Goal: Share content: Share content

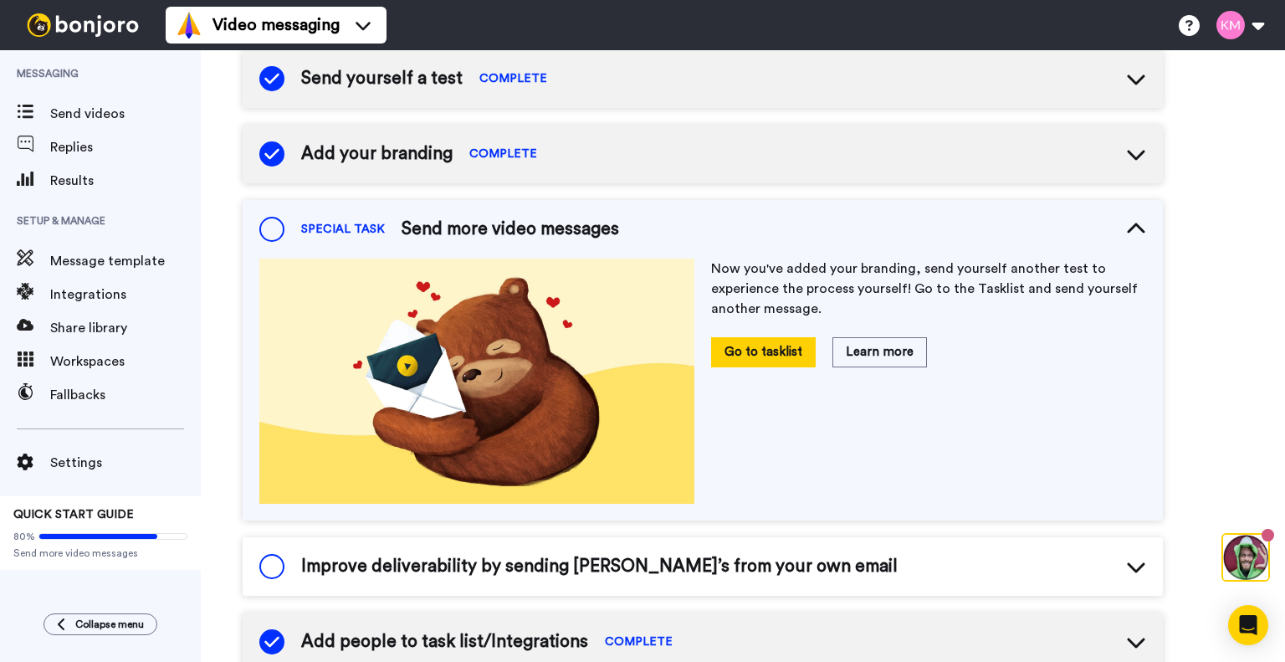
scroll to position [208, 0]
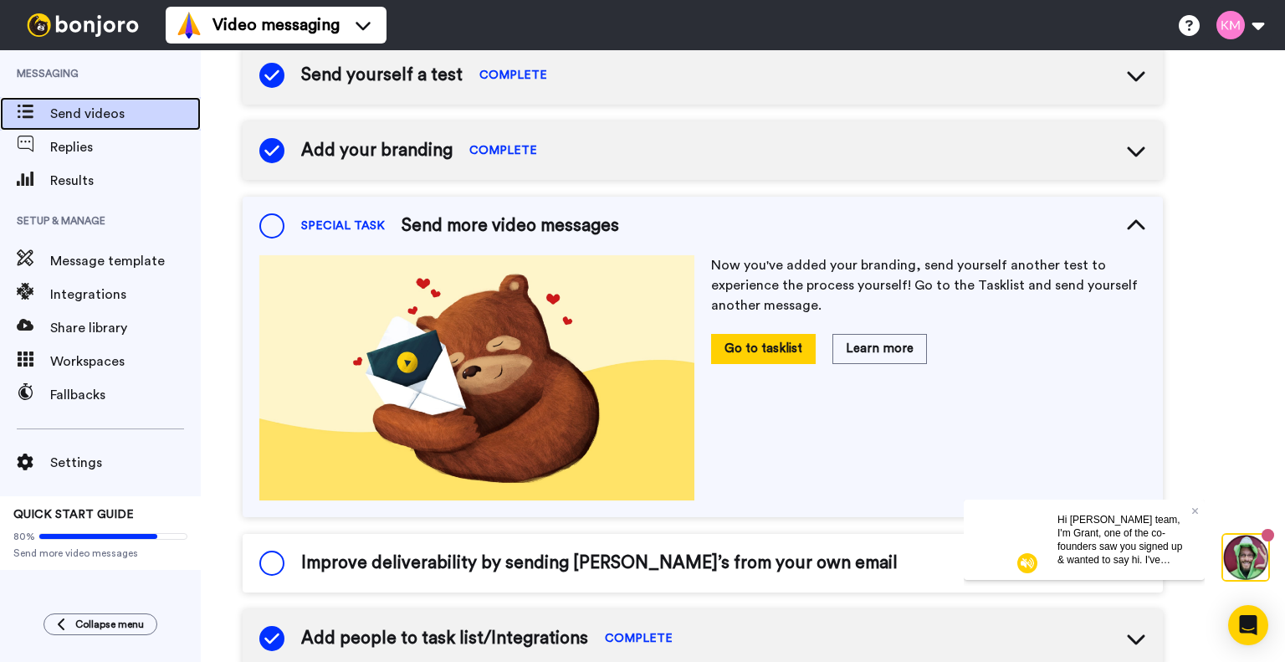
click at [86, 112] on span "Send videos" at bounding box center [125, 114] width 151 height 20
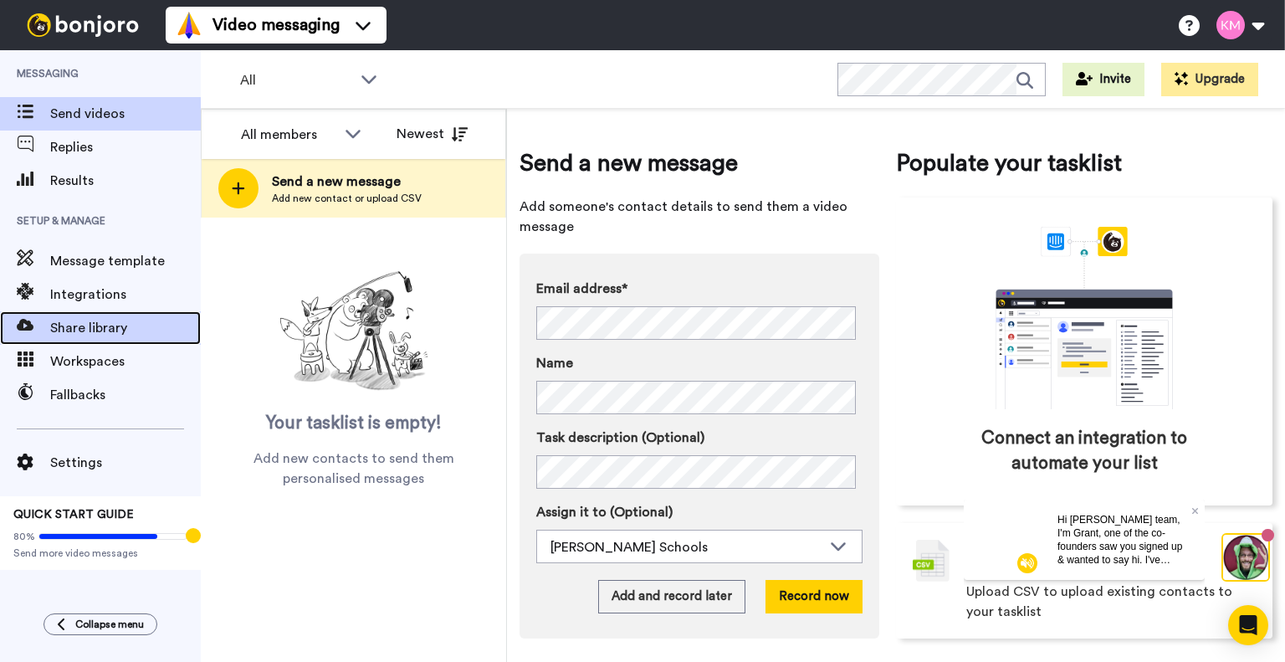
click at [114, 323] on span "Share library" at bounding box center [125, 328] width 151 height 20
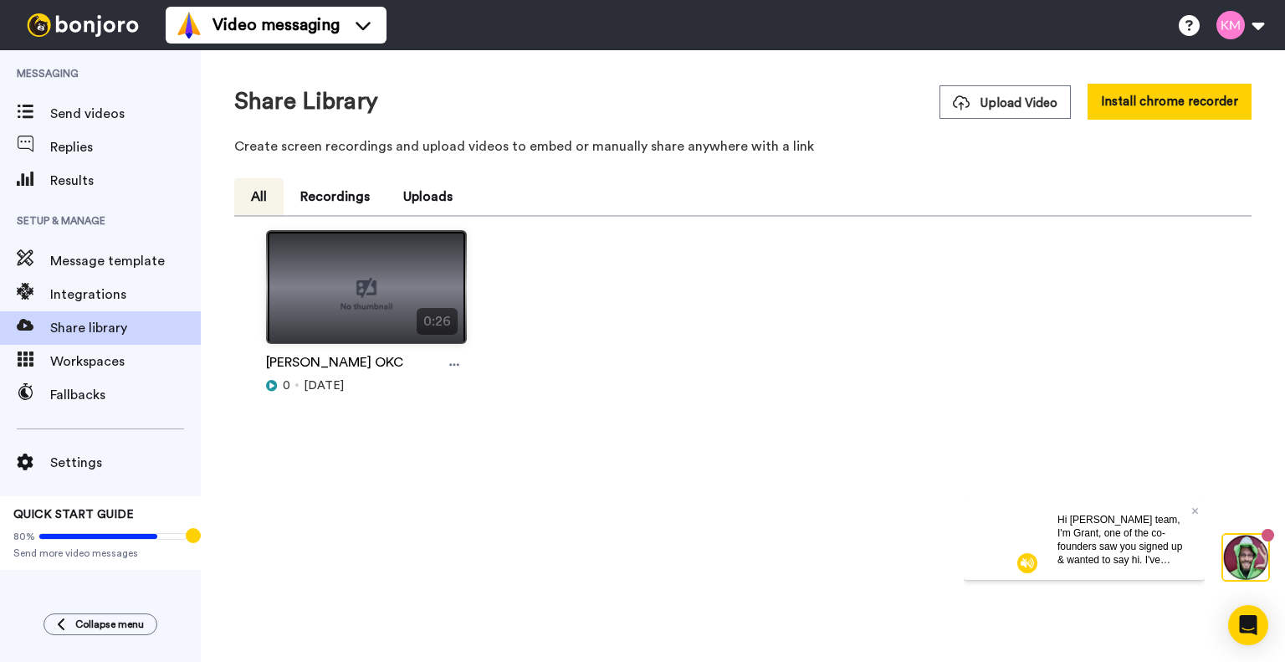
click at [380, 260] on img at bounding box center [366, 294] width 199 height 126
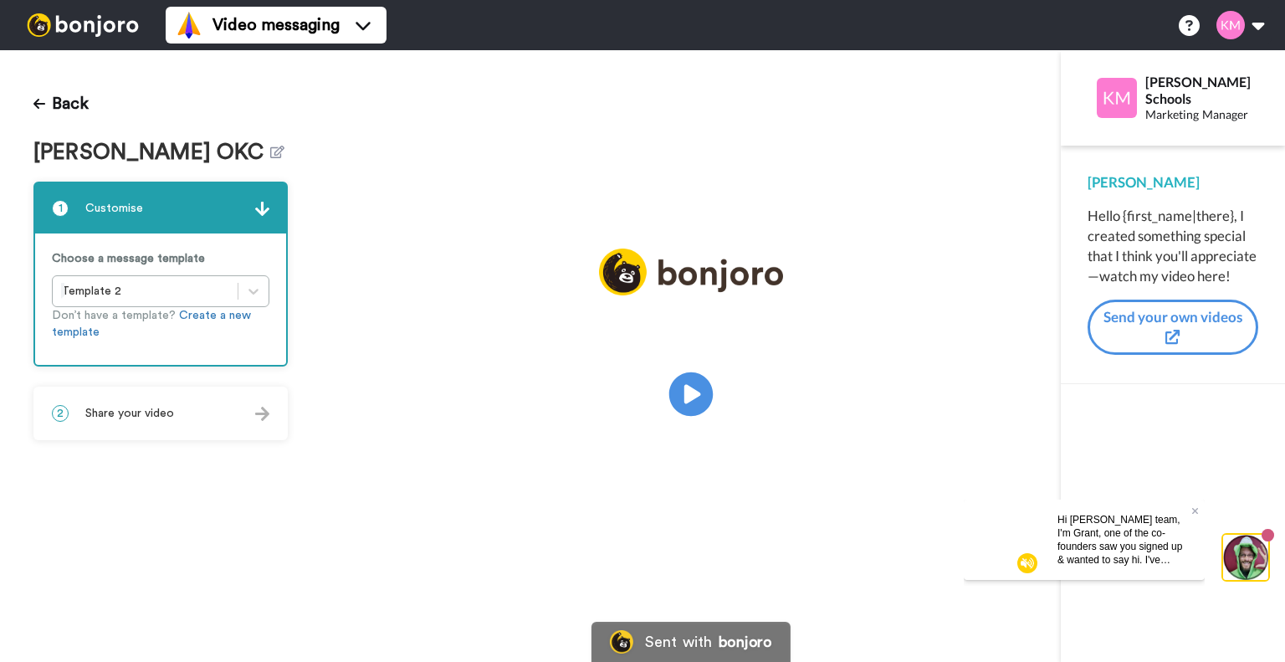
drag, startPoint x: 690, startPoint y: 391, endPoint x: 665, endPoint y: 390, distance: 24.3
click at [690, 391] on icon "Play/Pause" at bounding box center [691, 393] width 42 height 75
click at [664, 449] on video at bounding box center [691, 392] width 251 height 126
click at [697, 394] on icon "Play/Pause" at bounding box center [691, 394] width 44 height 79
click at [70, 100] on button "Back" at bounding box center [60, 104] width 55 height 40
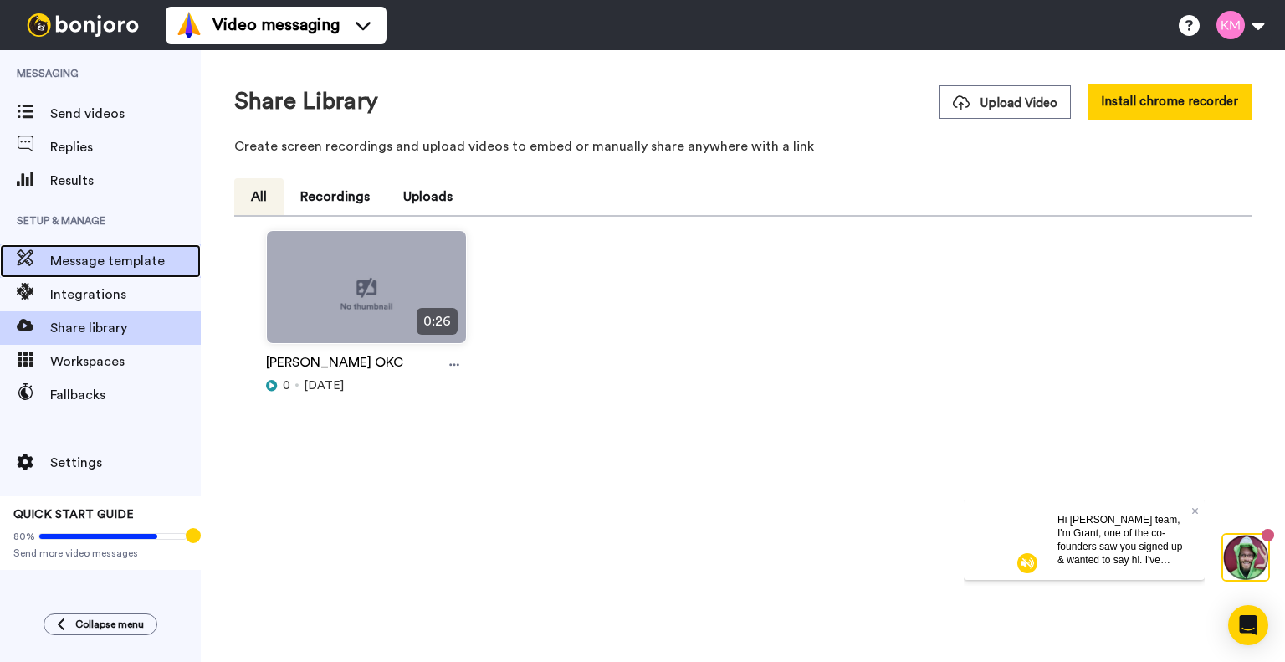
click at [111, 257] on span "Message template" at bounding box center [125, 261] width 151 height 20
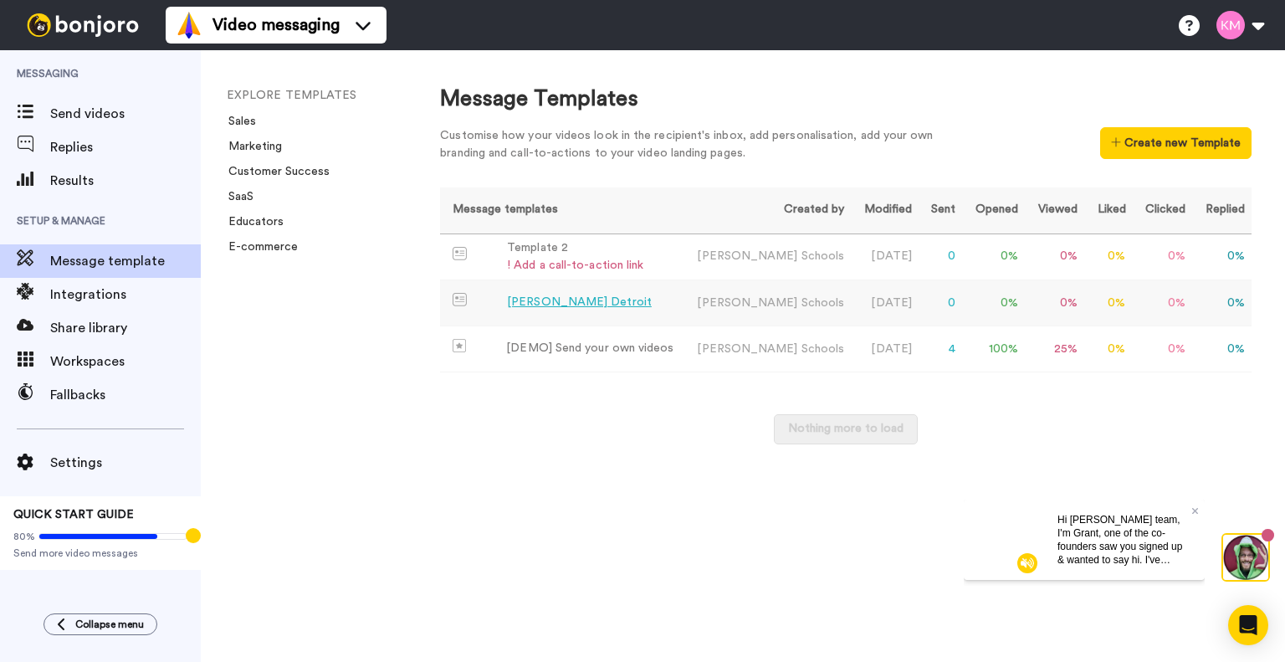
click at [670, 297] on td "[PERSON_NAME] Detroit" at bounding box center [561, 303] width 243 height 46
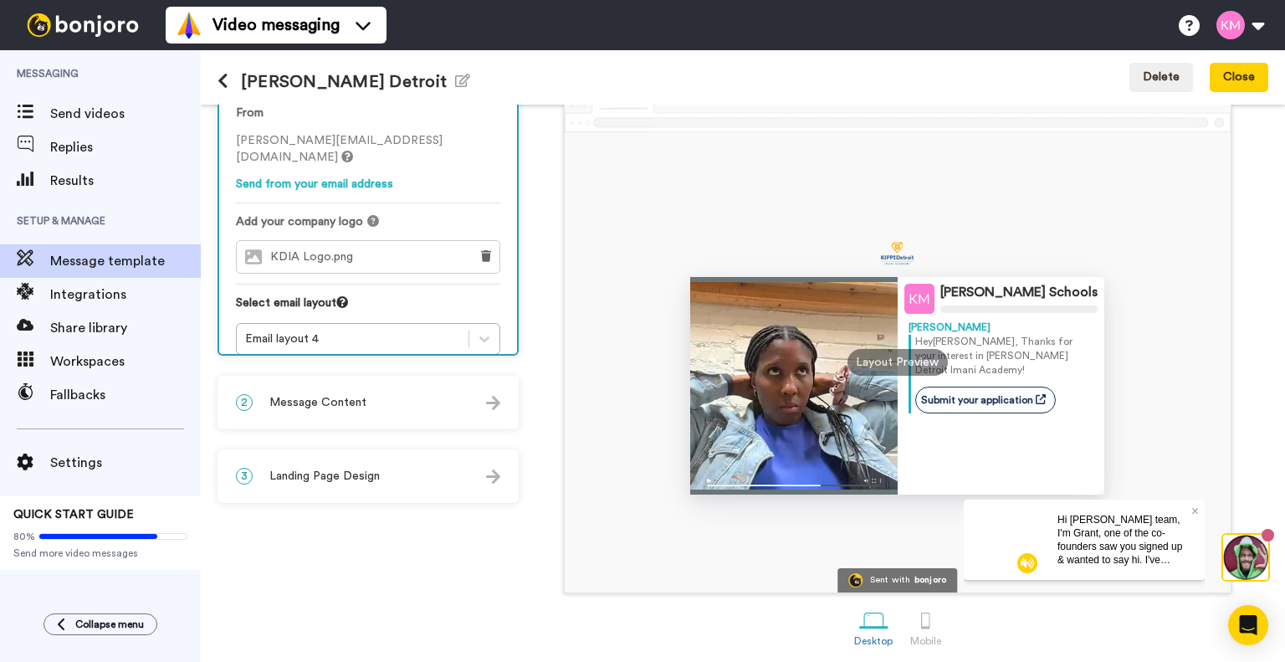
scroll to position [87, 0]
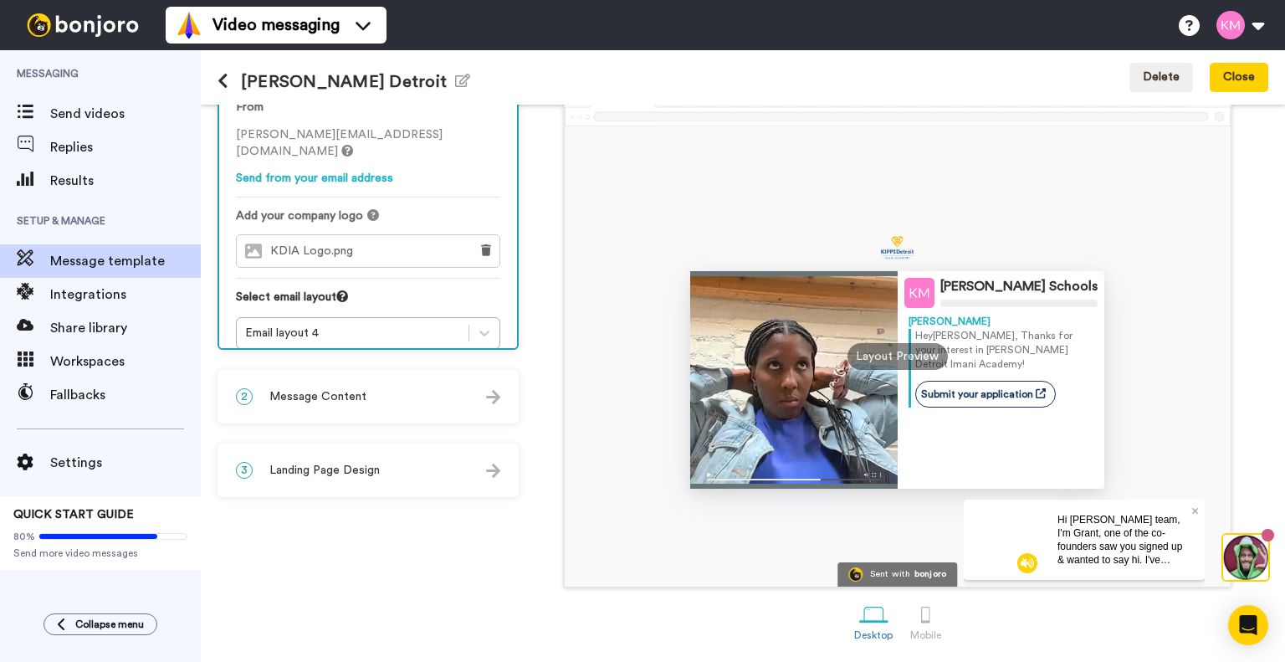
click at [354, 378] on div "2 Message Content" at bounding box center [368, 397] width 298 height 50
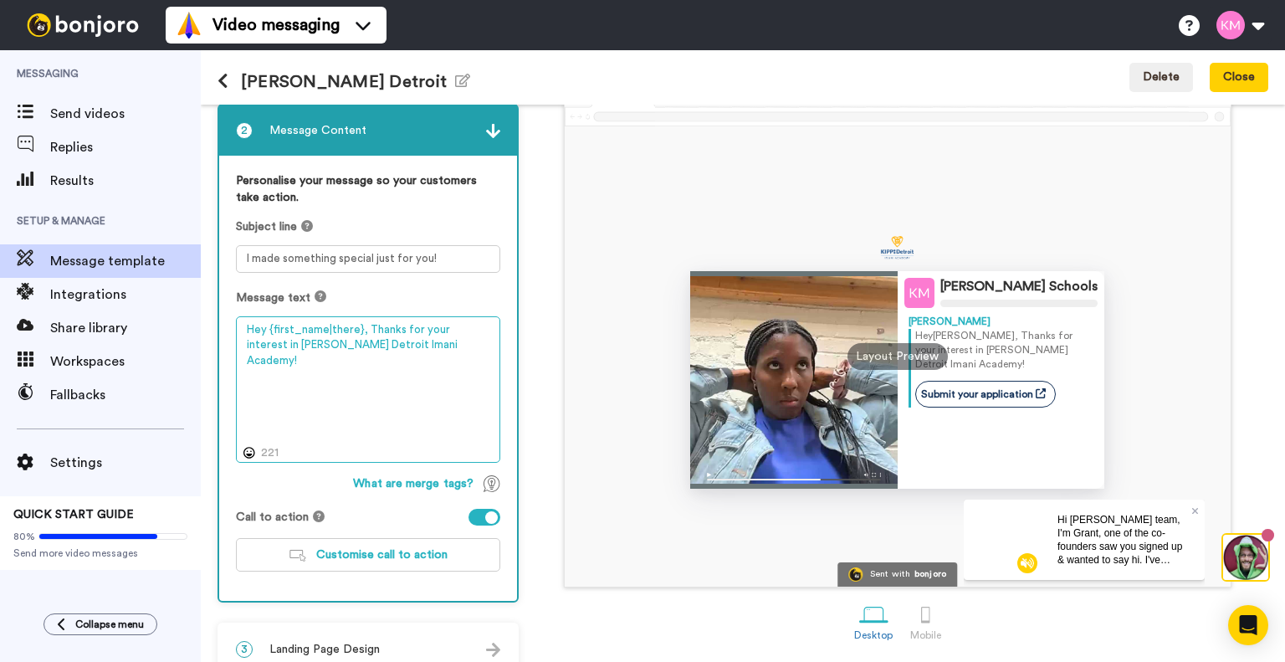
drag, startPoint x: 408, startPoint y: 341, endPoint x: 242, endPoint y: 321, distance: 167.6
click at [242, 321] on textarea "Hey {first_name|there}, Thanks for your interest in KIPP Detroit Imani Academy!" at bounding box center [368, 389] width 264 height 147
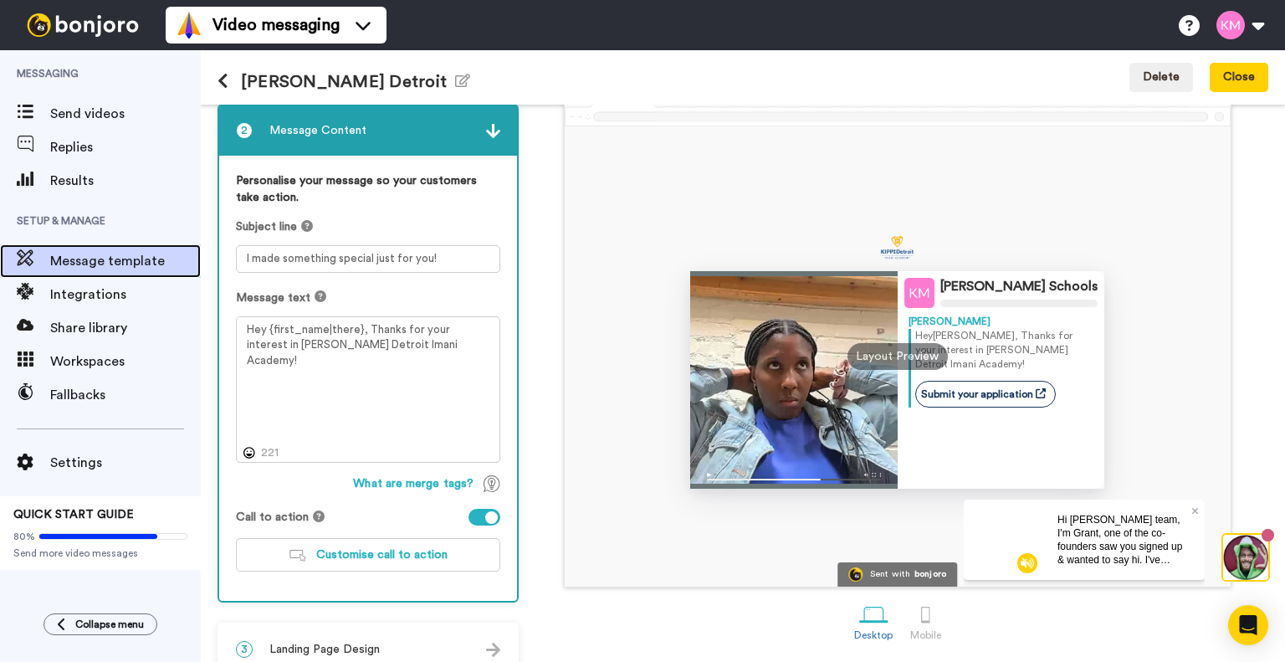
click at [127, 264] on span "Message template" at bounding box center [125, 261] width 151 height 20
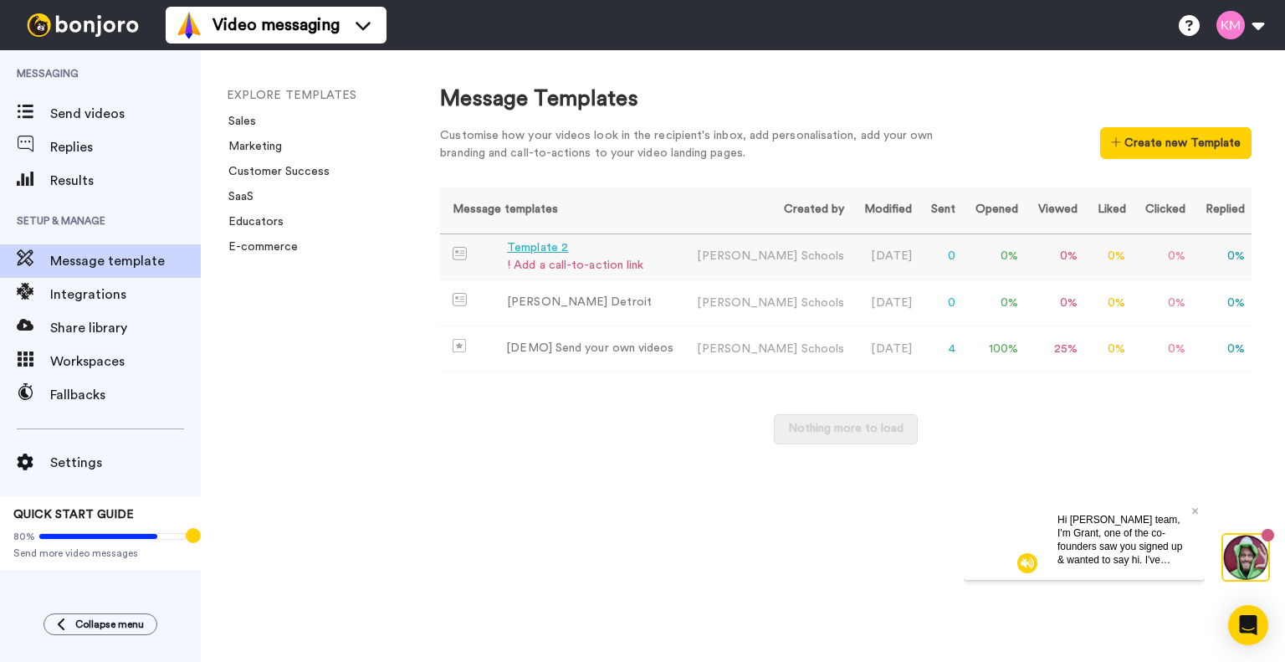
click at [544, 247] on div "Template 2" at bounding box center [575, 248] width 136 height 18
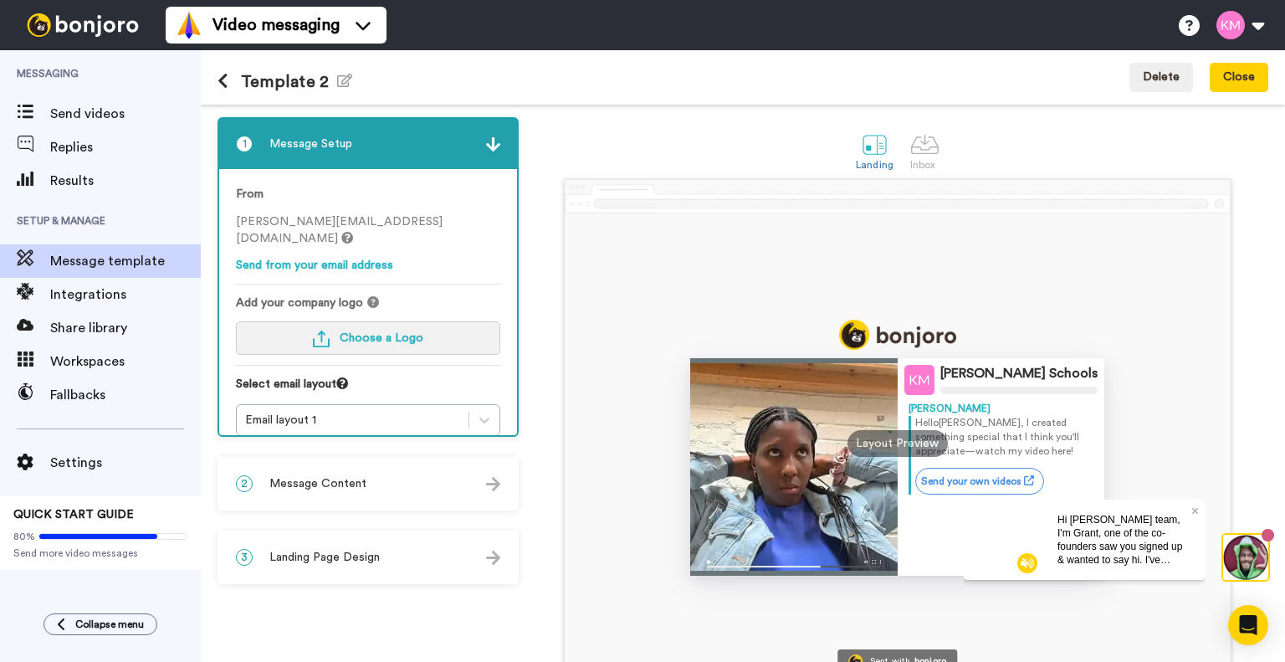
click at [391, 334] on button "Choose a Logo" at bounding box center [368, 337] width 264 height 33
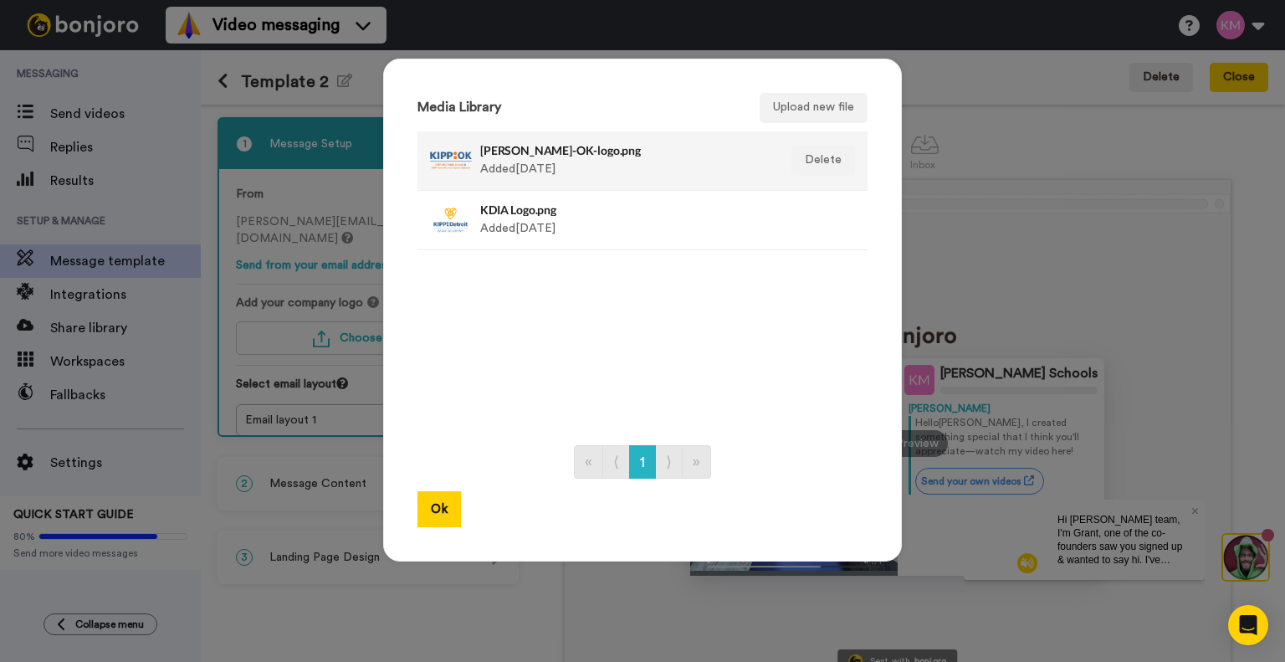
click at [539, 150] on h4 "KIPP-OK-logo.png" at bounding box center [624, 150] width 289 height 13
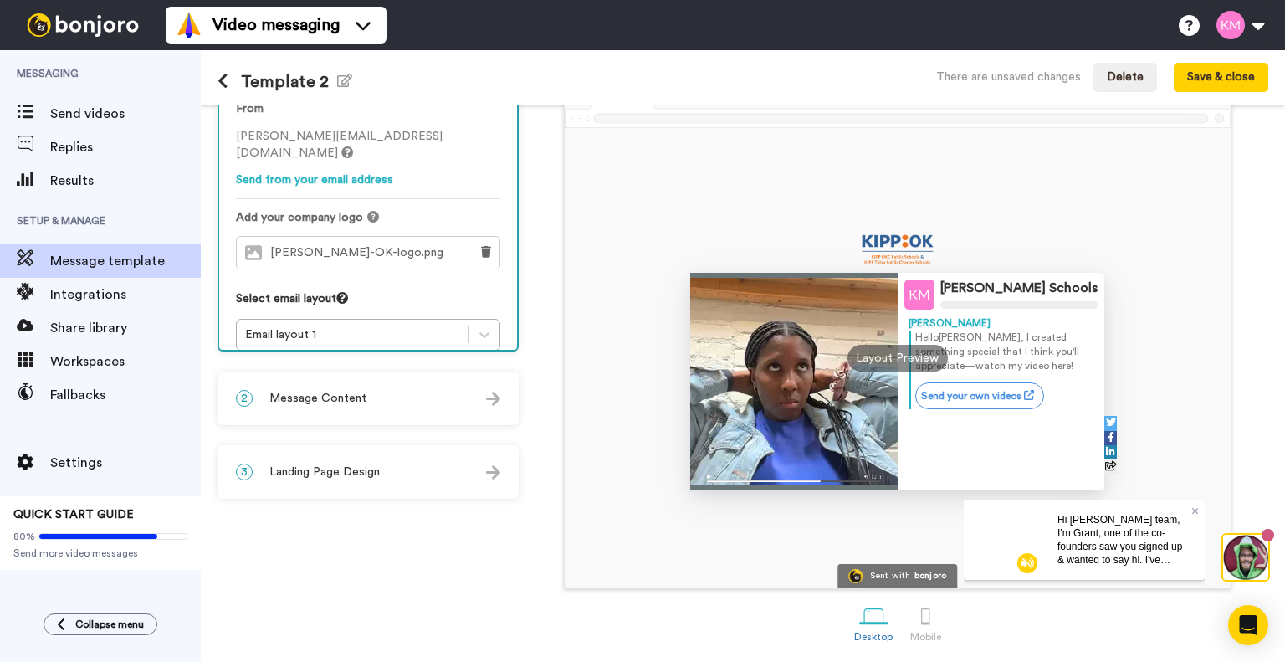
scroll to position [87, 0]
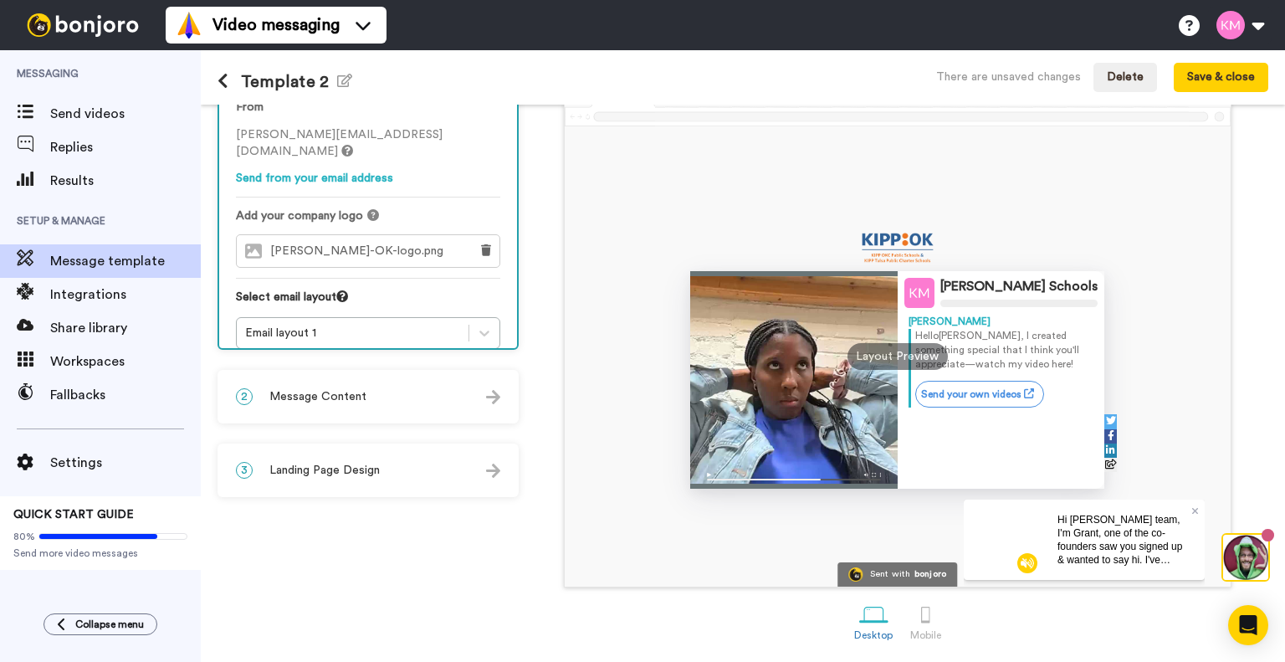
click at [425, 390] on div "2 Message Content" at bounding box center [368, 397] width 298 height 50
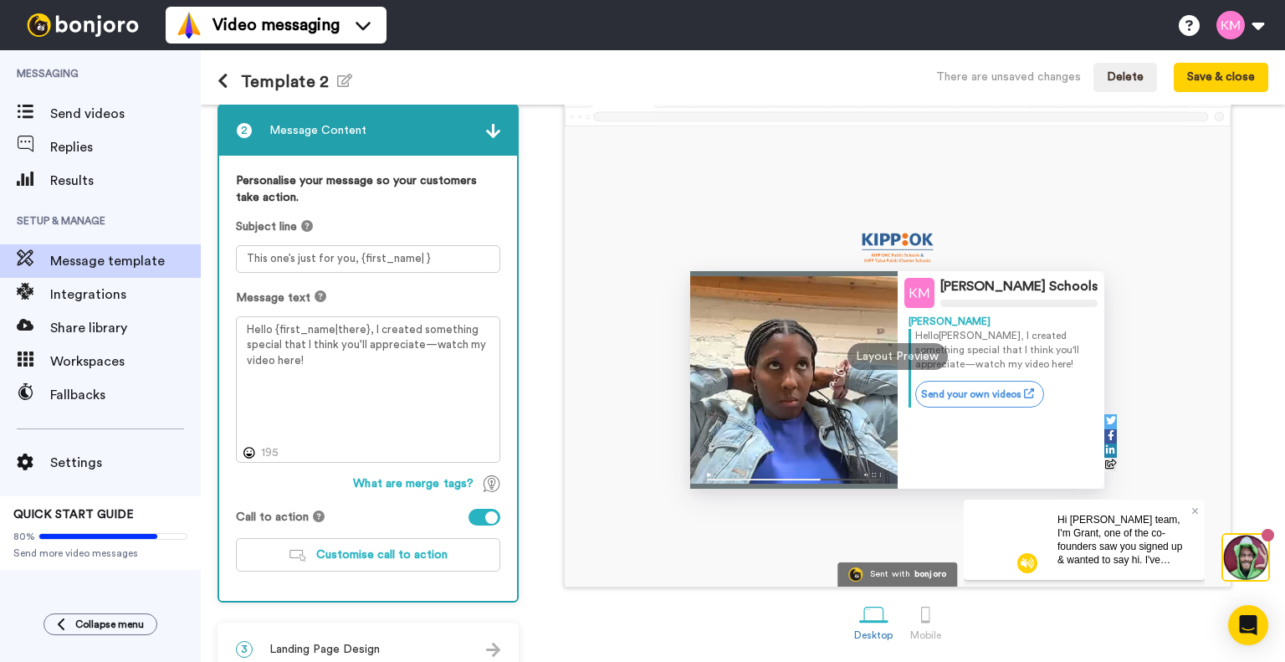
scroll to position [0, 0]
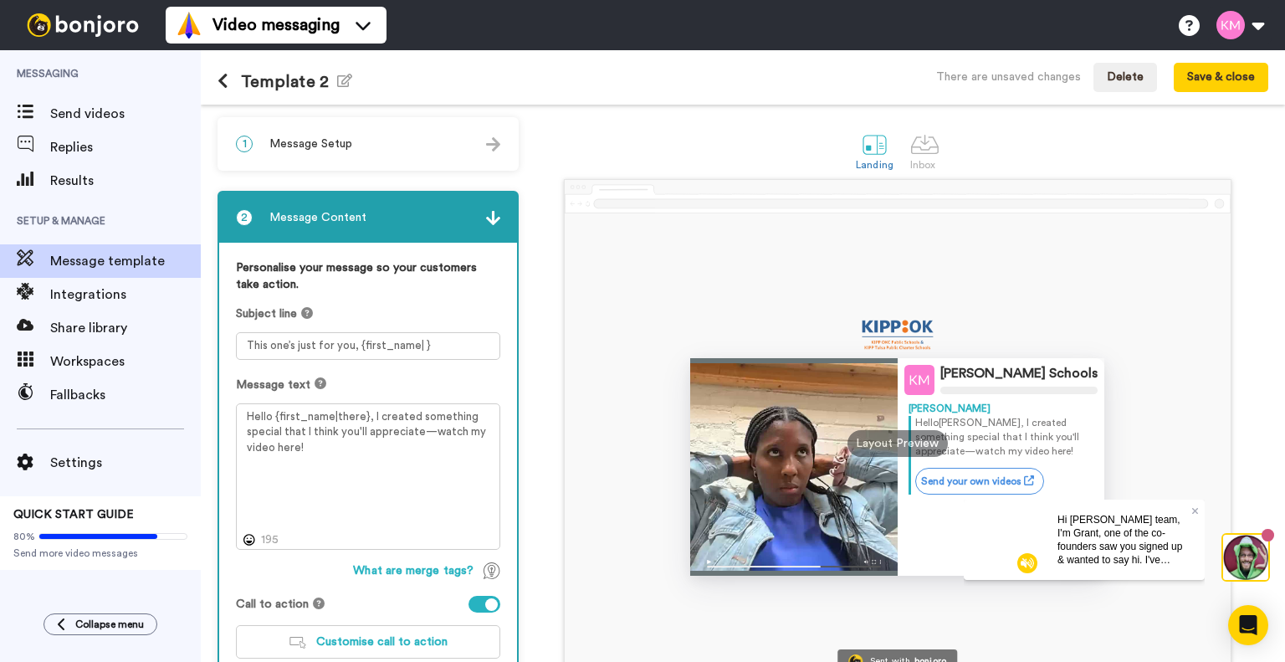
click at [378, 131] on div "1 Message Setup" at bounding box center [368, 144] width 298 height 50
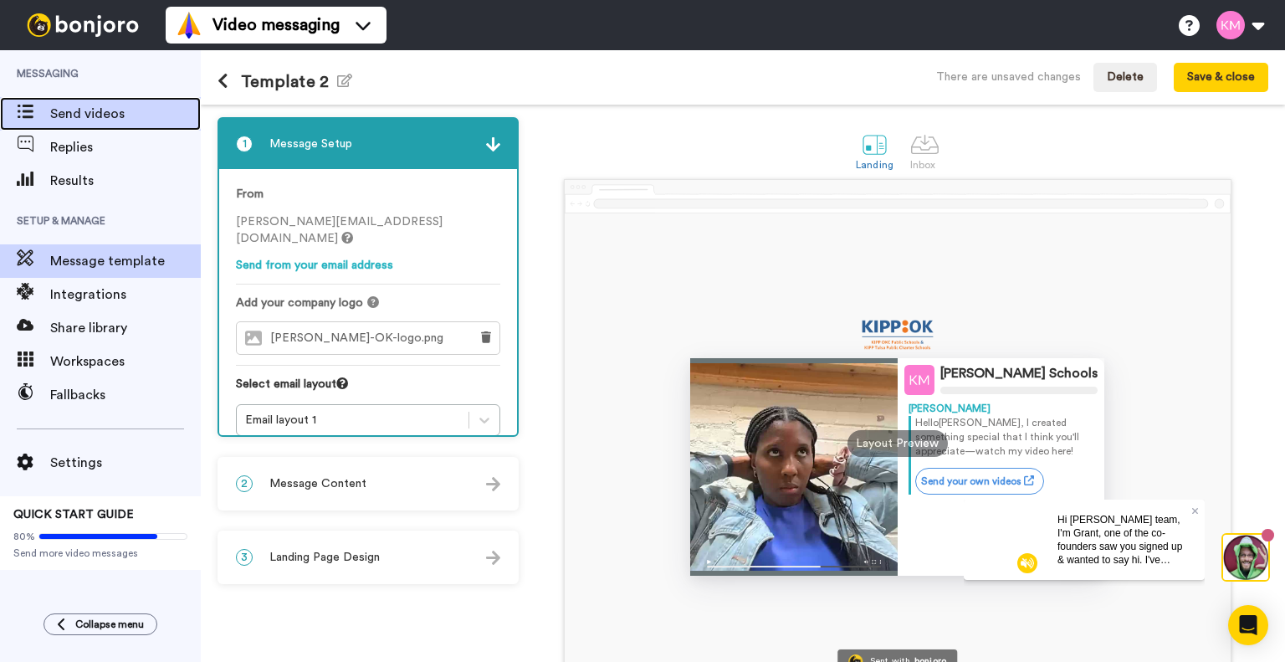
click at [126, 121] on span "Send videos" at bounding box center [125, 114] width 151 height 20
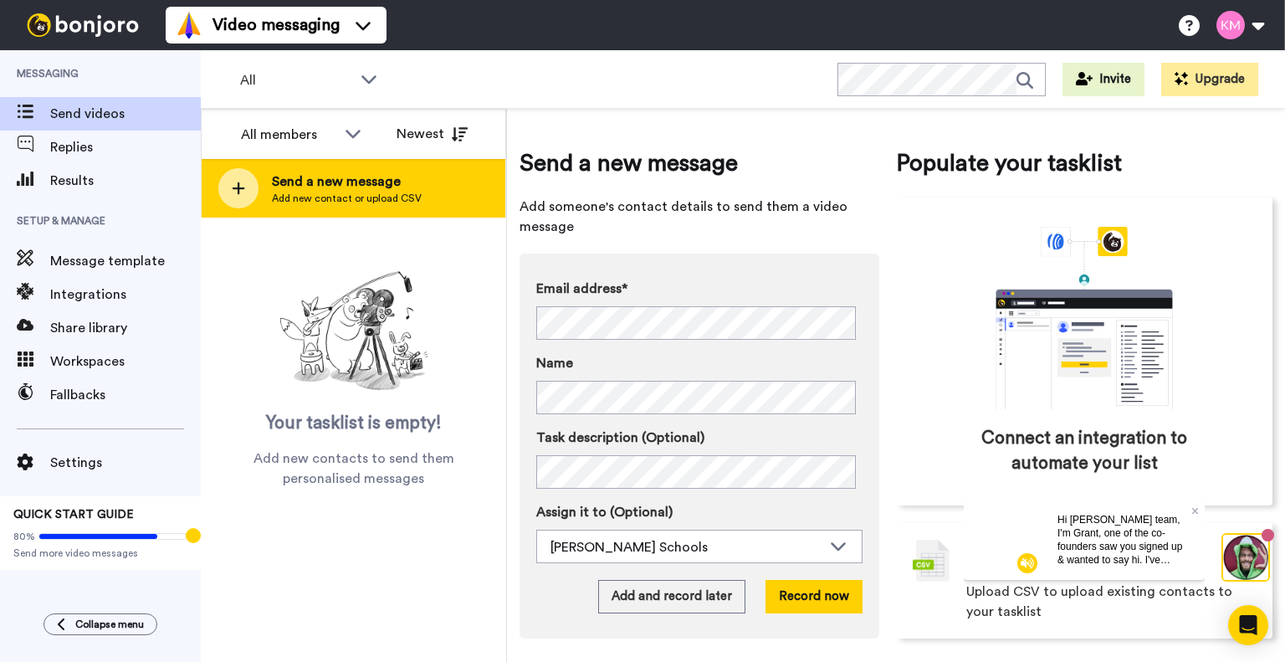
click at [356, 204] on span "Add new contact or upload CSV" at bounding box center [347, 198] width 150 height 13
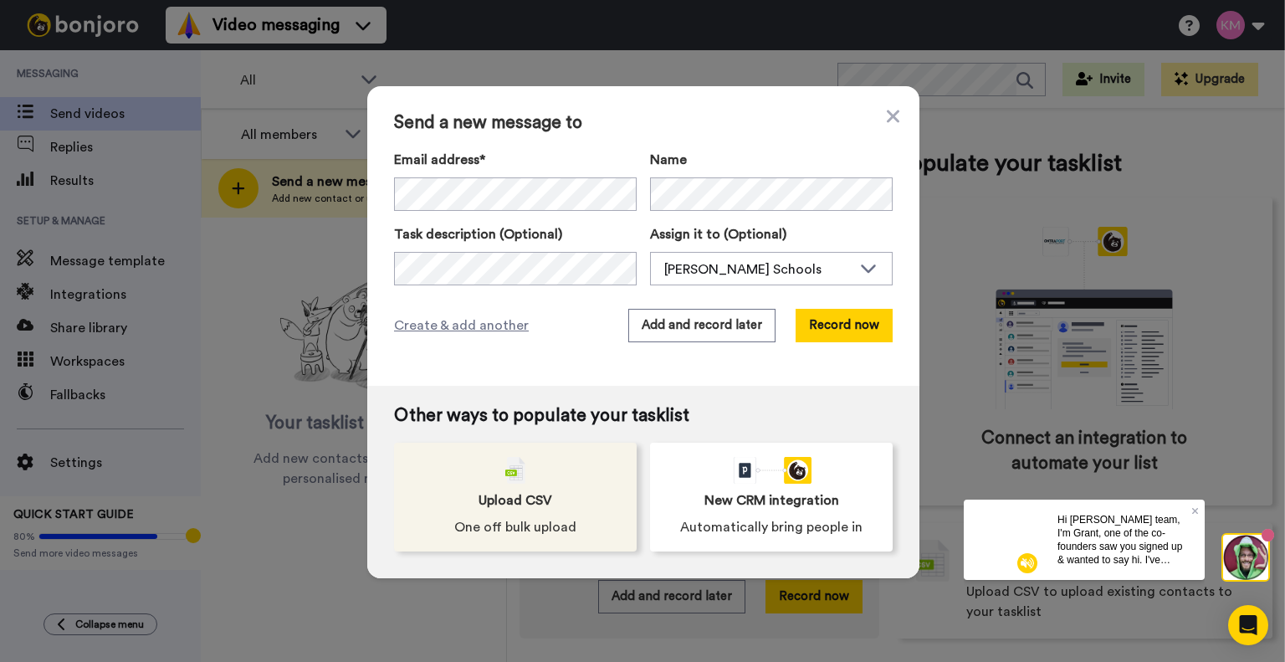
click at [543, 531] on span "One off bulk upload" at bounding box center [515, 527] width 122 height 20
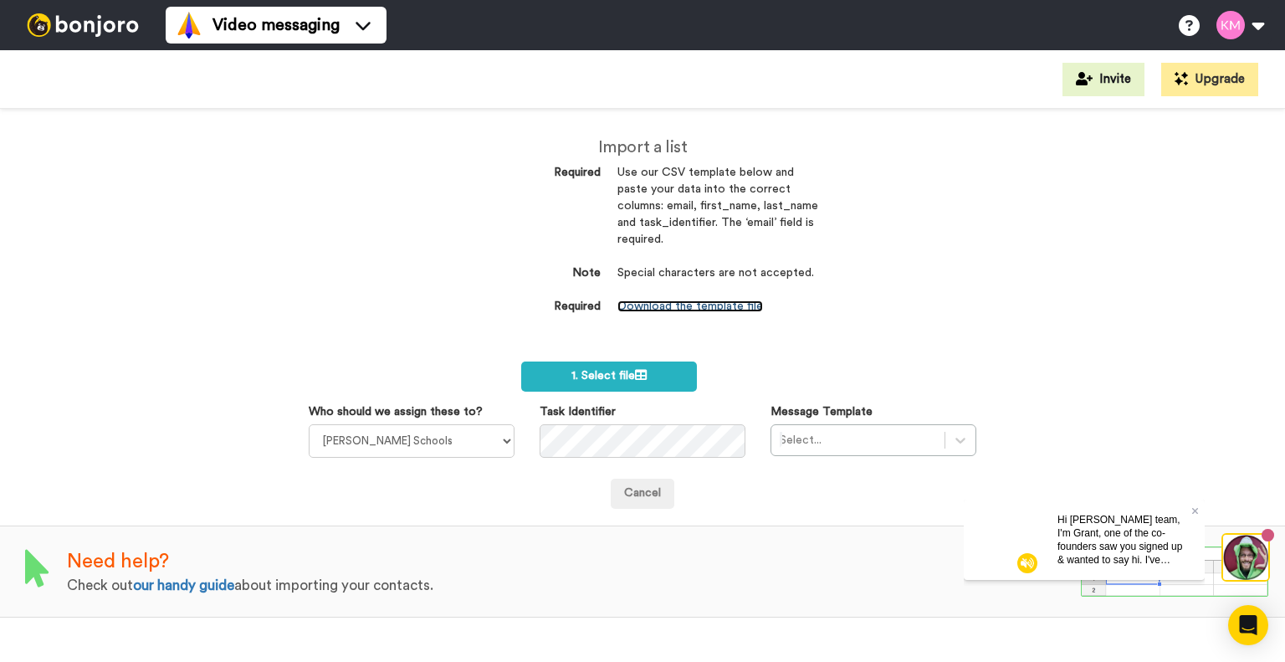
click at [749, 300] on link "Download the template file" at bounding box center [691, 306] width 146 height 12
click at [666, 371] on label "1. Select file" at bounding box center [608, 376] width 175 height 30
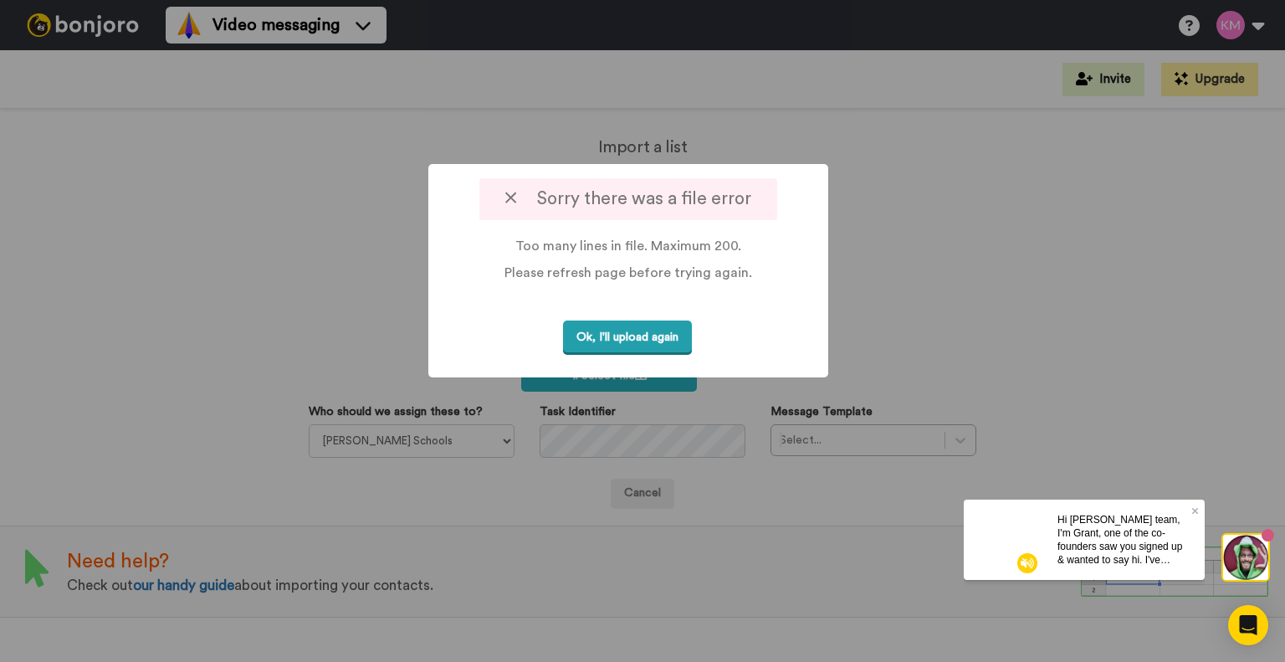
click at [676, 331] on button "Ok, I'll upload again" at bounding box center [627, 337] width 129 height 34
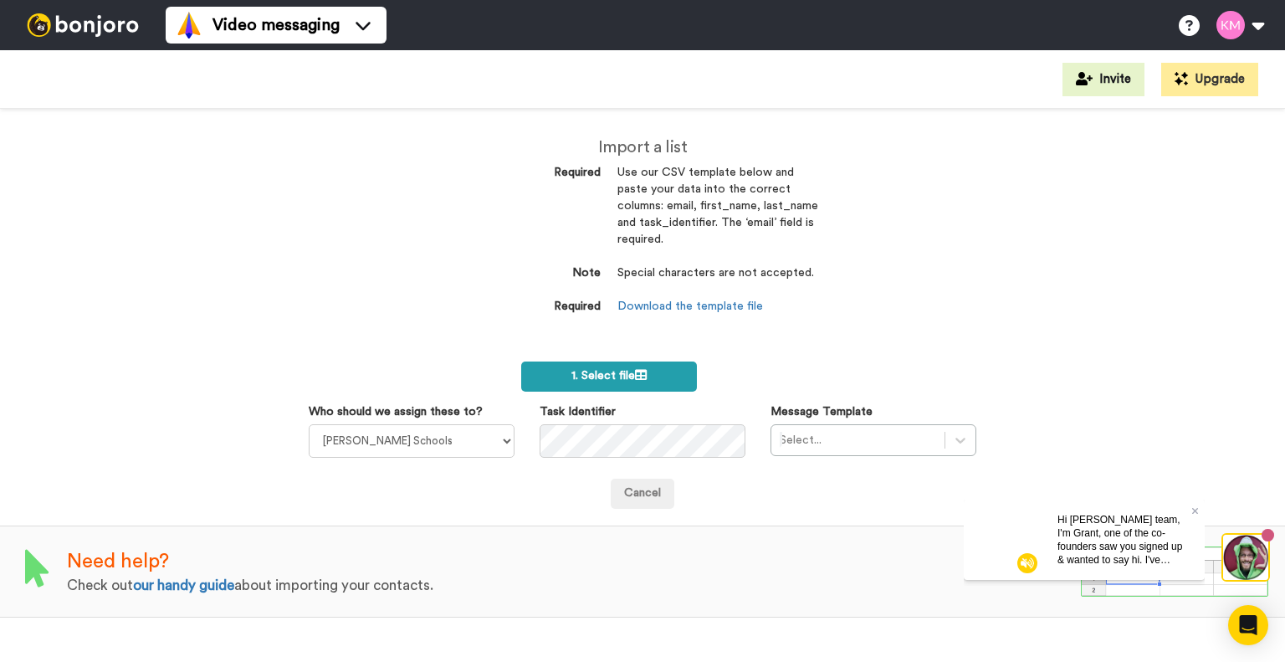
click at [572, 369] on label "1. Select file" at bounding box center [608, 376] width 175 height 30
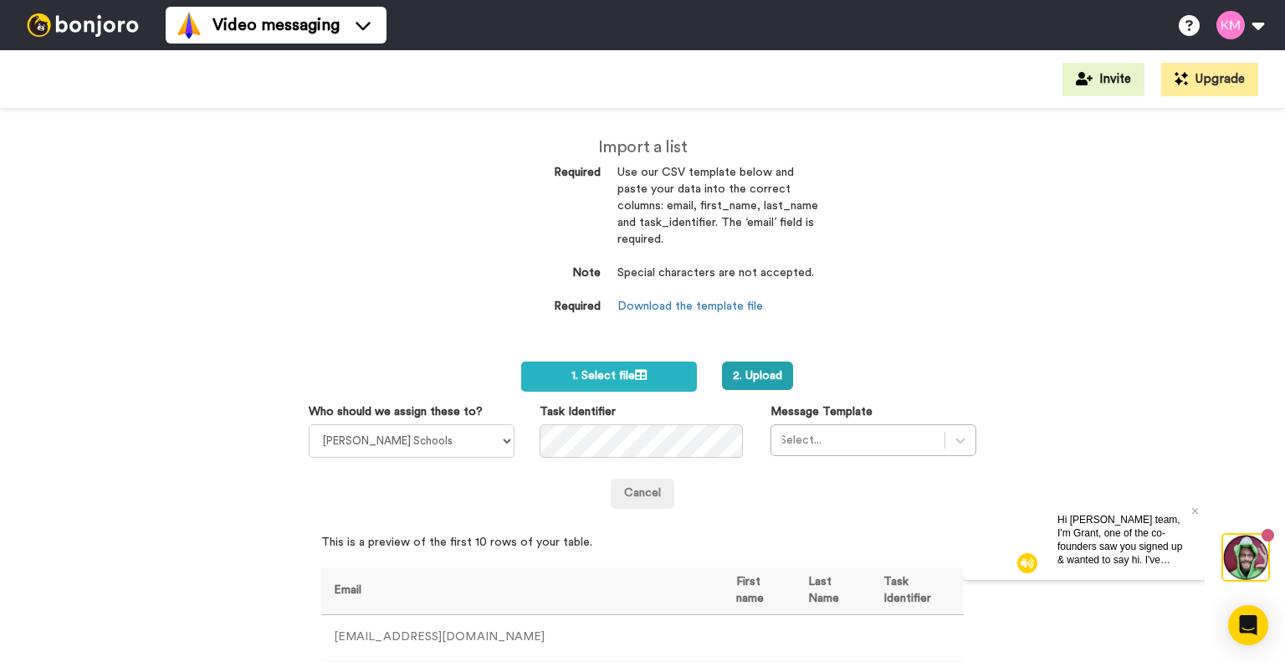
scroll to position [536, 0]
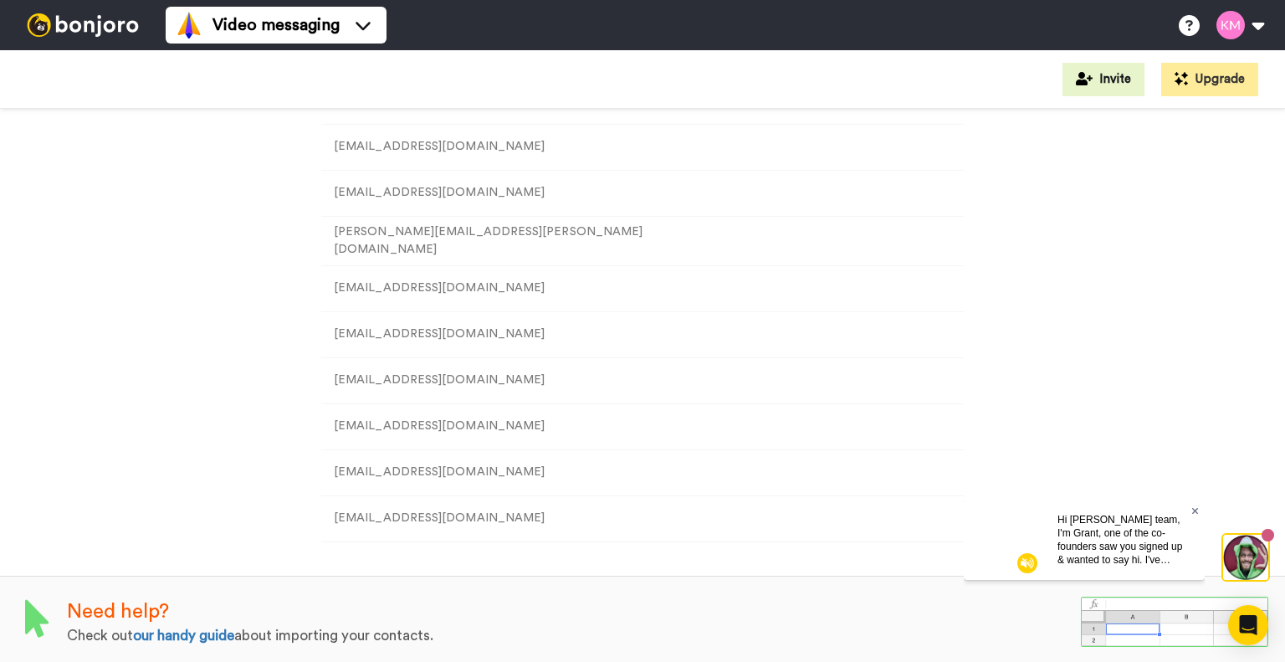
click at [1197, 515] on icon at bounding box center [1195, 510] width 7 height 10
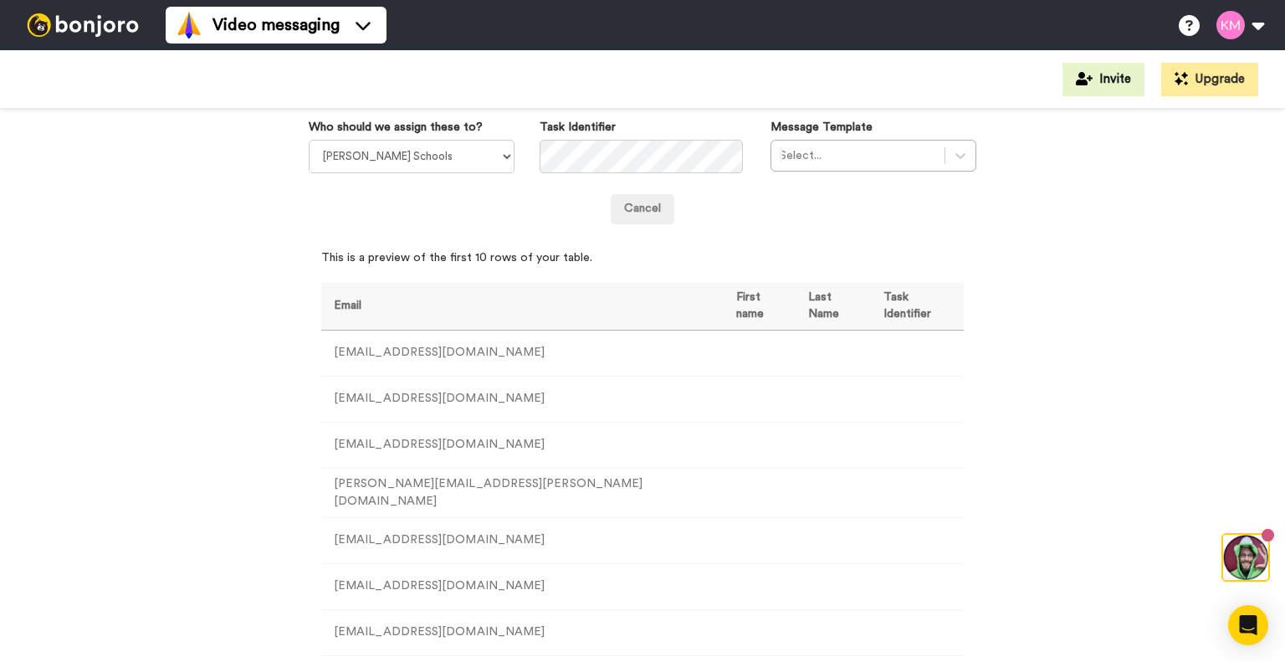
scroll to position [118, 0]
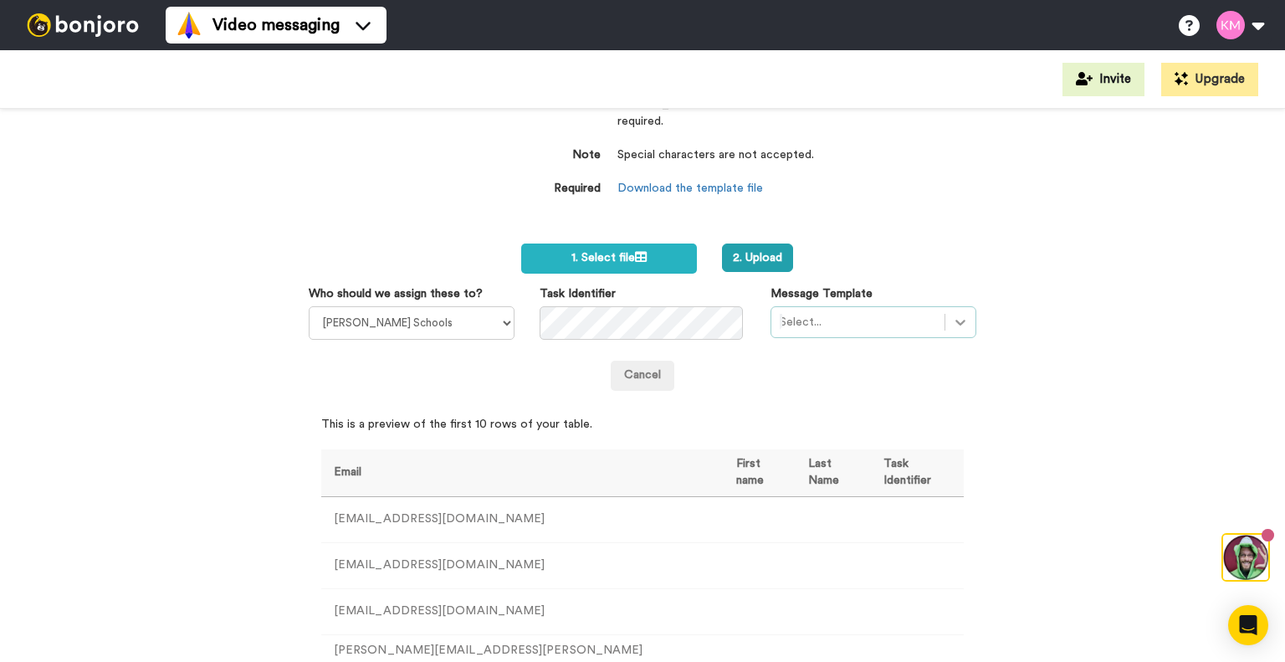
click at [953, 323] on icon at bounding box center [960, 322] width 17 height 17
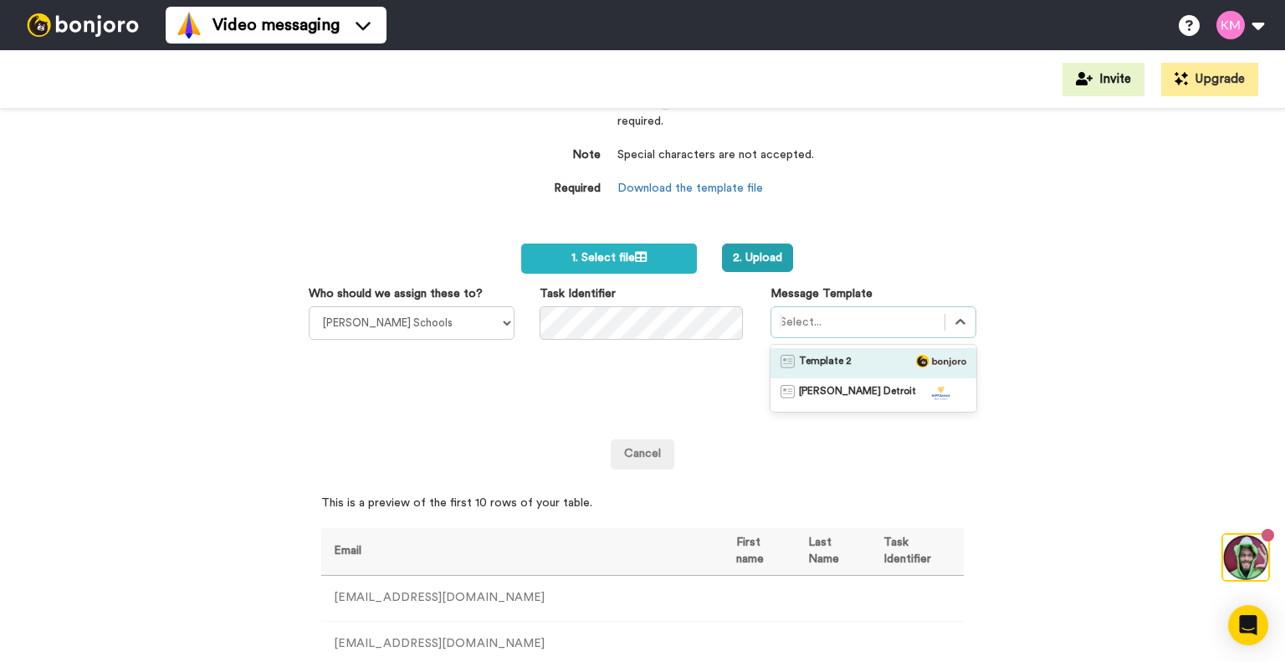
click at [925, 364] on img at bounding box center [941, 361] width 50 height 13
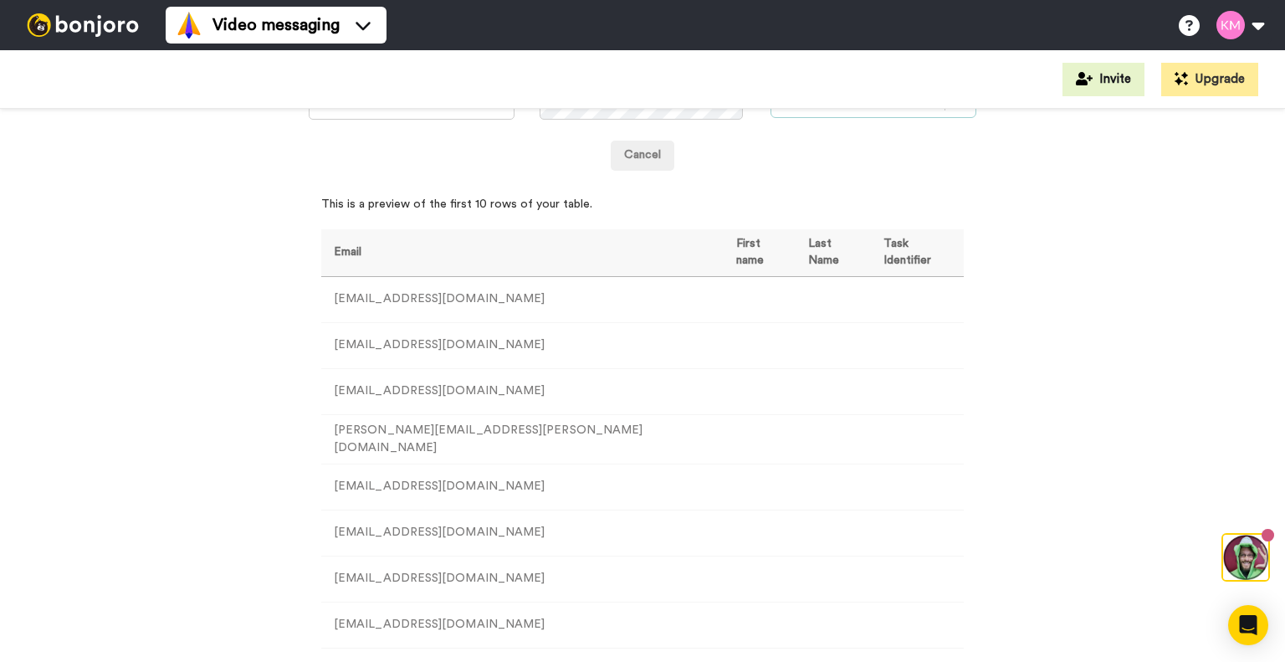
scroll to position [0, 0]
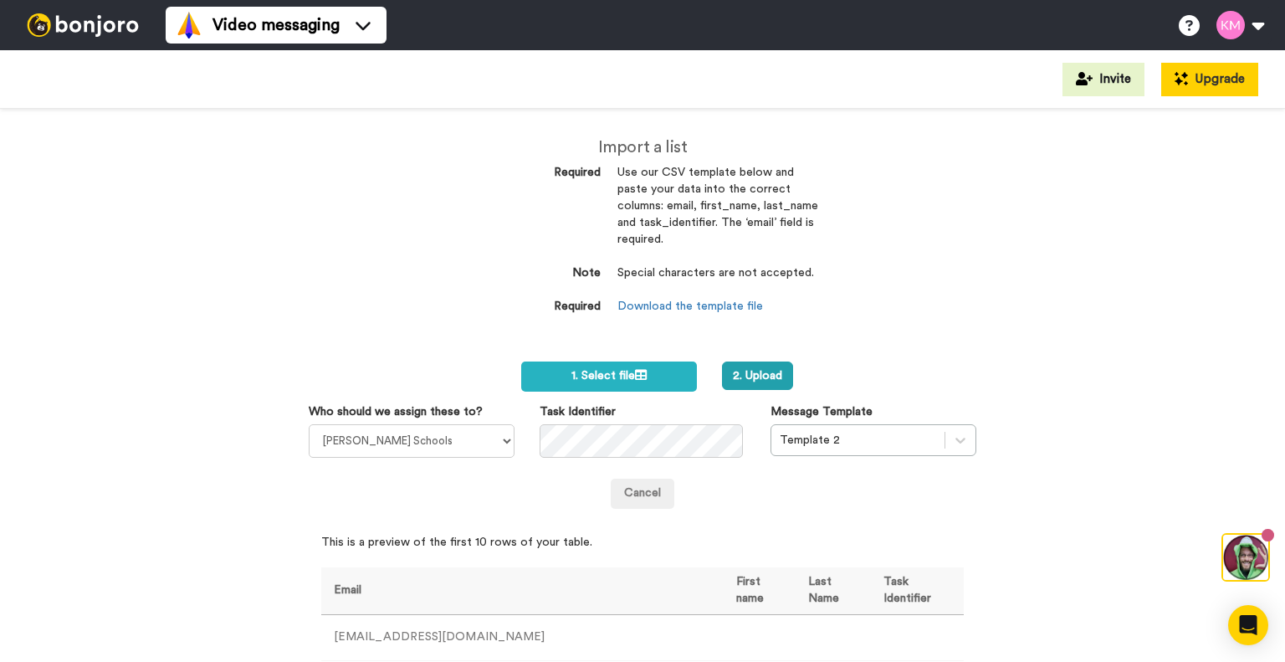
click at [1184, 77] on icon at bounding box center [1181, 78] width 13 height 13
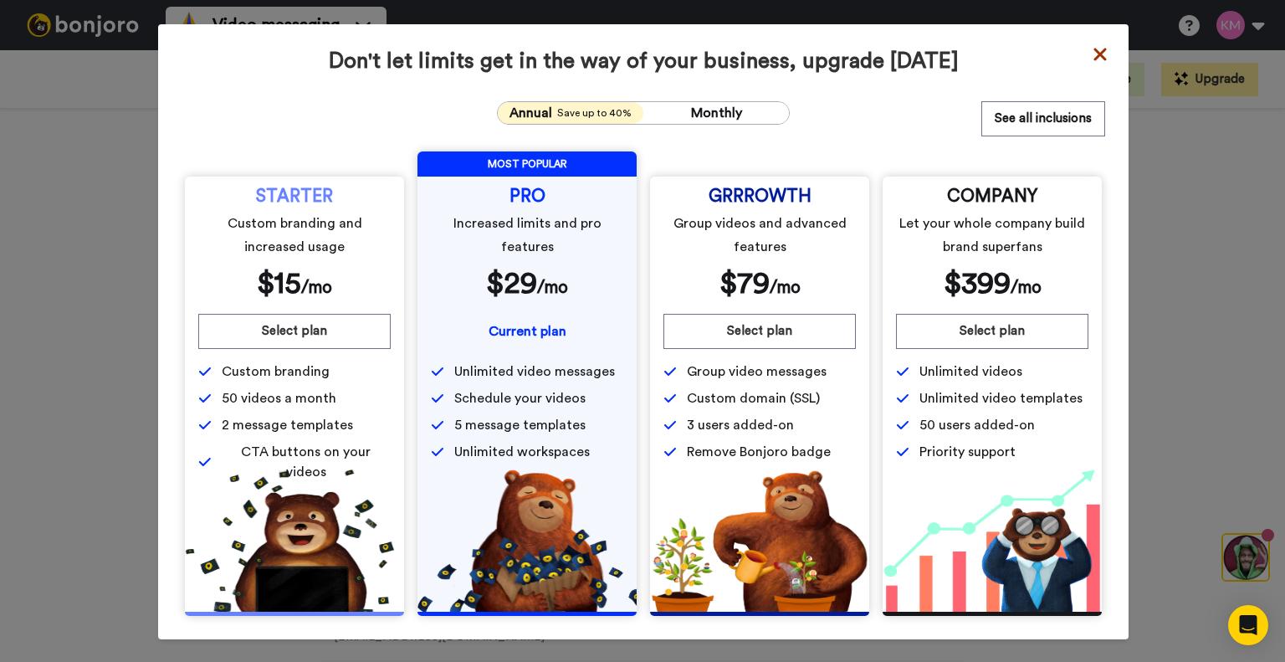
click at [1097, 62] on icon at bounding box center [1100, 54] width 17 height 20
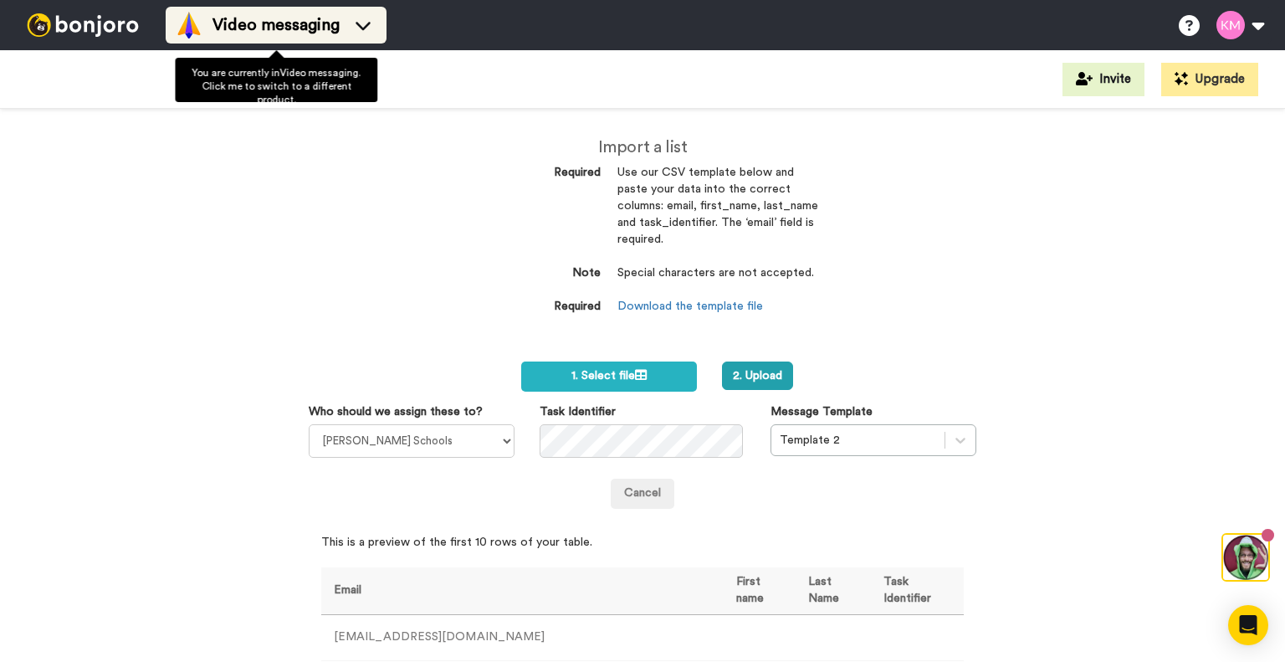
click at [341, 26] on div "Video messaging" at bounding box center [276, 25] width 201 height 27
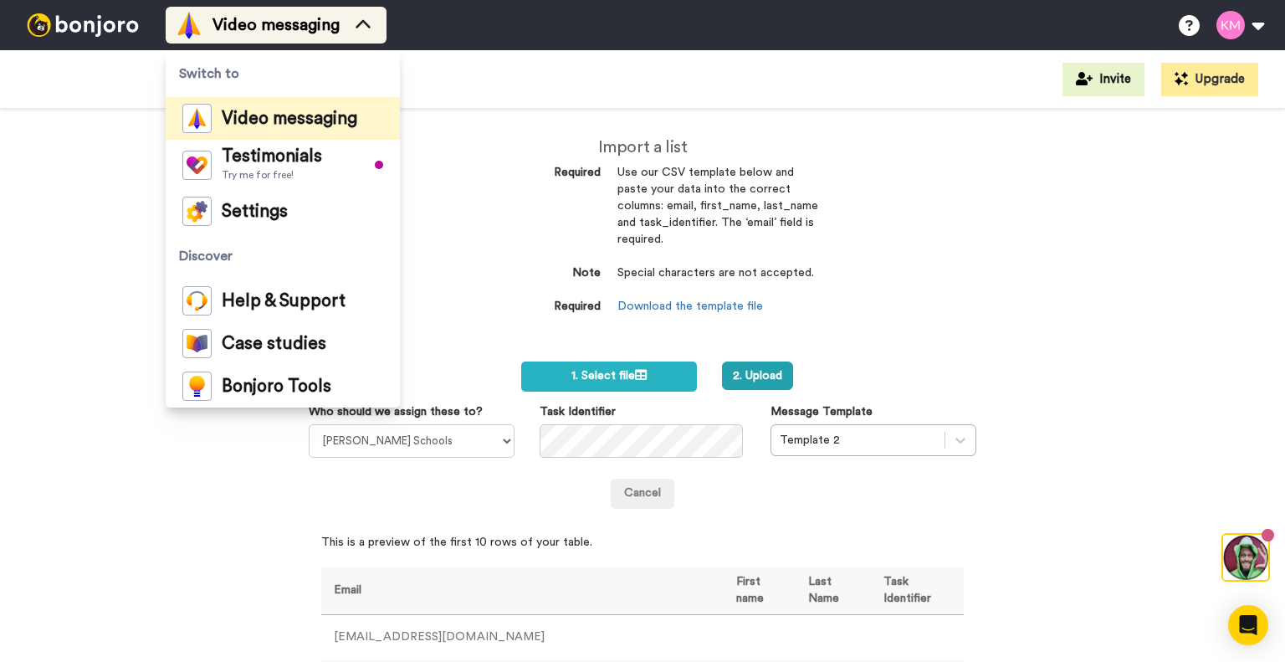
click at [341, 26] on div "Video messaging" at bounding box center [276, 25] width 201 height 27
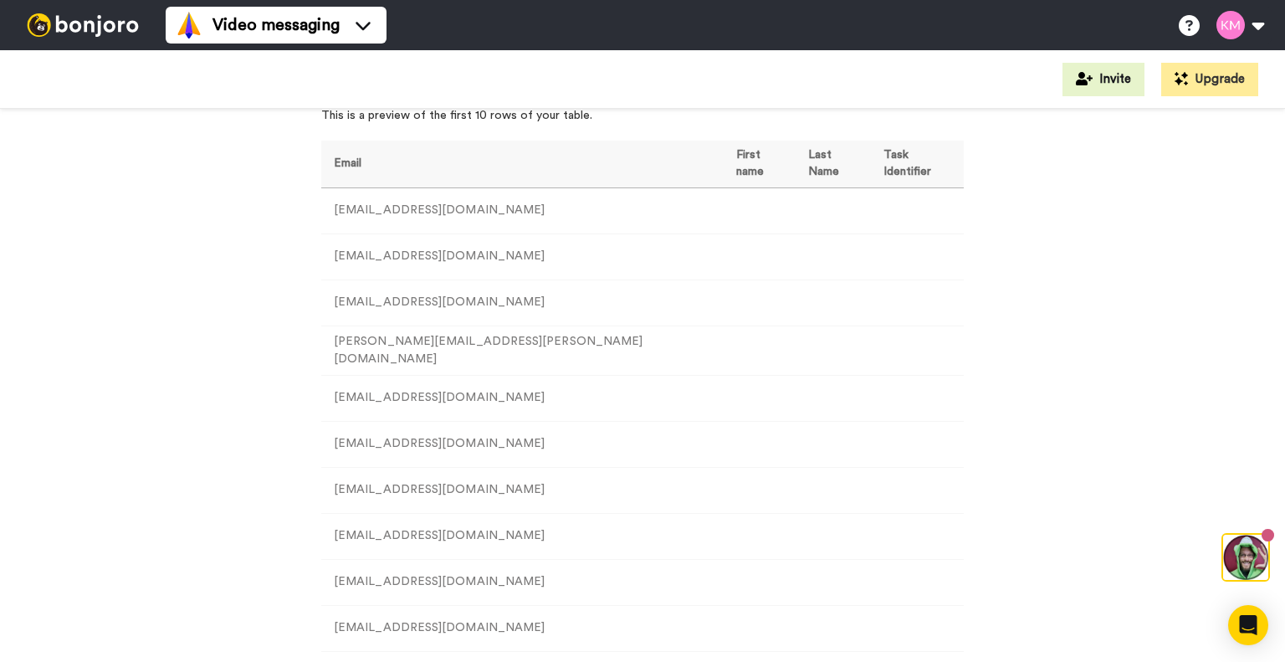
scroll to position [202, 0]
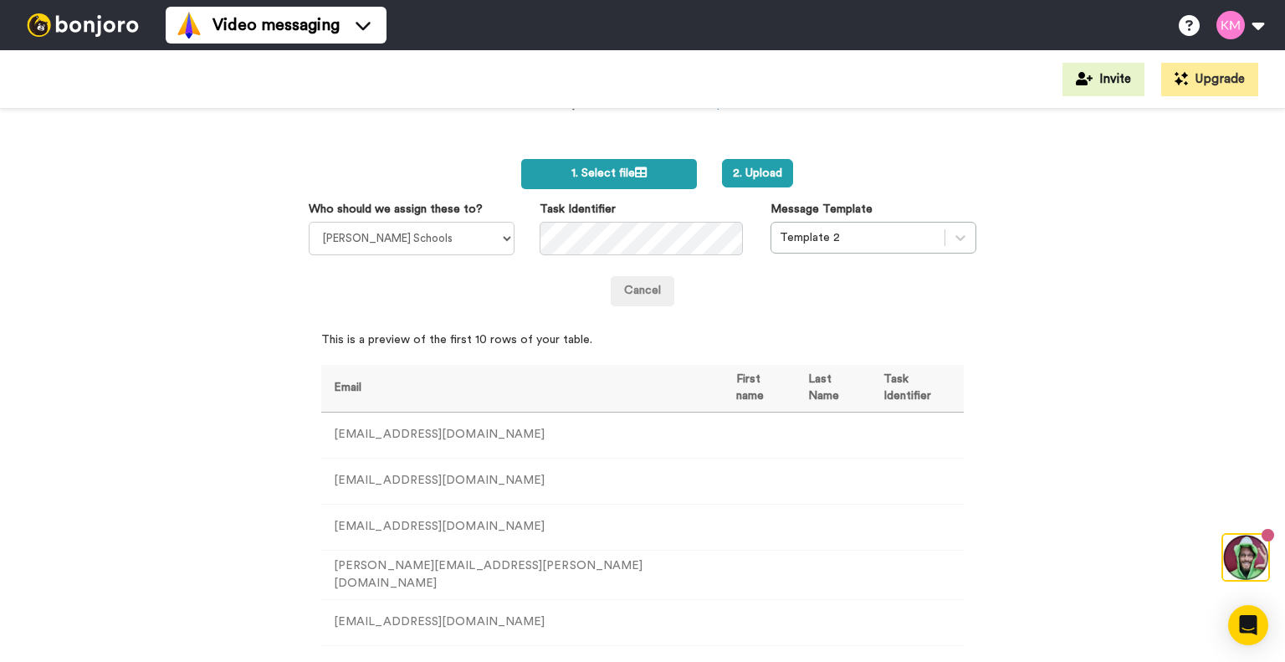
click at [629, 179] on label "1. Select file" at bounding box center [608, 174] width 175 height 30
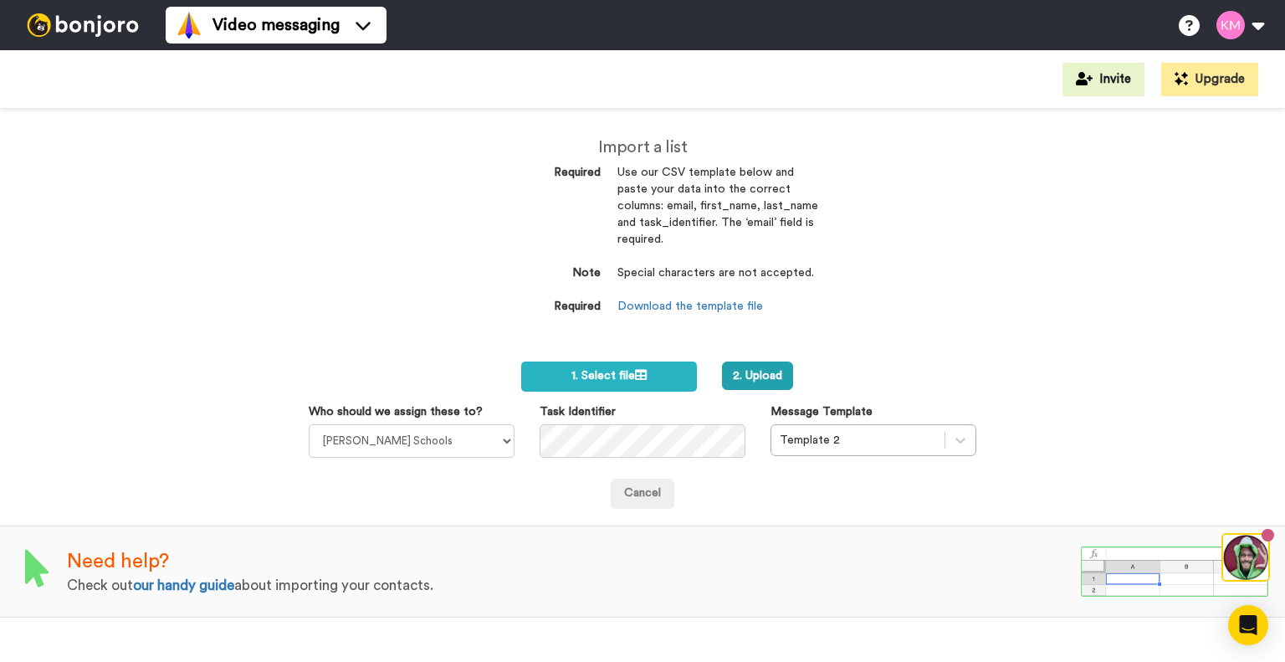
click at [80, 10] on div at bounding box center [83, 25] width 166 height 50
click at [110, 37] on div at bounding box center [83, 25] width 166 height 50
click at [619, 494] on link "Cancel" at bounding box center [643, 494] width 64 height 30
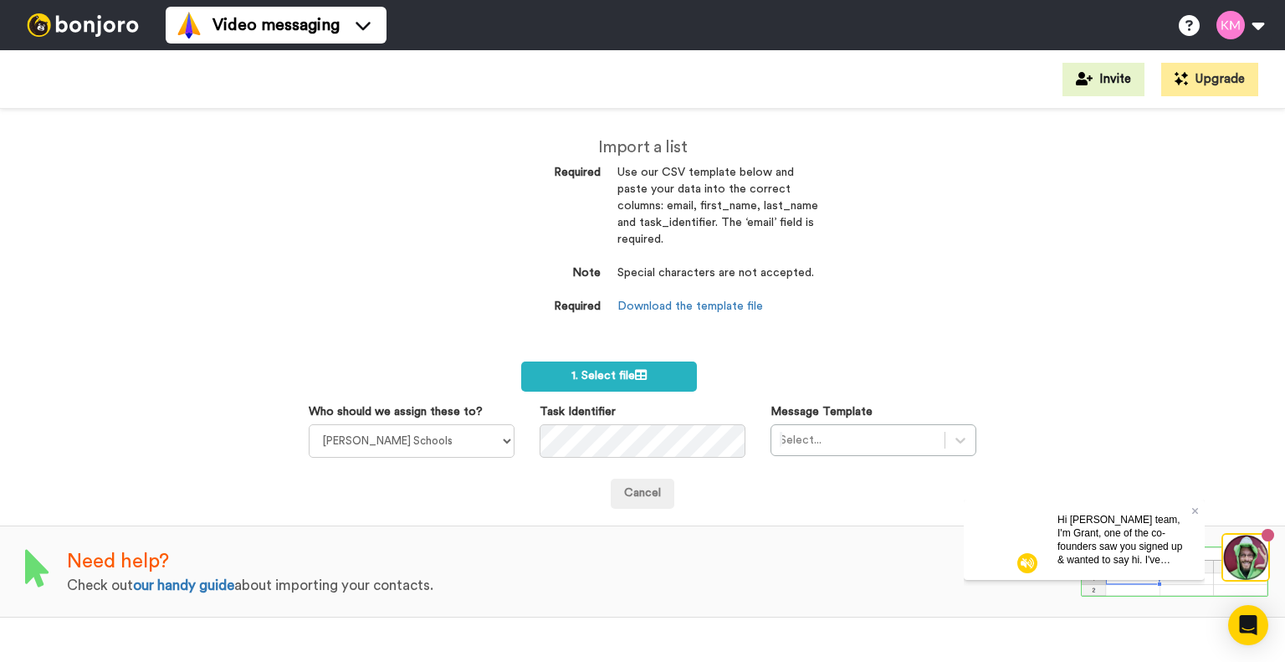
click at [85, 32] on img at bounding box center [83, 24] width 126 height 23
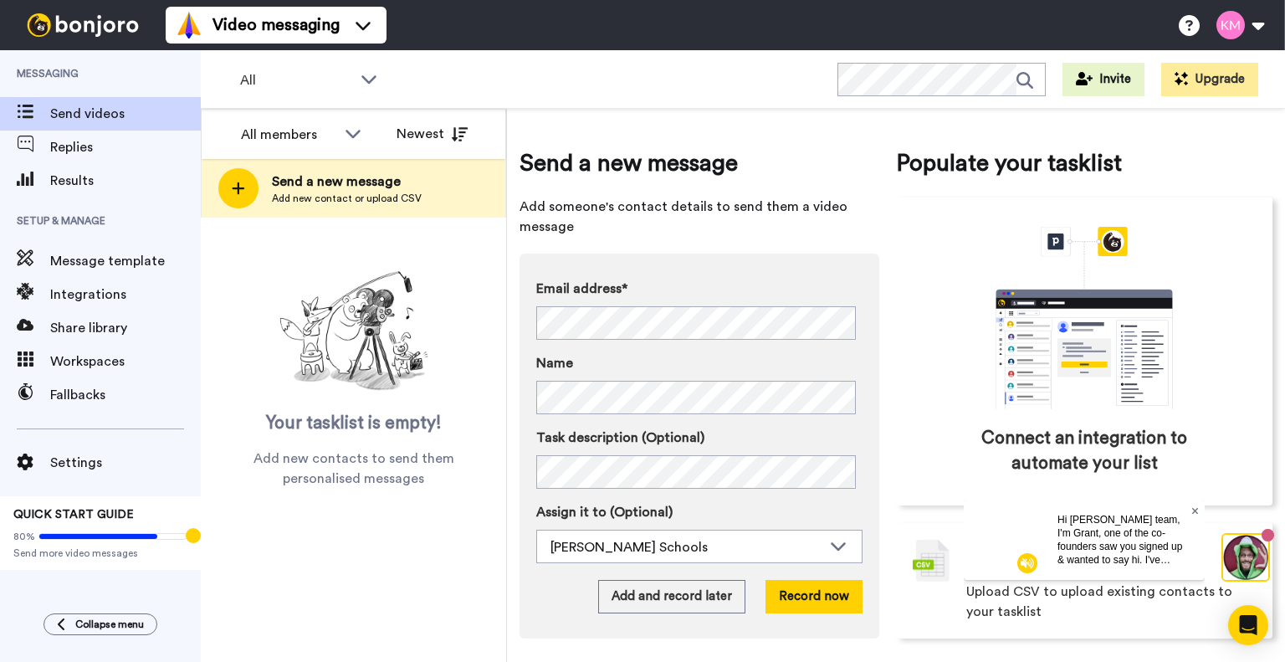
click at [1194, 512] on icon at bounding box center [1195, 510] width 7 height 10
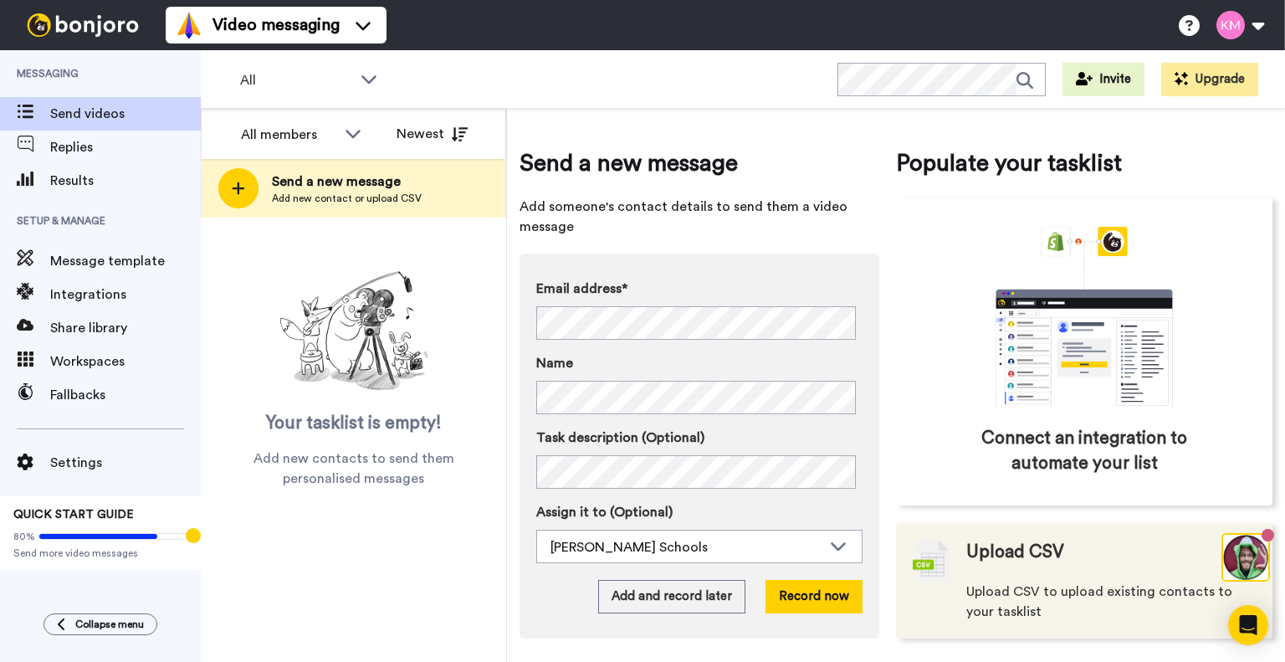
click at [1095, 593] on span "Upload CSV to upload existing contacts to your tasklist" at bounding box center [1111, 602] width 290 height 40
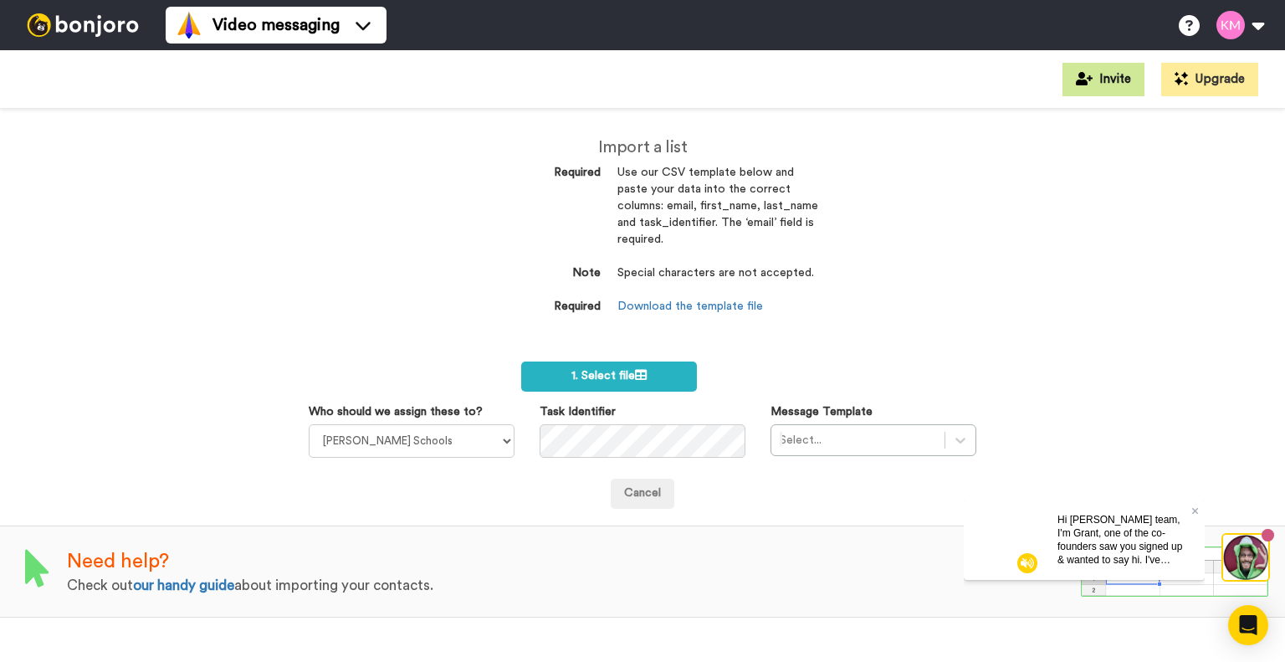
click at [1133, 79] on button "Invite" at bounding box center [1104, 79] width 82 height 33
click at [105, 33] on img at bounding box center [83, 24] width 126 height 23
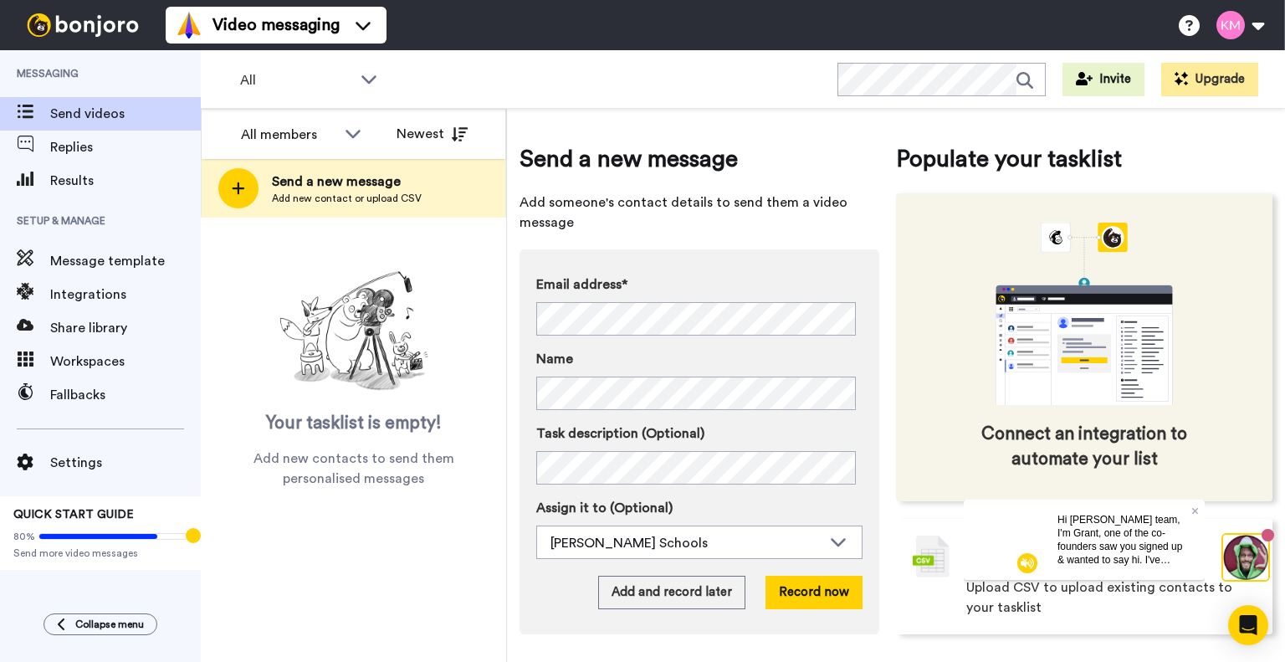
scroll to position [6, 0]
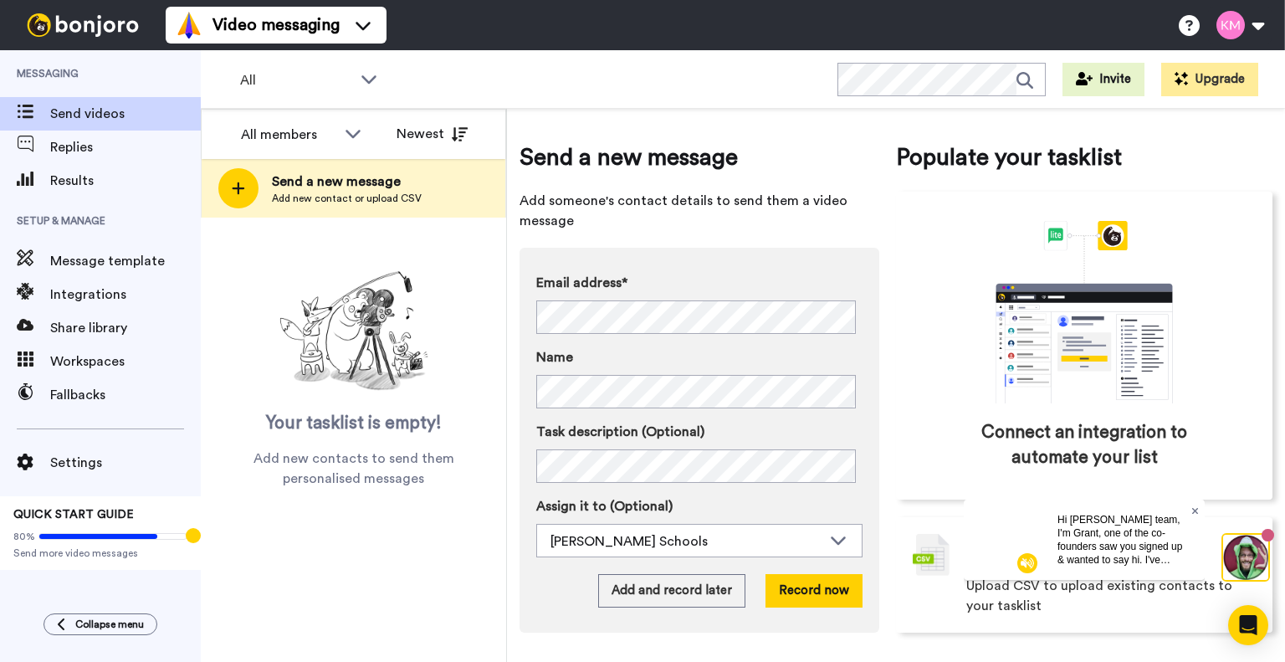
click at [1195, 509] on icon at bounding box center [1195, 510] width 7 height 7
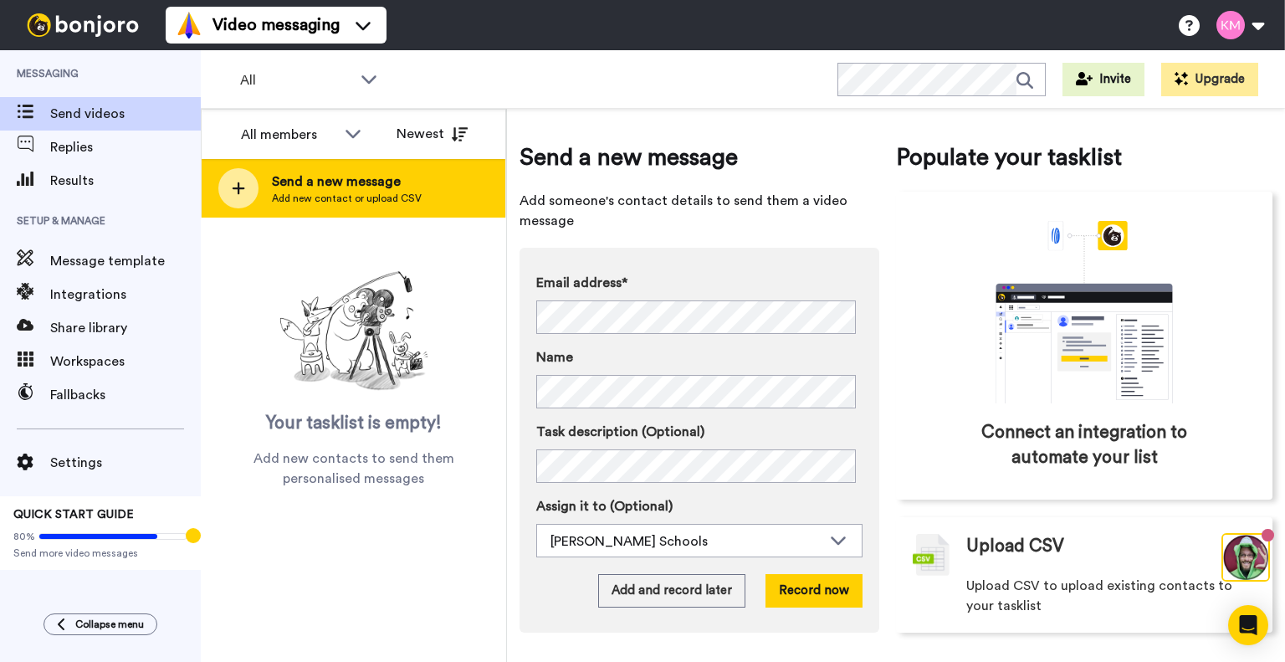
click at [323, 180] on span "Send a new message" at bounding box center [347, 182] width 150 height 20
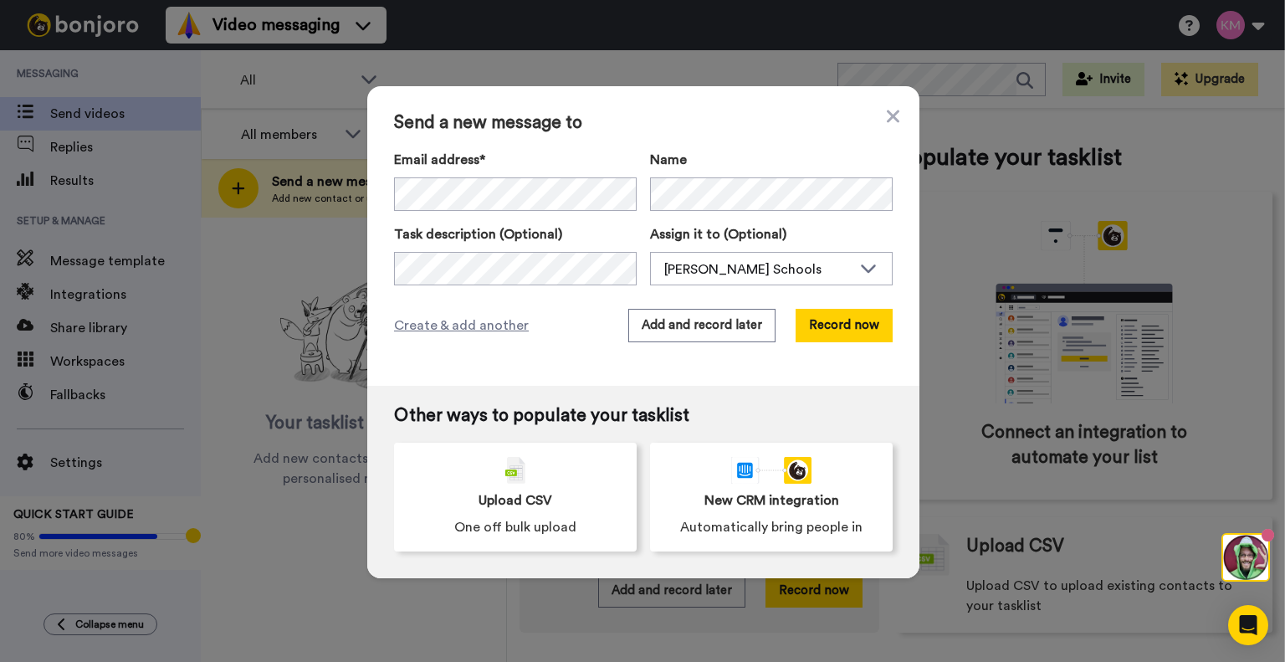
click at [160, 291] on div "Send a new message to Email address* Shonda Salty <Shondalivingston411@gmail.co…" at bounding box center [642, 331] width 1285 height 662
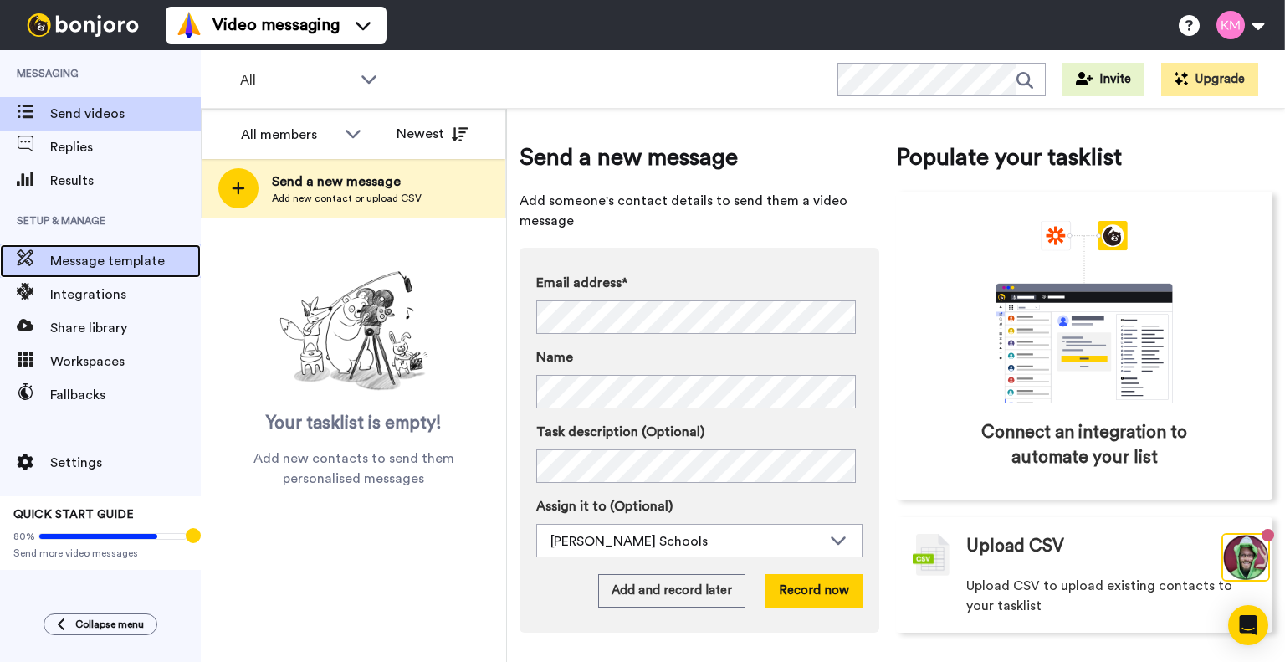
click at [154, 258] on span "Message template" at bounding box center [125, 261] width 151 height 20
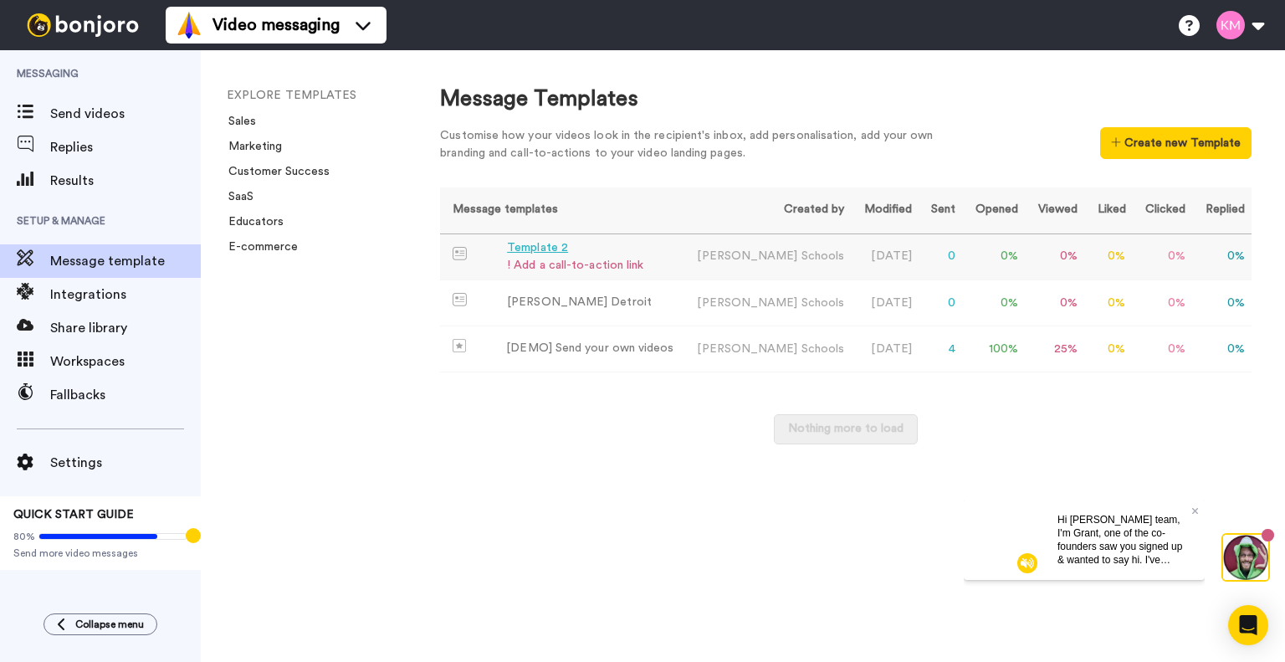
click at [528, 262] on div "! Add a call-to-action link" at bounding box center [575, 266] width 136 height 18
click at [1198, 153] on button "Create new Template" at bounding box center [1175, 143] width 151 height 32
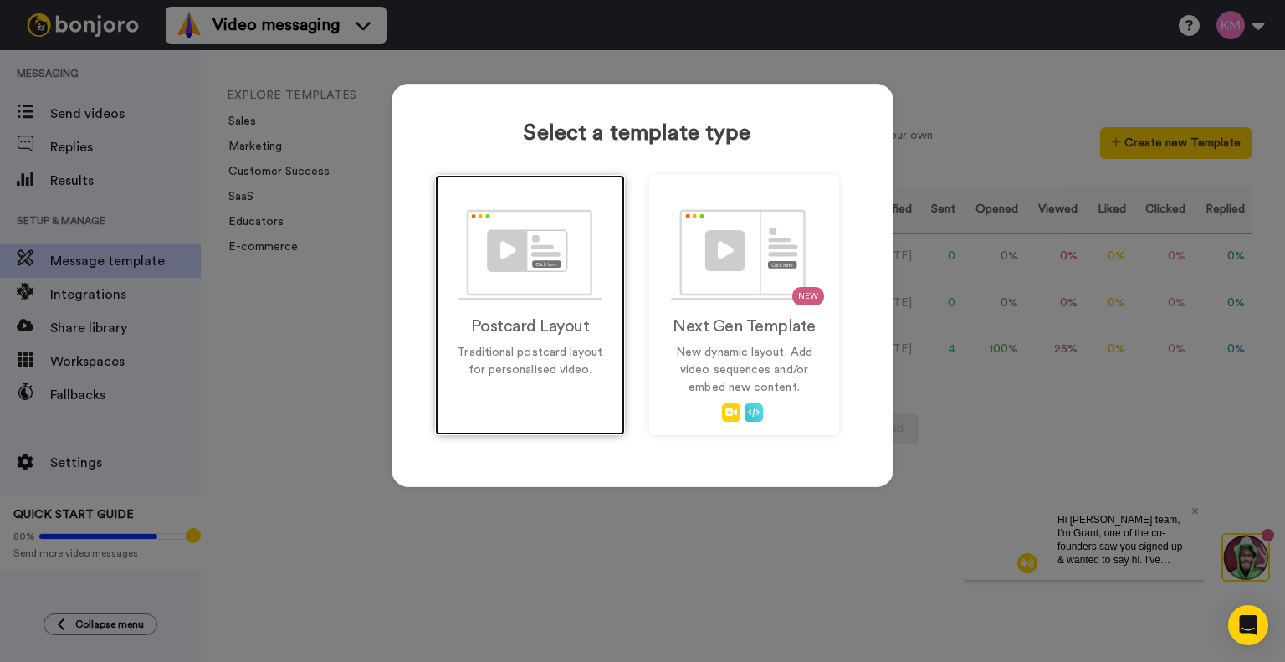
click at [536, 329] on h2 "Postcard Layout" at bounding box center [530, 326] width 155 height 18
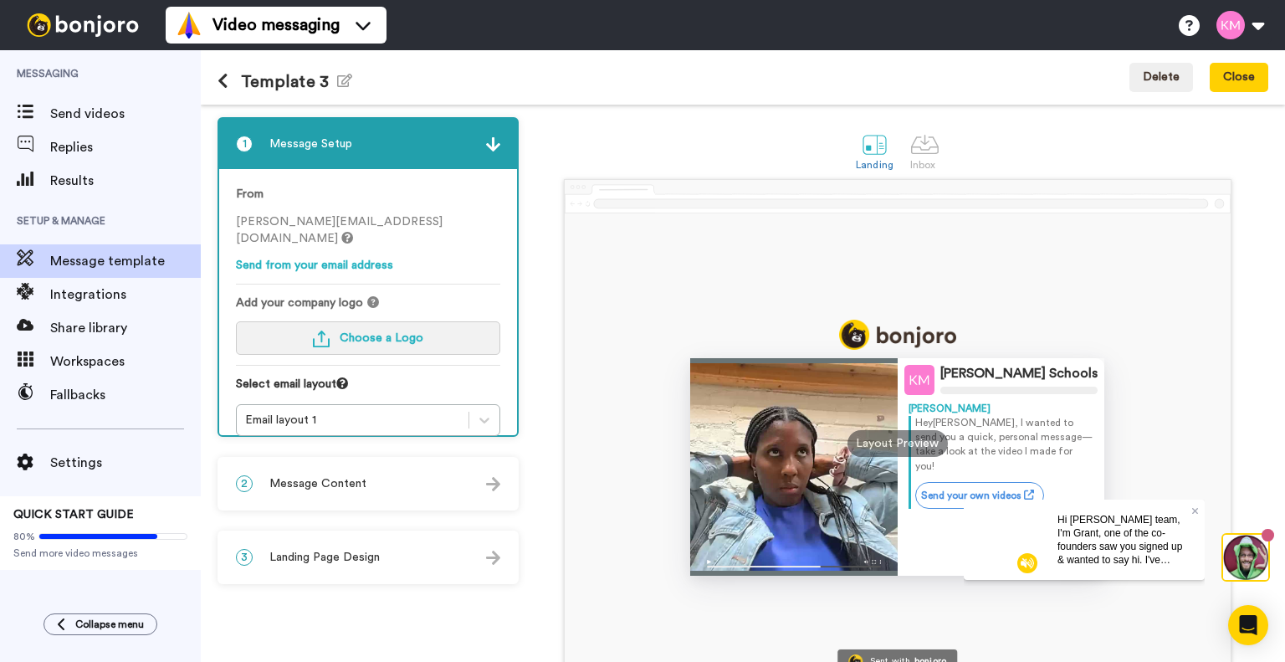
click at [360, 332] on span "Choose a Logo" at bounding box center [382, 338] width 84 height 12
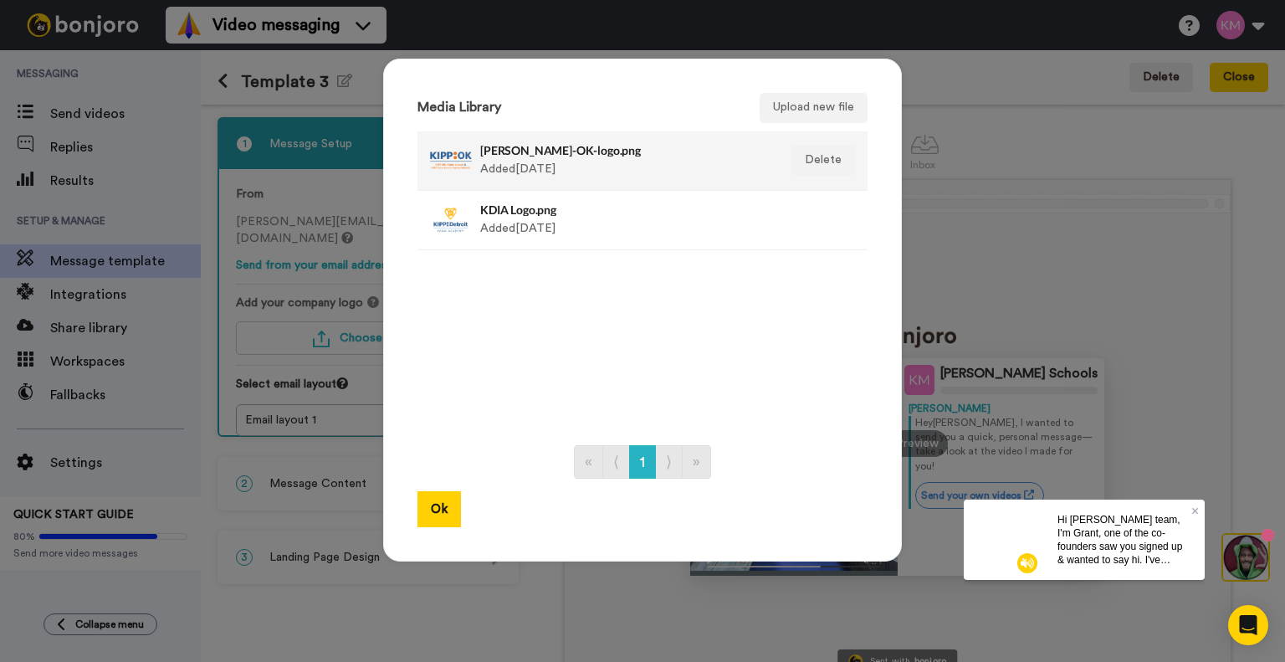
click at [517, 159] on div "[PERSON_NAME]-OK-logo.png Added [DATE]" at bounding box center [624, 161] width 289 height 42
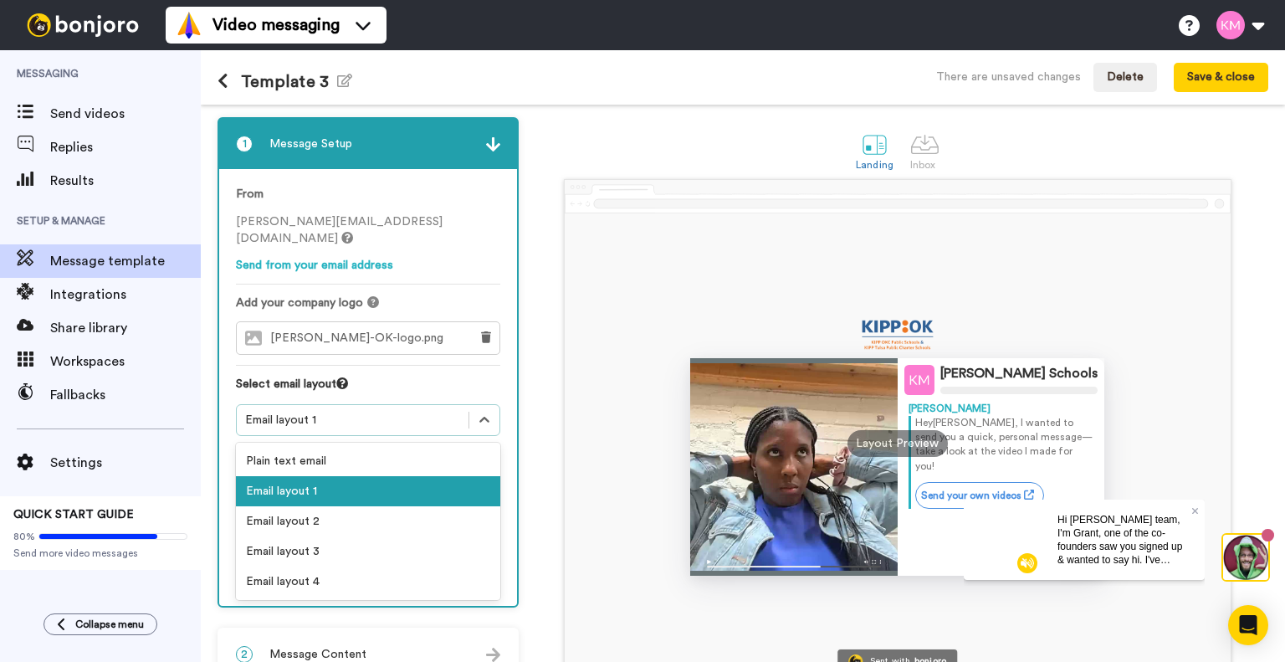
click at [293, 412] on div "Email layout 1" at bounding box center [352, 420] width 215 height 17
click at [309, 506] on div "Email layout 2" at bounding box center [368, 521] width 264 height 30
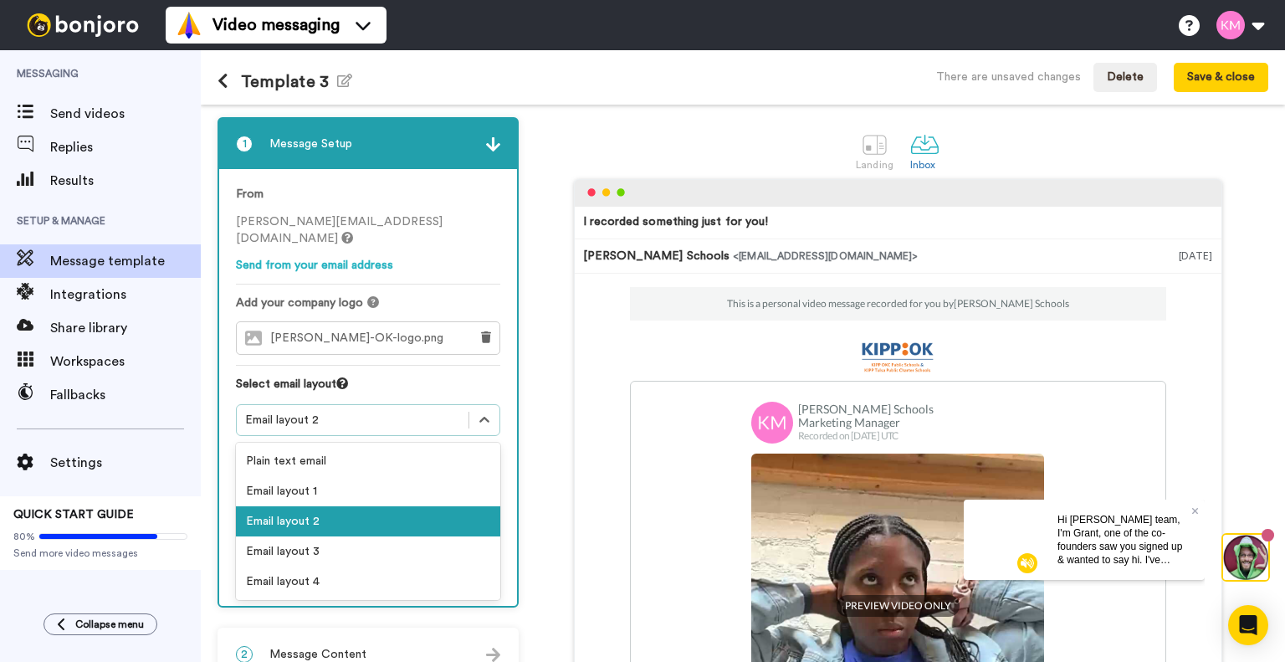
click at [325, 412] on div "Email layout 2" at bounding box center [352, 420] width 215 height 17
click at [330, 446] on div "Plain text email" at bounding box center [368, 461] width 264 height 30
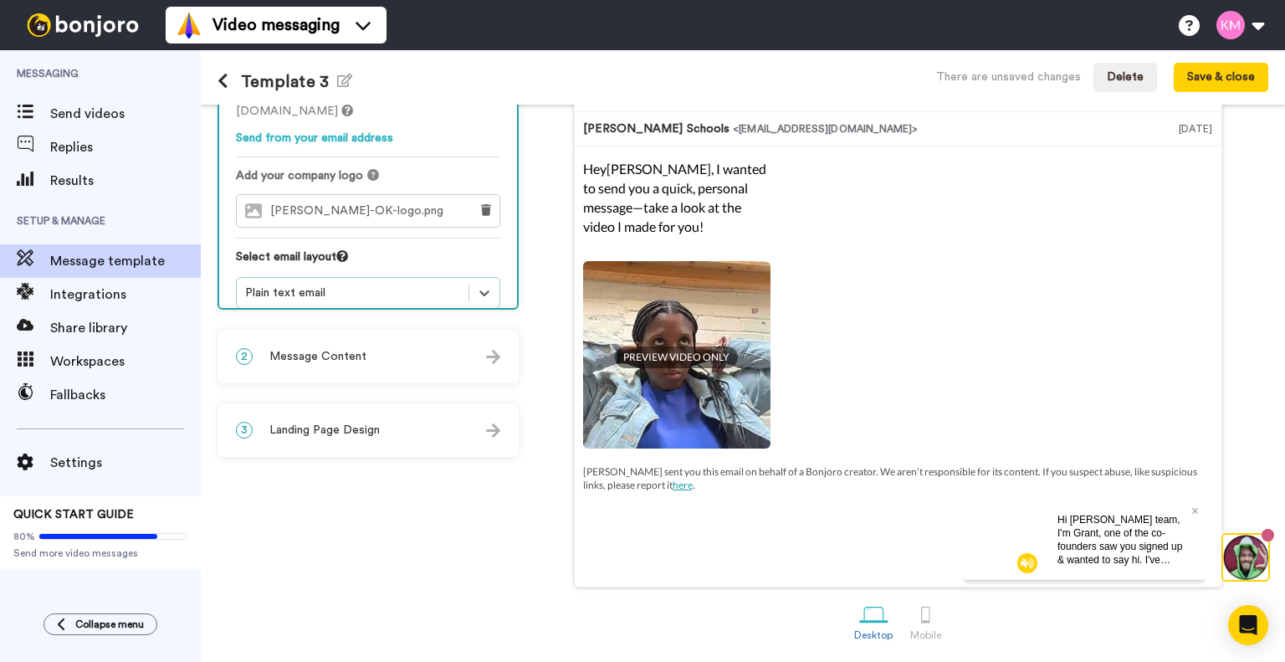
scroll to position [44, 0]
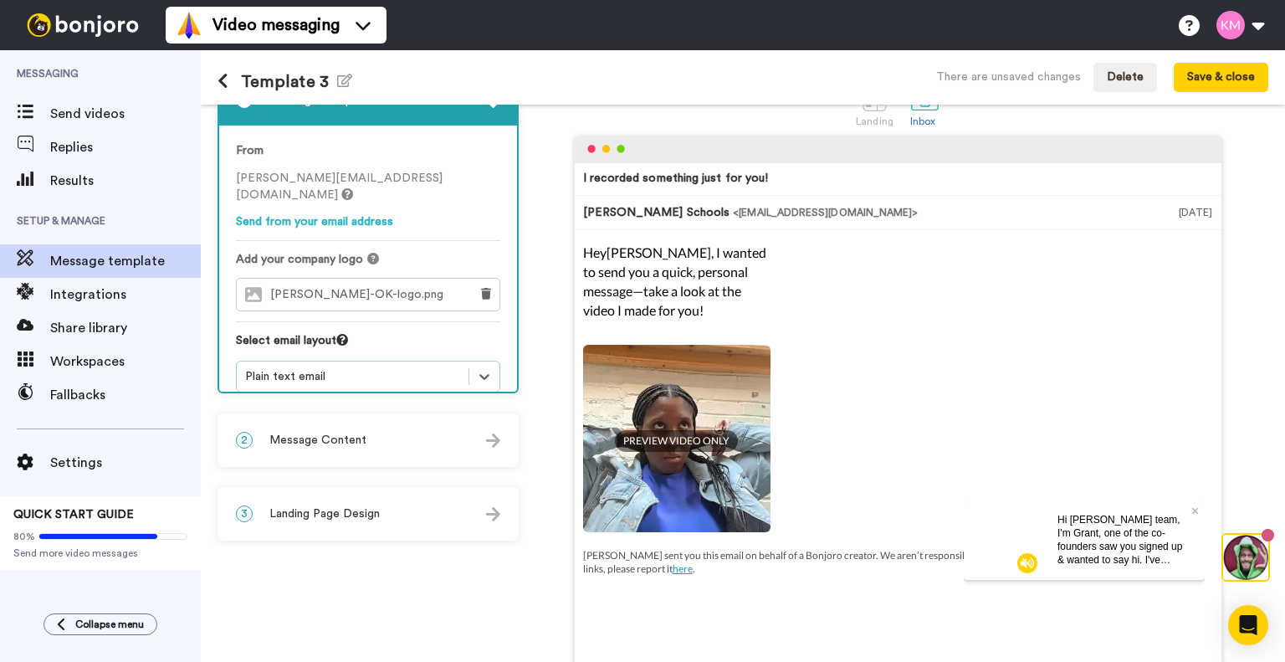
click at [351, 437] on span "Message Content" at bounding box center [317, 440] width 97 height 17
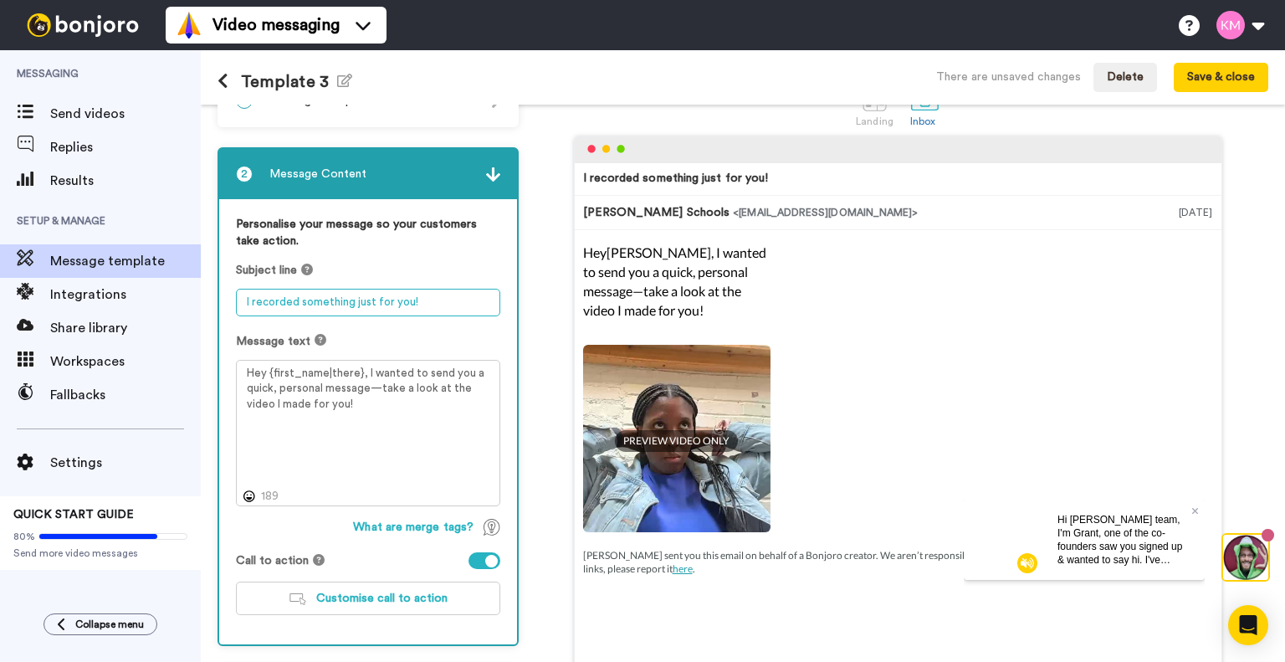
click at [393, 291] on textarea "I recorded something just for you!" at bounding box center [368, 303] width 264 height 28
paste textarea "School Is Better With A Friend! Refer A Friend to KIPP"
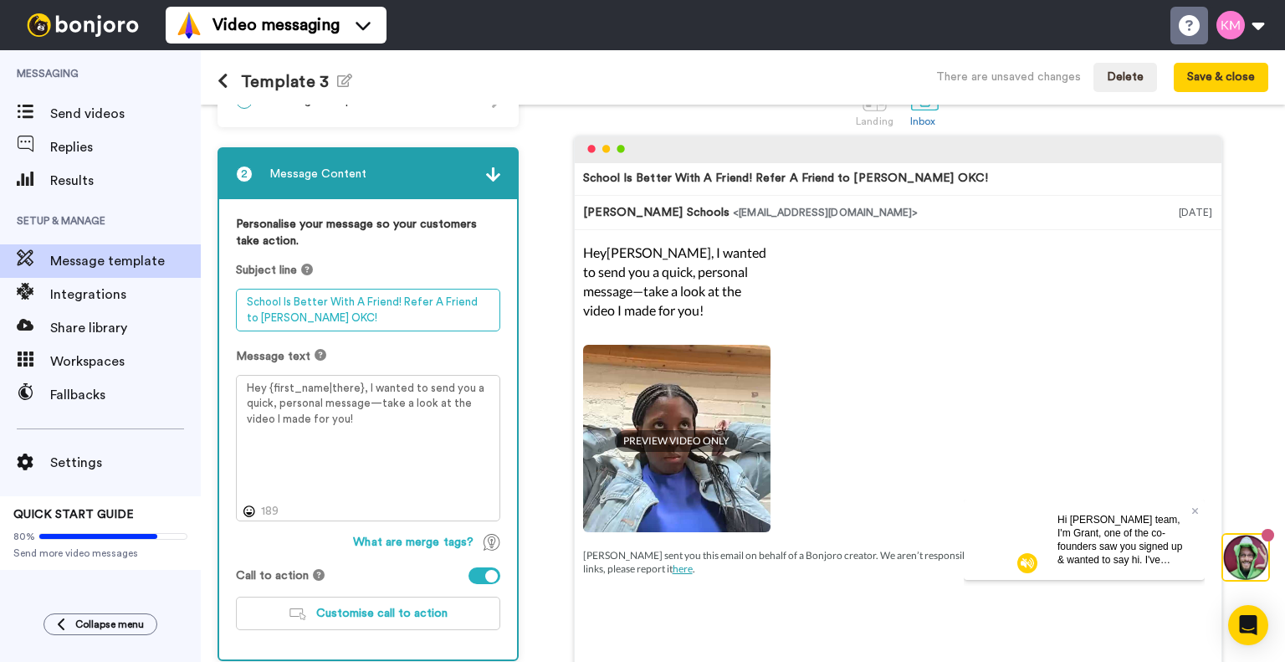
type textarea "School Is Better With A Friend! Refer A Friend to KIPP OKC!"
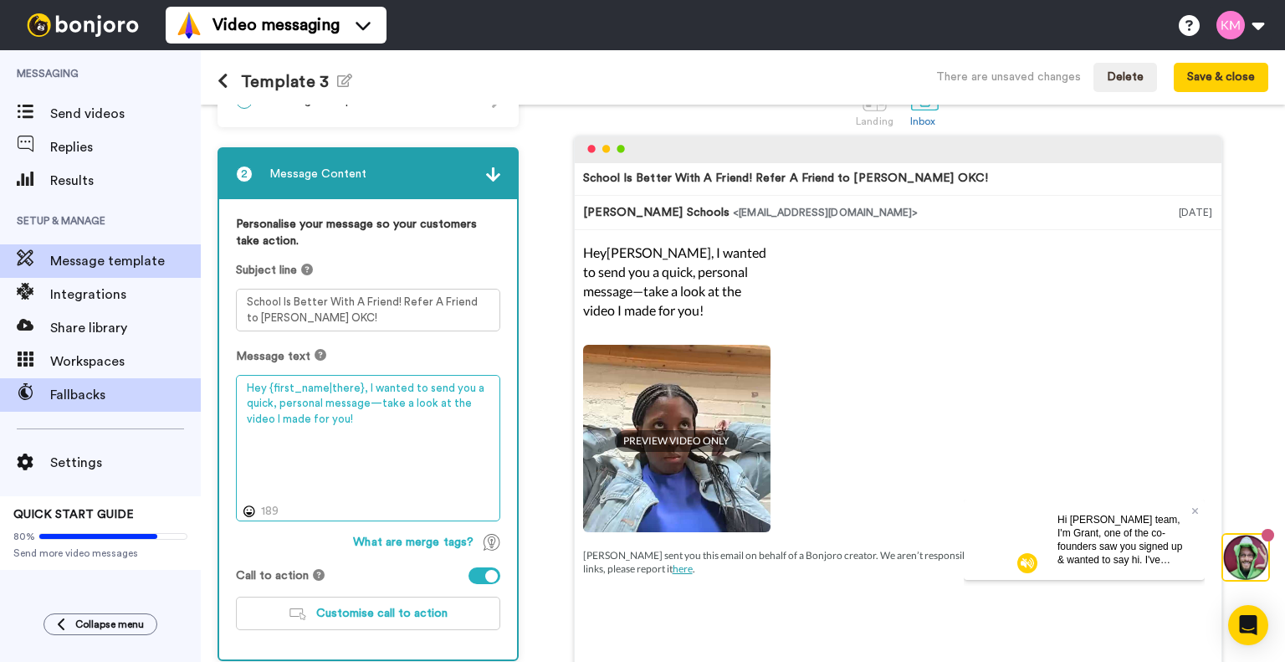
drag, startPoint x: 360, startPoint y: 414, endPoint x: 197, endPoint y: 394, distance: 163.6
click at [197, 394] on div "Messaging Send videos Replies Results Setup & Manage Message template Integrati…" at bounding box center [642, 356] width 1285 height 612
paste textarea "We’d love your help spreading the word to friends, family, or neighbors about e…"
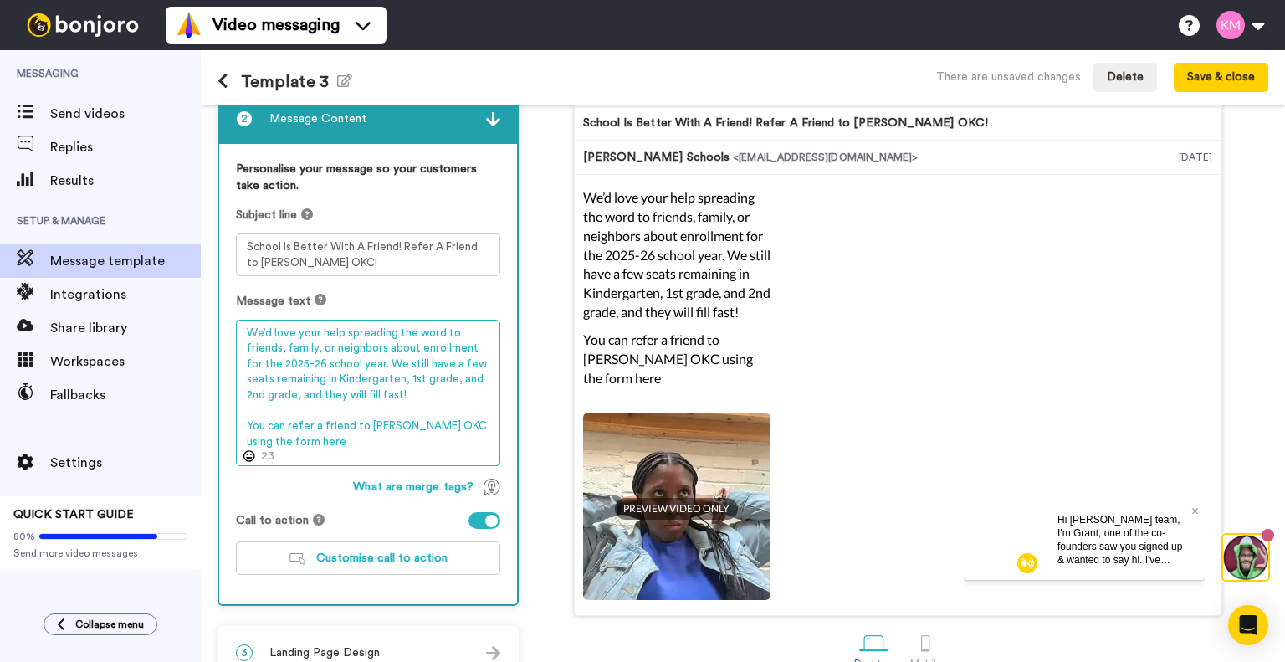
scroll to position [127, 0]
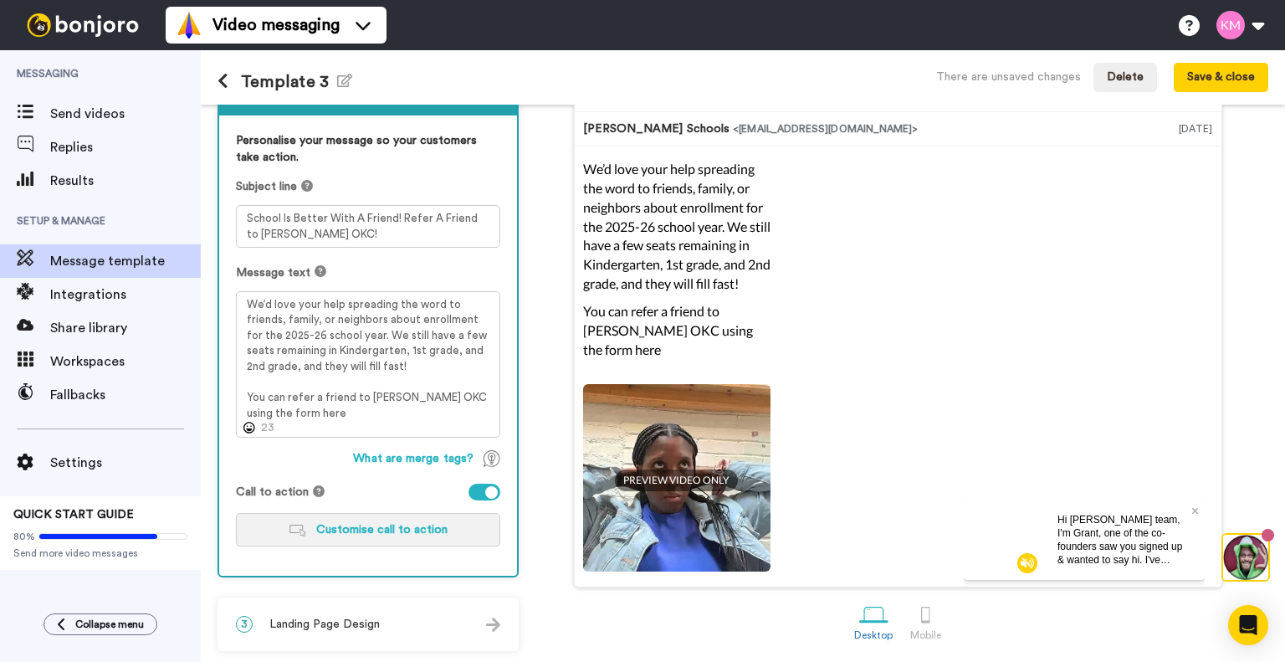
click at [394, 524] on span "Customise call to action" at bounding box center [381, 530] width 131 height 12
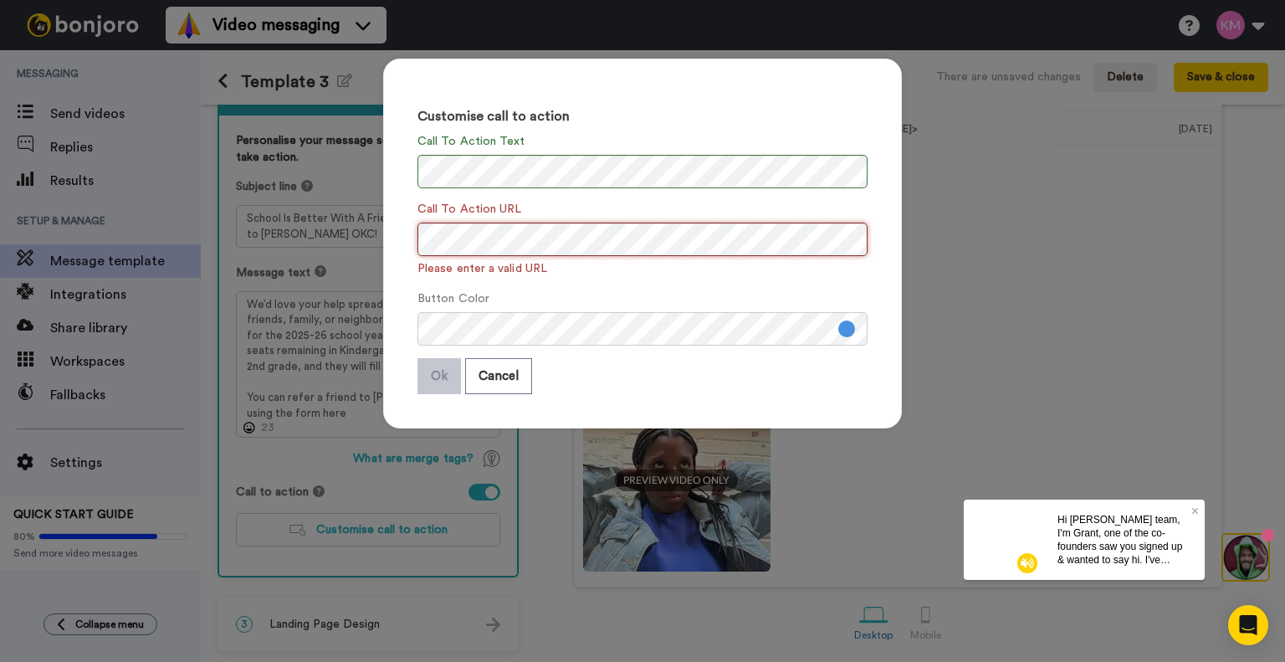
click at [407, 237] on div "Customise call to action Call To Action Text Call To Action URL Please enter a …" at bounding box center [642, 244] width 519 height 370
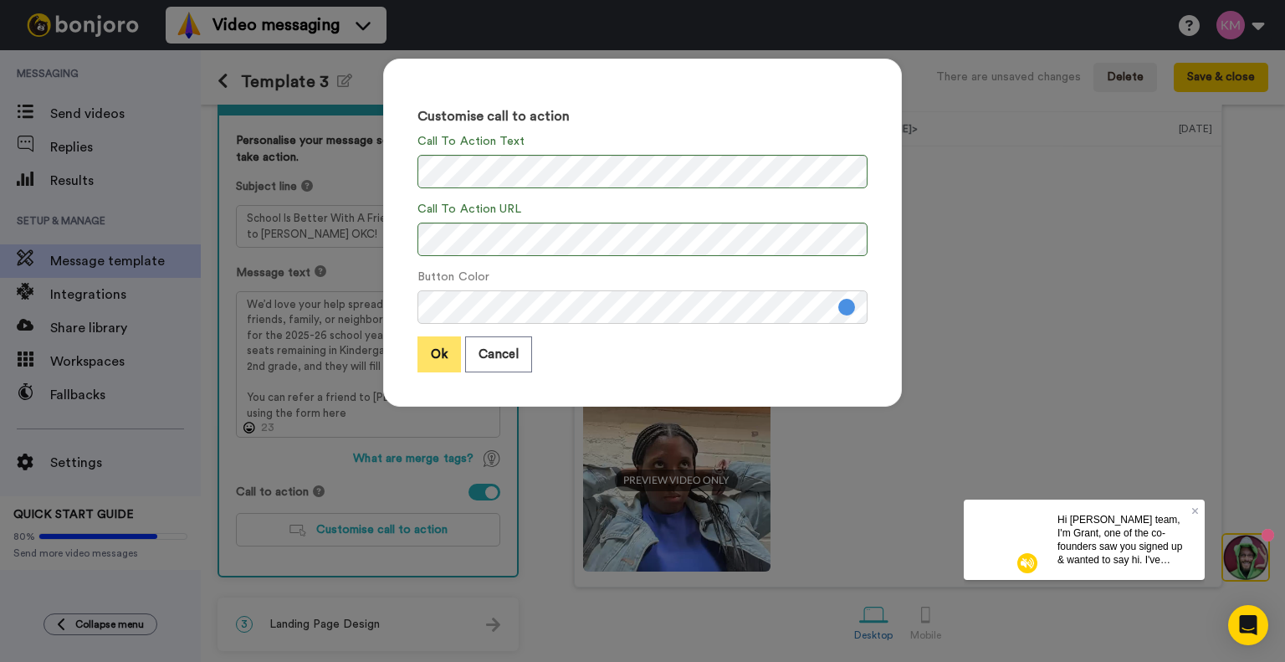
click at [418, 347] on button "Ok" at bounding box center [440, 354] width 44 height 36
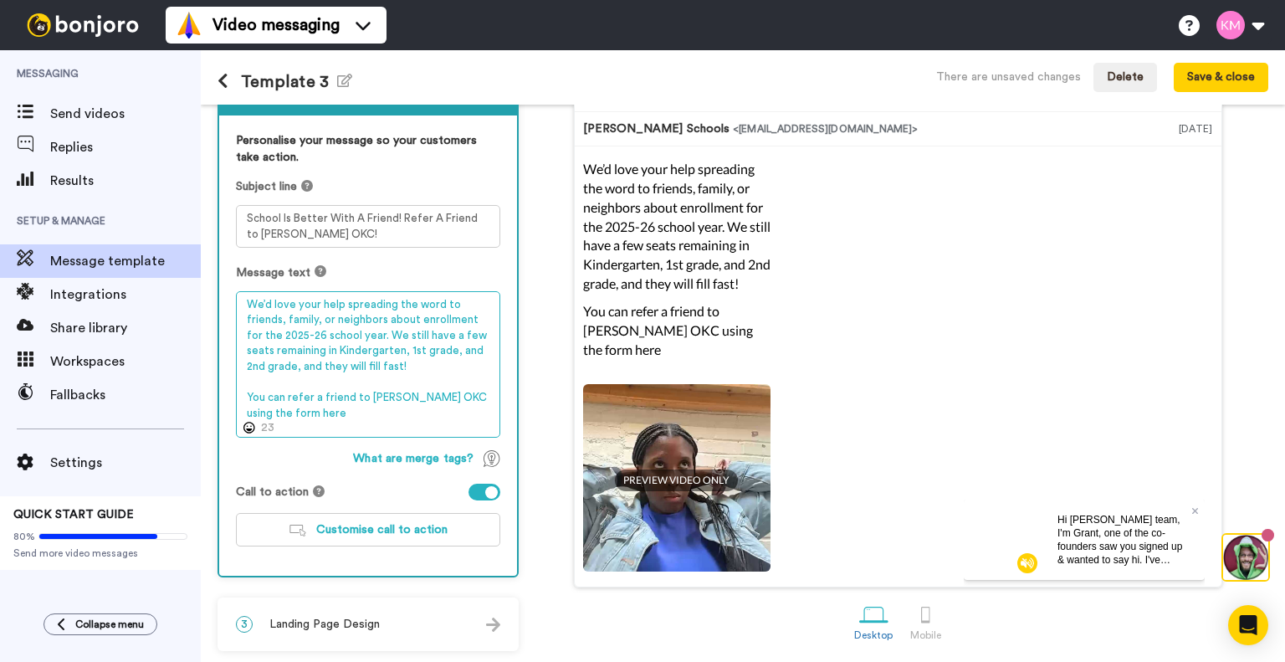
drag, startPoint x: 270, startPoint y: 412, endPoint x: 244, endPoint y: 395, distance: 30.9
click at [244, 395] on textarea "We’d love your help spreading the word to friends, family, or neighbors about e…" at bounding box center [368, 364] width 264 height 147
paste textarea "Thank you in advance for your support in helping to grow our KIPP OKC communi"
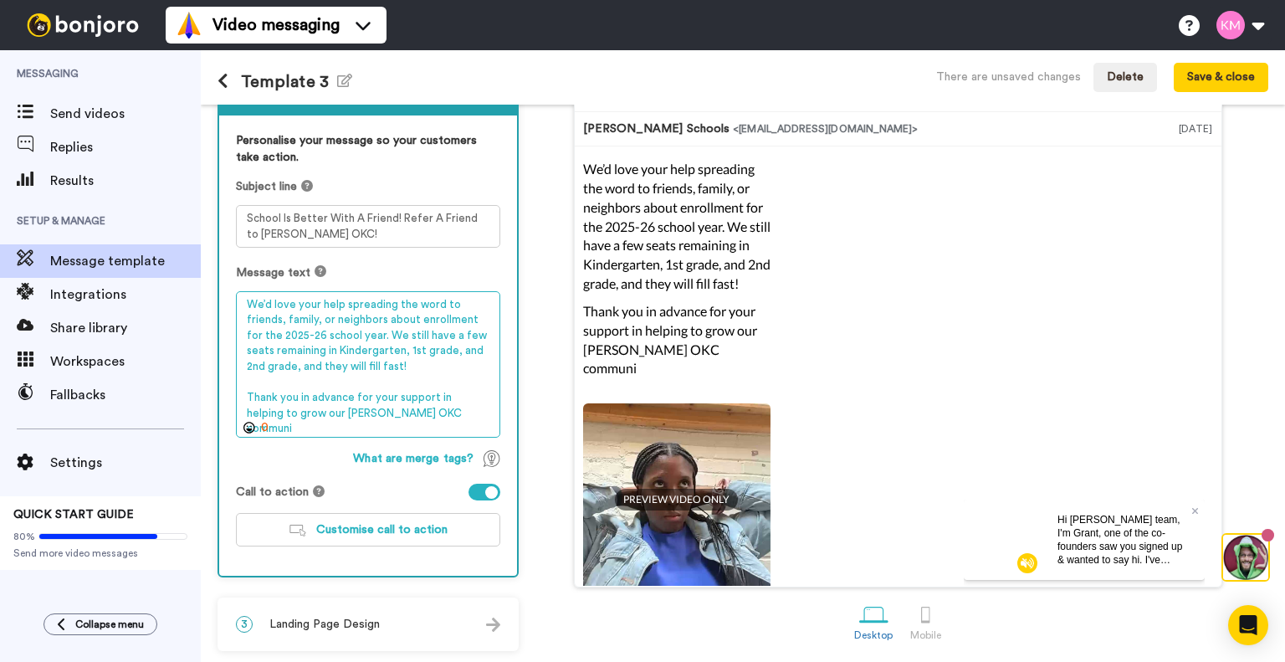
drag, startPoint x: 413, startPoint y: 412, endPoint x: 246, endPoint y: 388, distance: 169.0
click at [246, 388] on textarea "We’d love your help spreading the word to friends, family, or neighbors about e…" at bounding box center [368, 364] width 264 height 147
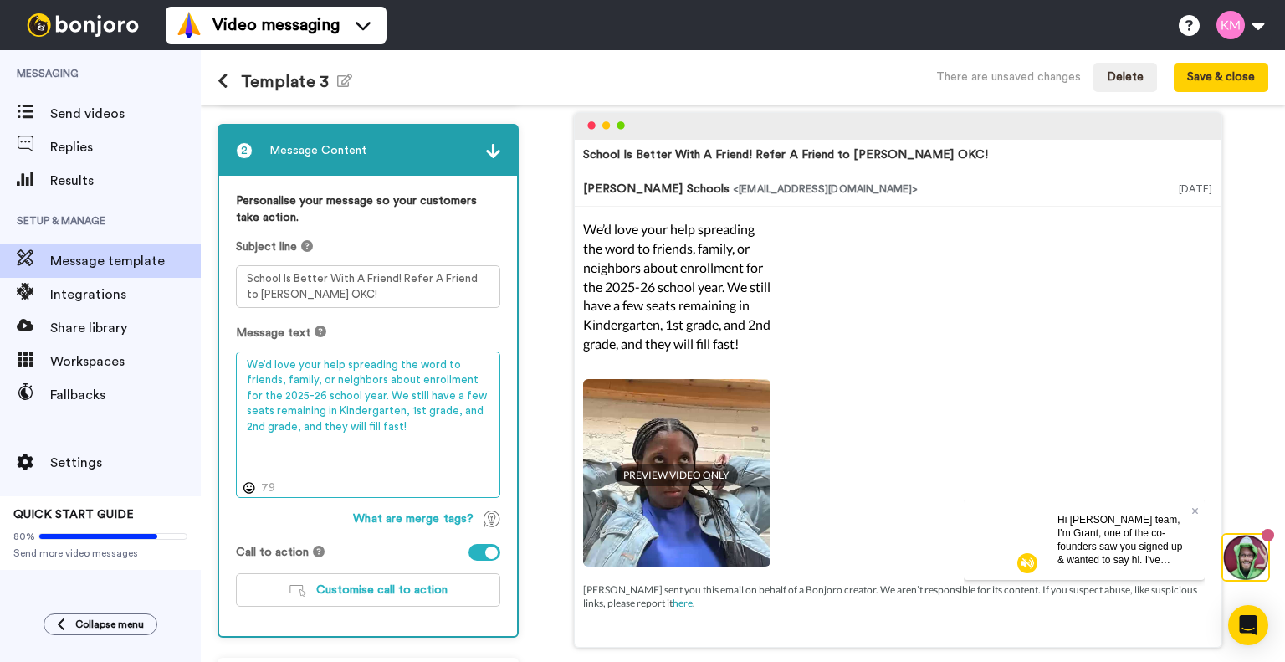
scroll to position [0, 0]
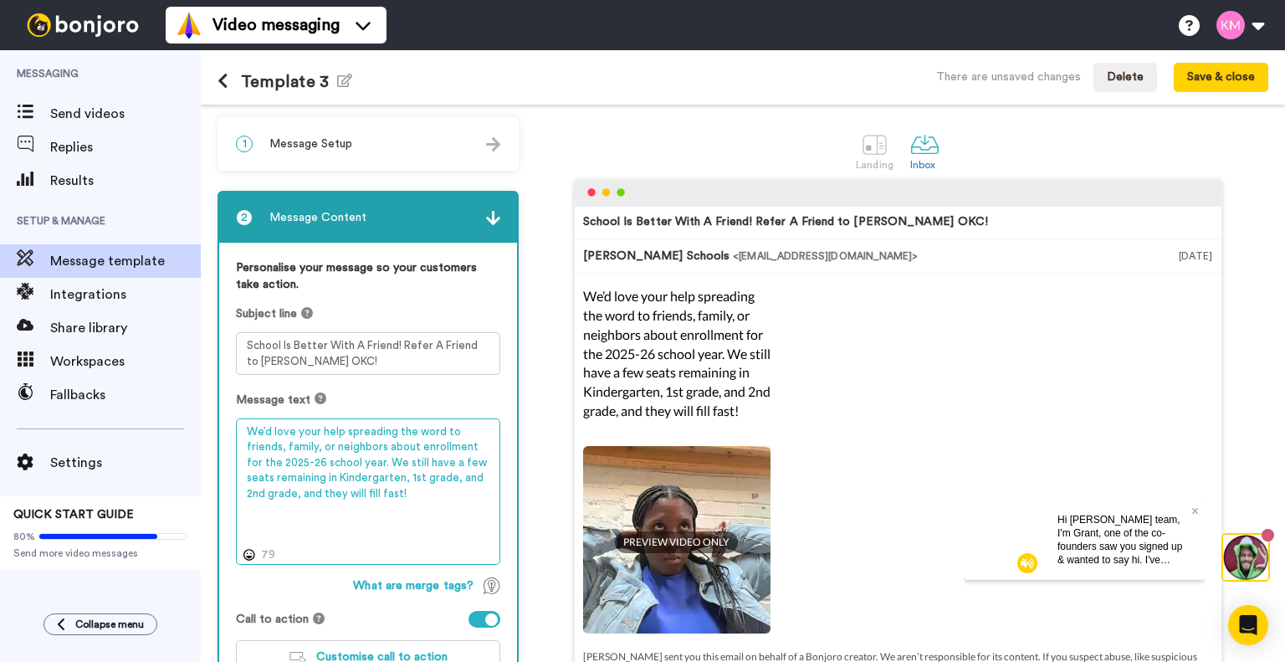
type textarea "We’d love your help spreading the word to friends, family, or neighbors about e…"
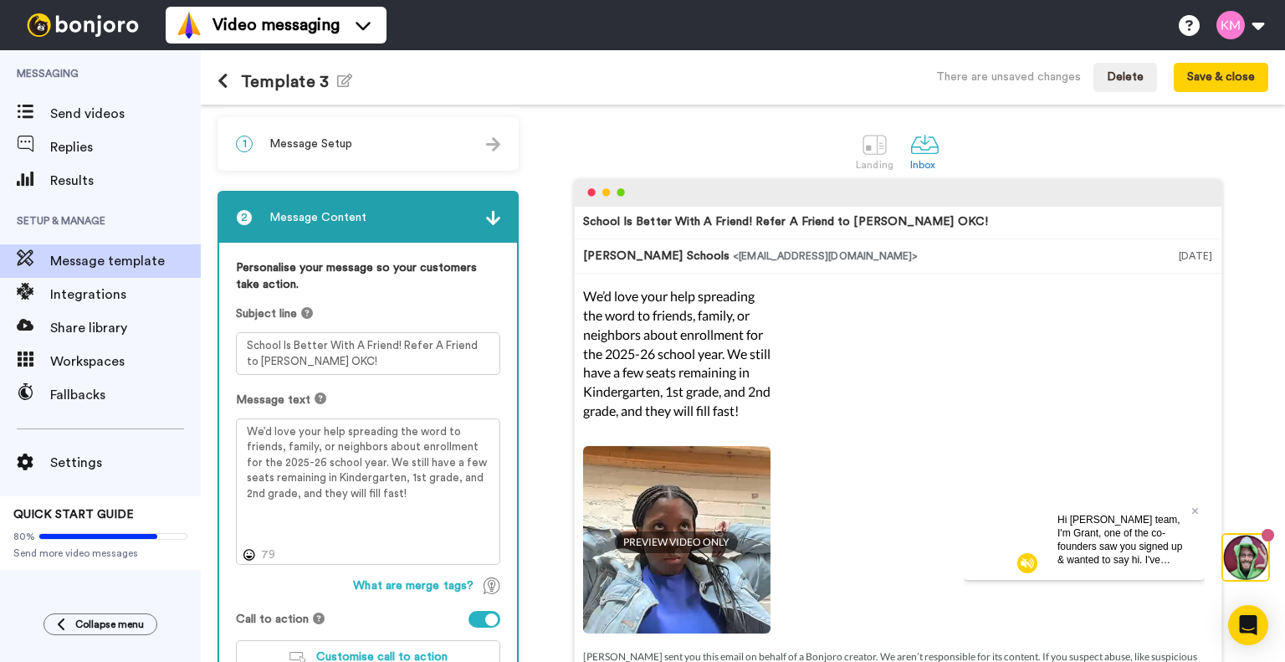
click at [663, 512] on img at bounding box center [676, 539] width 187 height 187
click at [662, 538] on span "PREVIEW VIDEO ONLY" at bounding box center [676, 542] width 123 height 22
click at [317, 132] on div "1 Message Setup" at bounding box center [368, 144] width 298 height 50
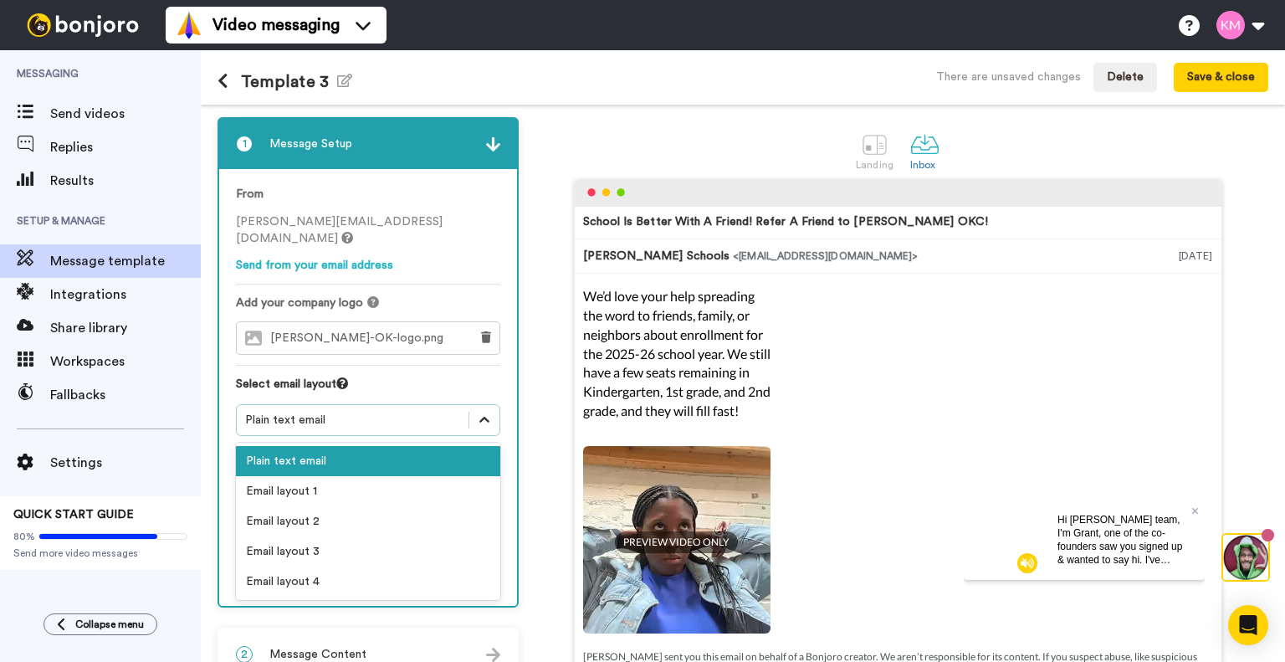
click at [487, 412] on icon at bounding box center [484, 420] width 17 height 17
click at [422, 476] on div "Email layout 1" at bounding box center [368, 491] width 264 height 30
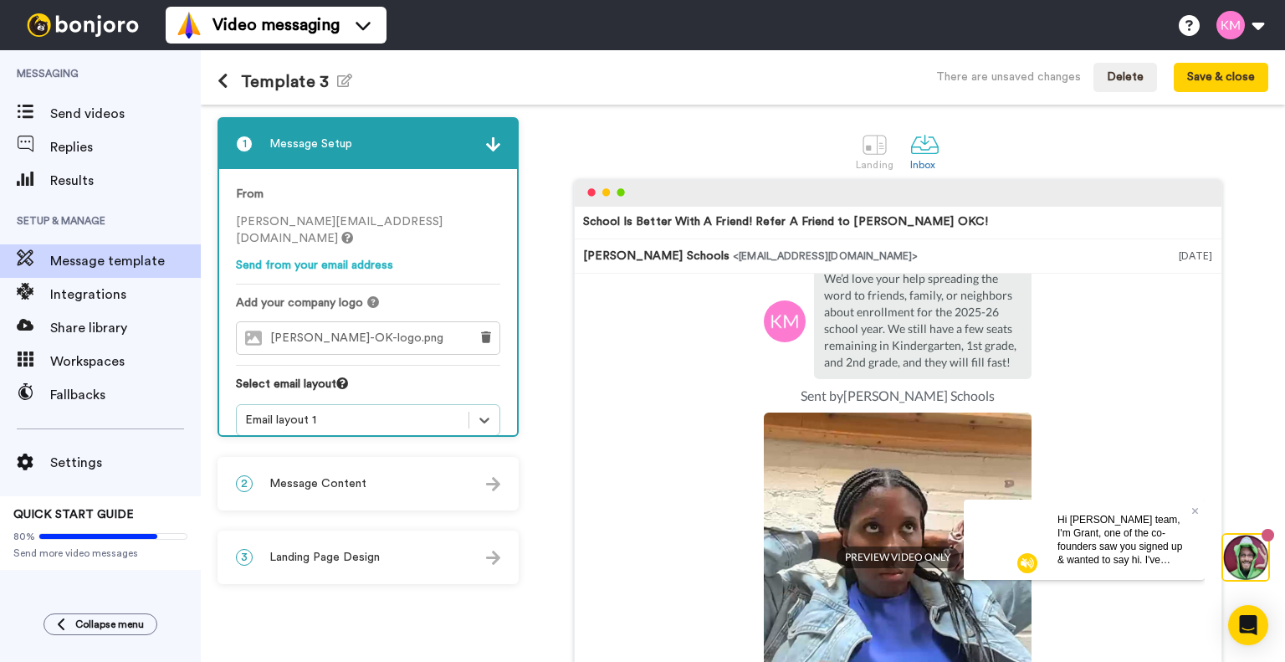
scroll to position [201, 0]
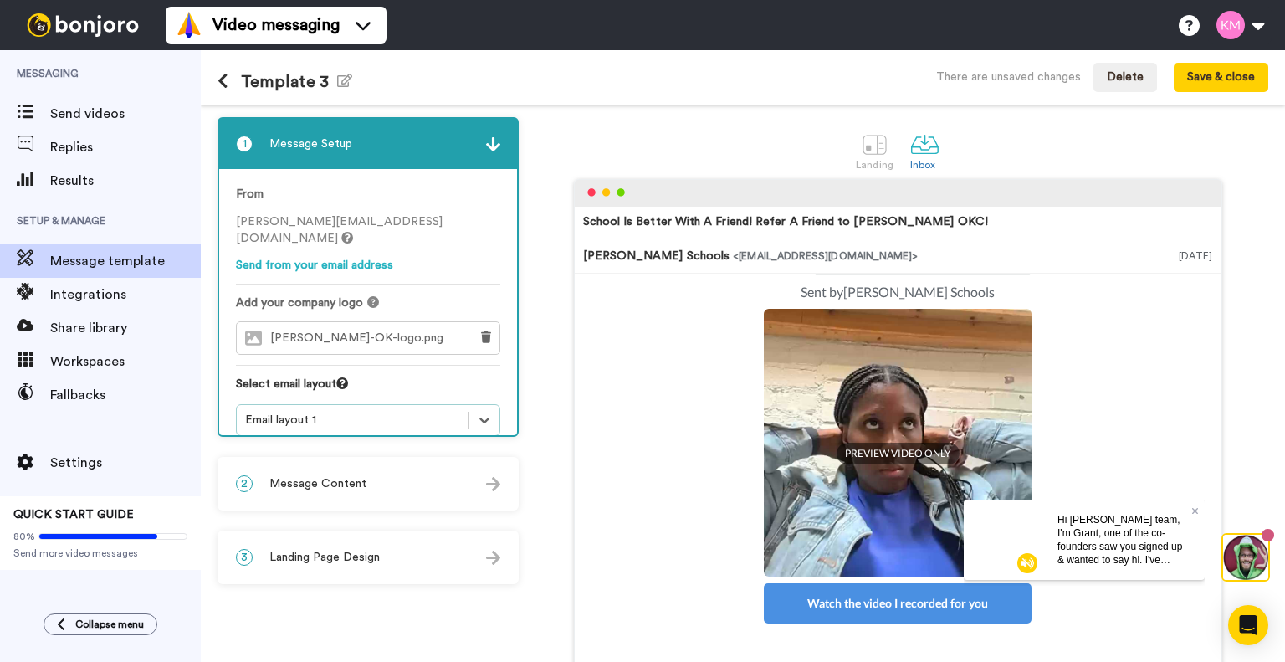
click at [392, 479] on div "2 Message Content" at bounding box center [368, 484] width 298 height 50
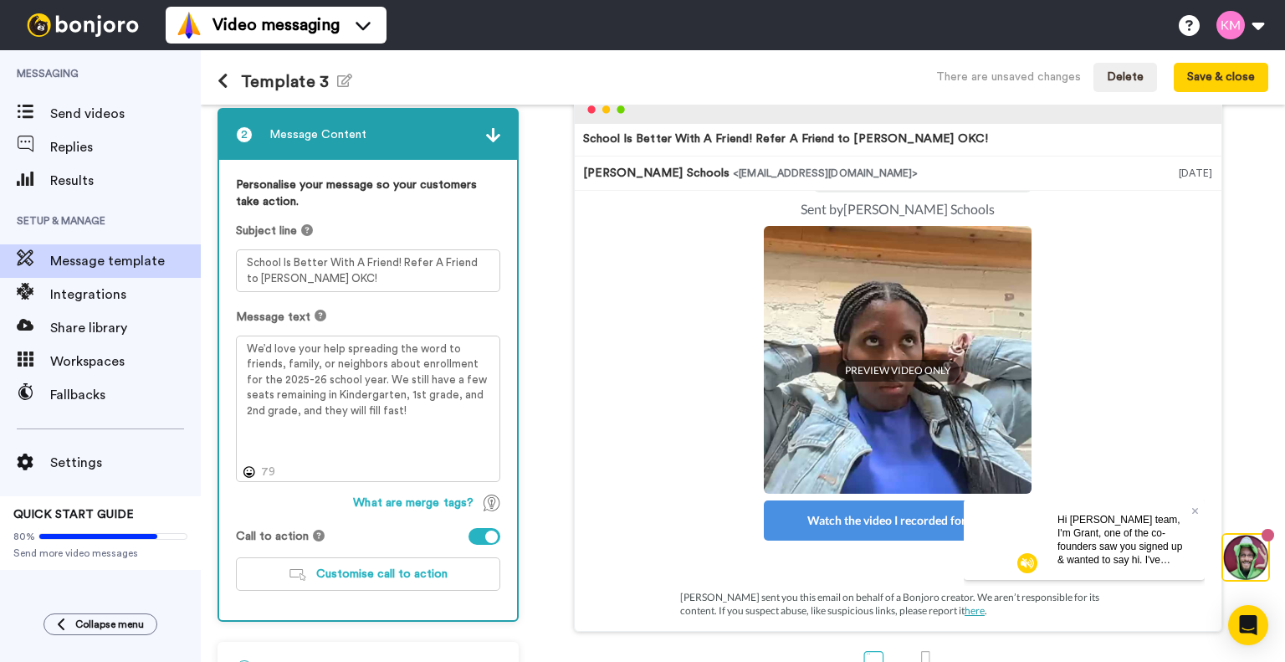
scroll to position [84, 0]
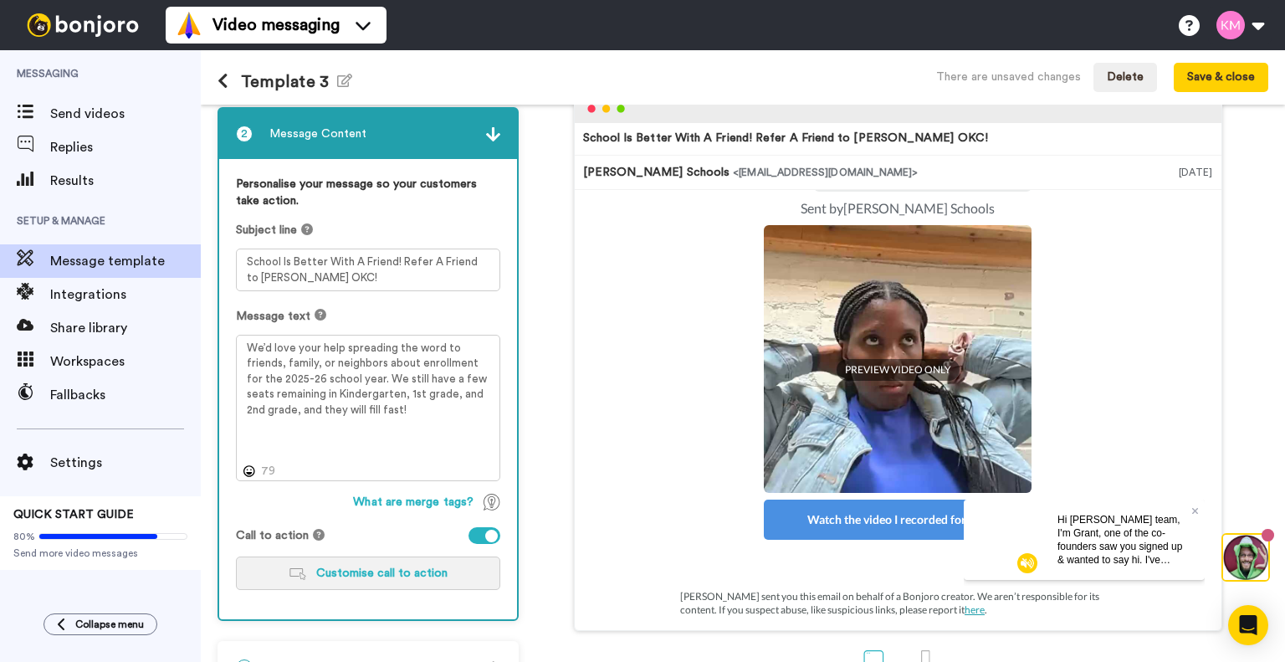
click at [436, 575] on span "Customise call to action" at bounding box center [381, 573] width 131 height 12
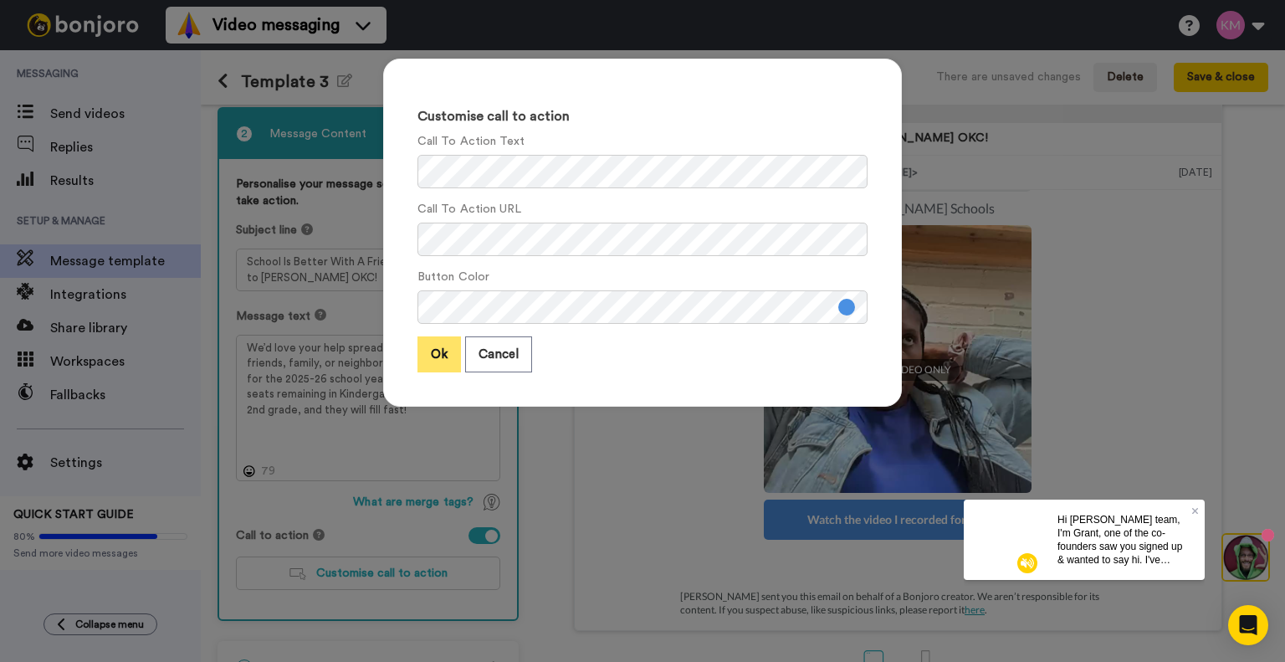
click at [432, 360] on button "Ok" at bounding box center [440, 354] width 44 height 36
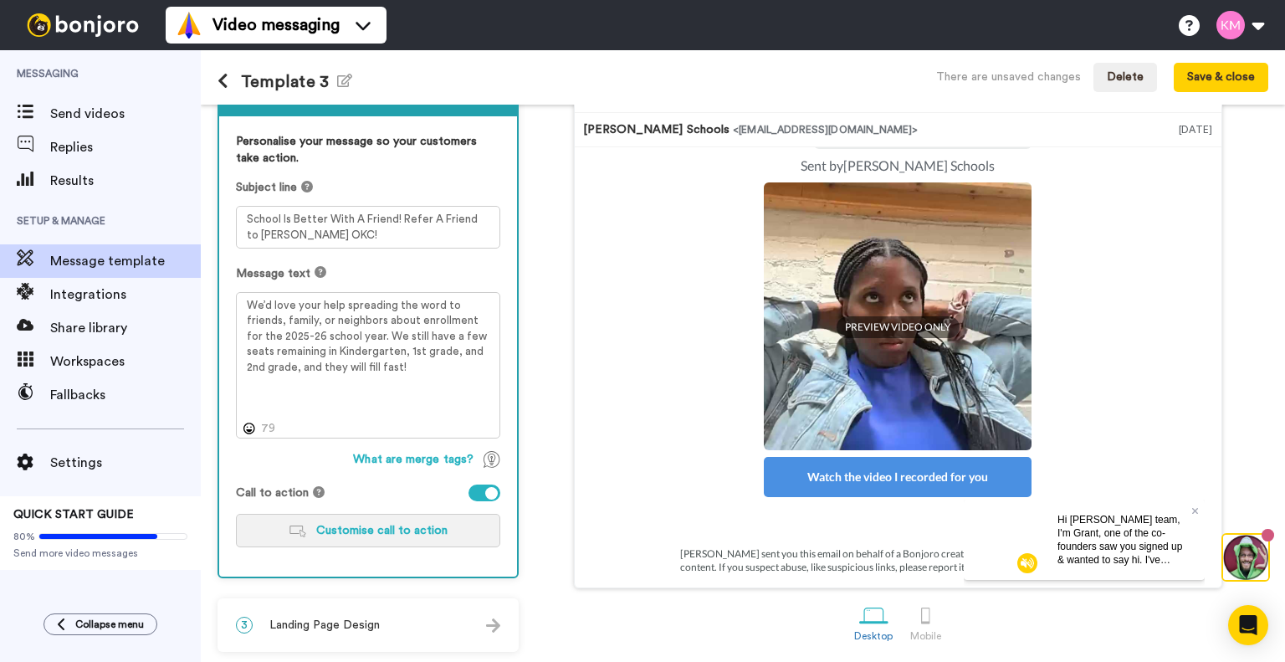
scroll to position [127, 0]
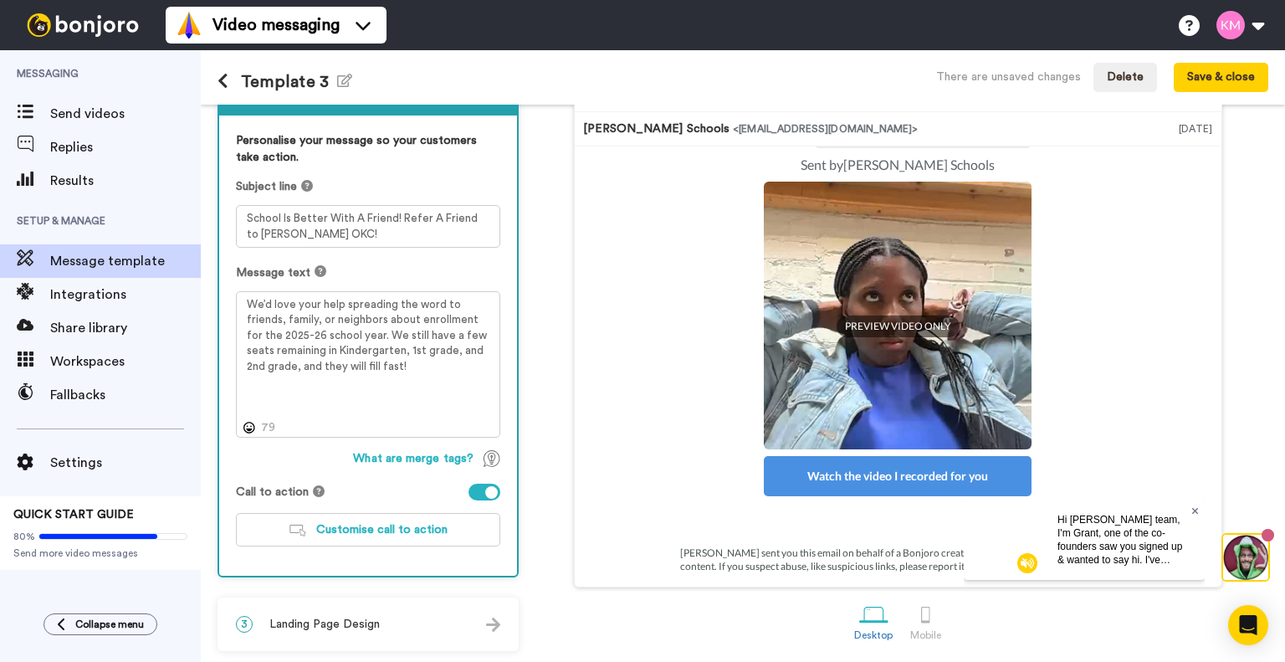
click at [1197, 511] on icon at bounding box center [1195, 510] width 7 height 7
click at [479, 489] on div at bounding box center [485, 492] width 32 height 17
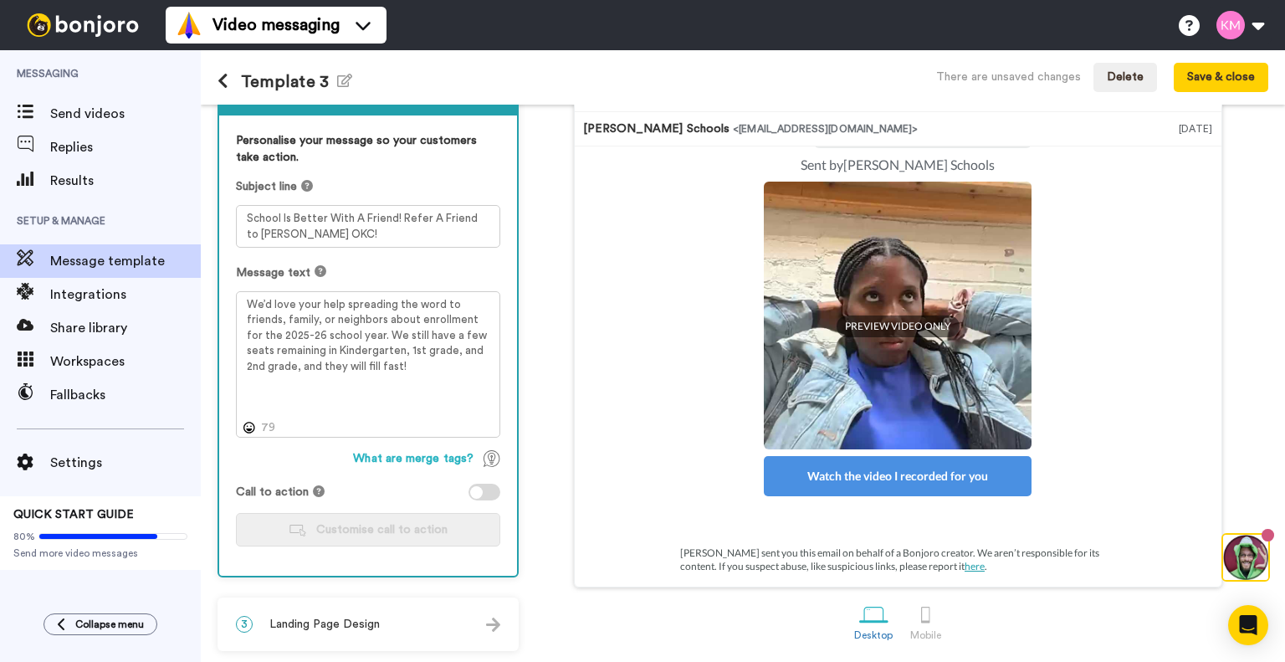
click at [495, 488] on div at bounding box center [485, 492] width 32 height 17
click at [1218, 74] on button "Save & close" at bounding box center [1221, 78] width 95 height 30
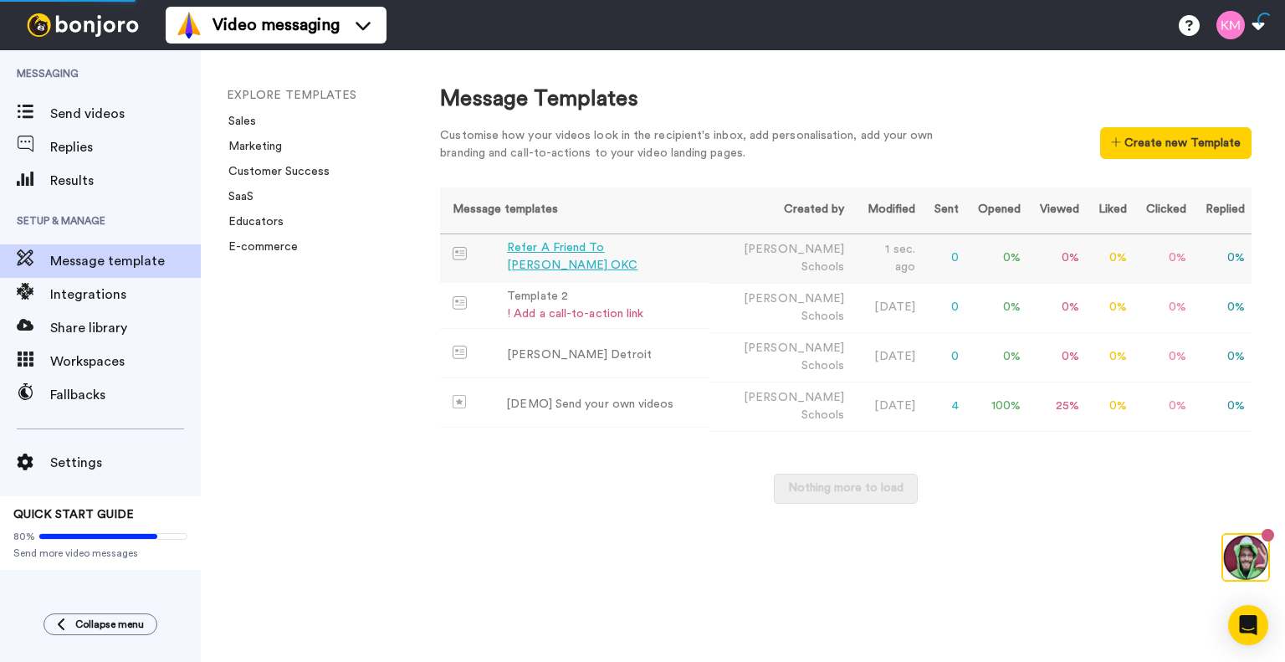
click at [583, 256] on div "Refer A Friend To KIPP OKC" at bounding box center [605, 256] width 196 height 35
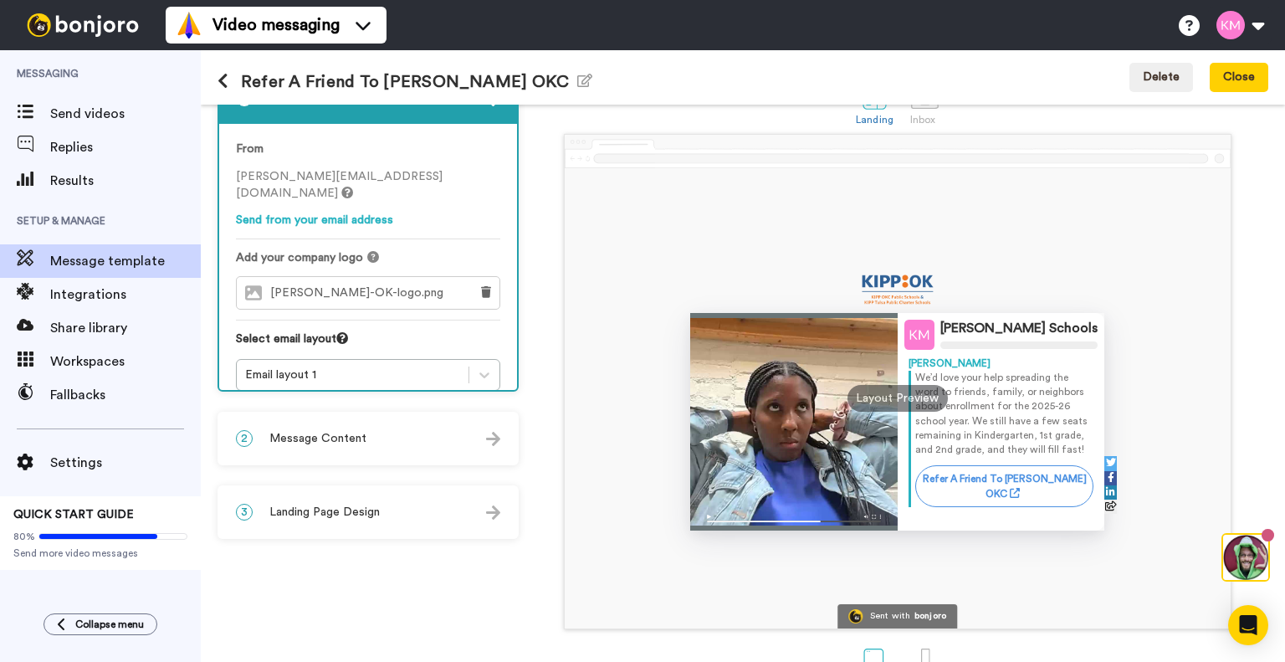
scroll to position [87, 0]
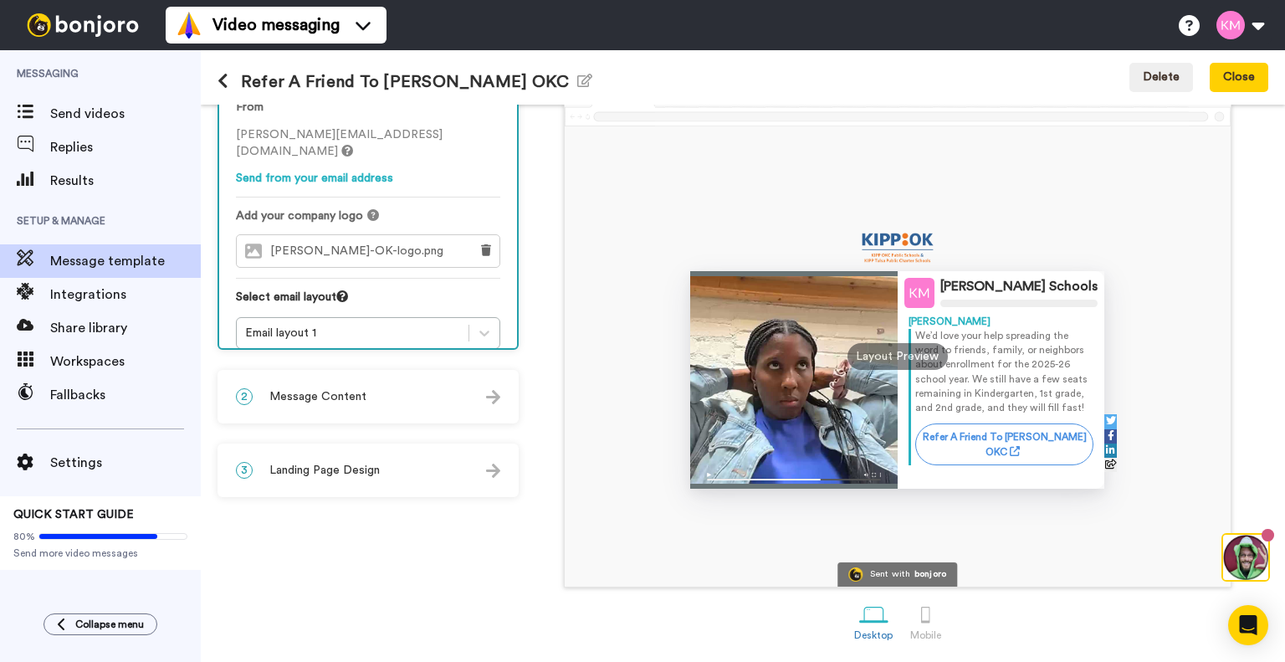
click at [437, 464] on div "3 Landing Page Design" at bounding box center [368, 470] width 298 height 50
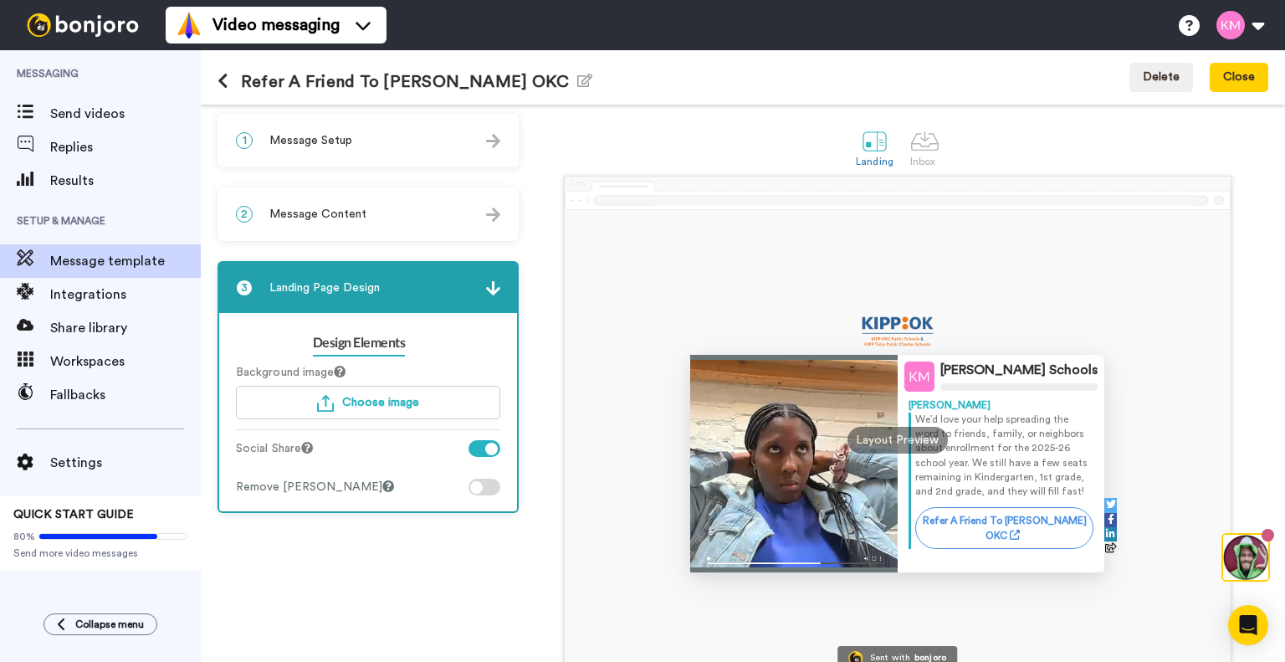
scroll to position [0, 0]
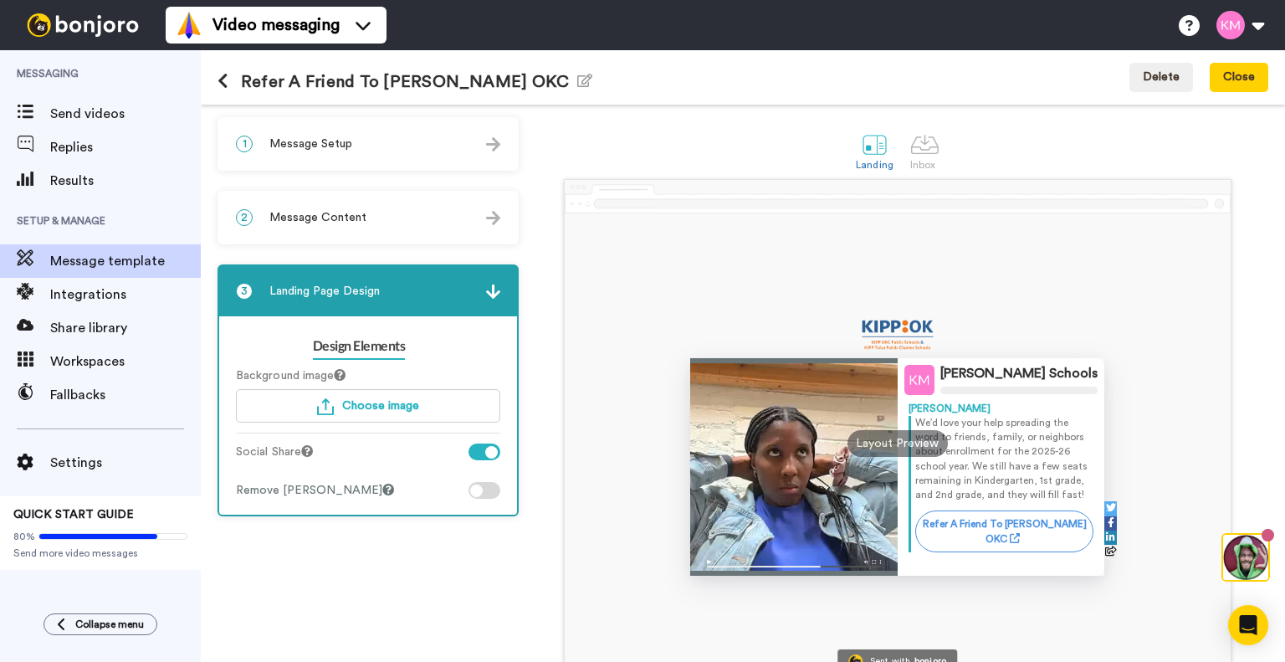
click at [370, 214] on div "2 Message Content" at bounding box center [368, 217] width 298 height 50
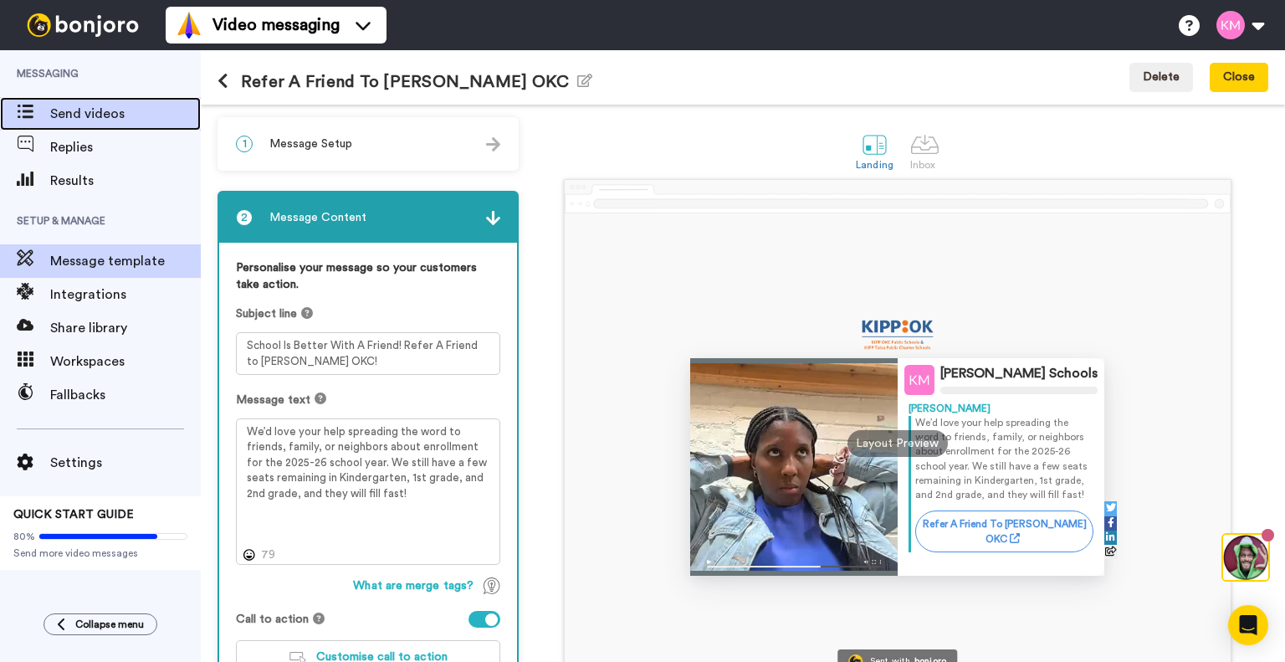
click at [102, 110] on span "Send videos" at bounding box center [125, 114] width 151 height 20
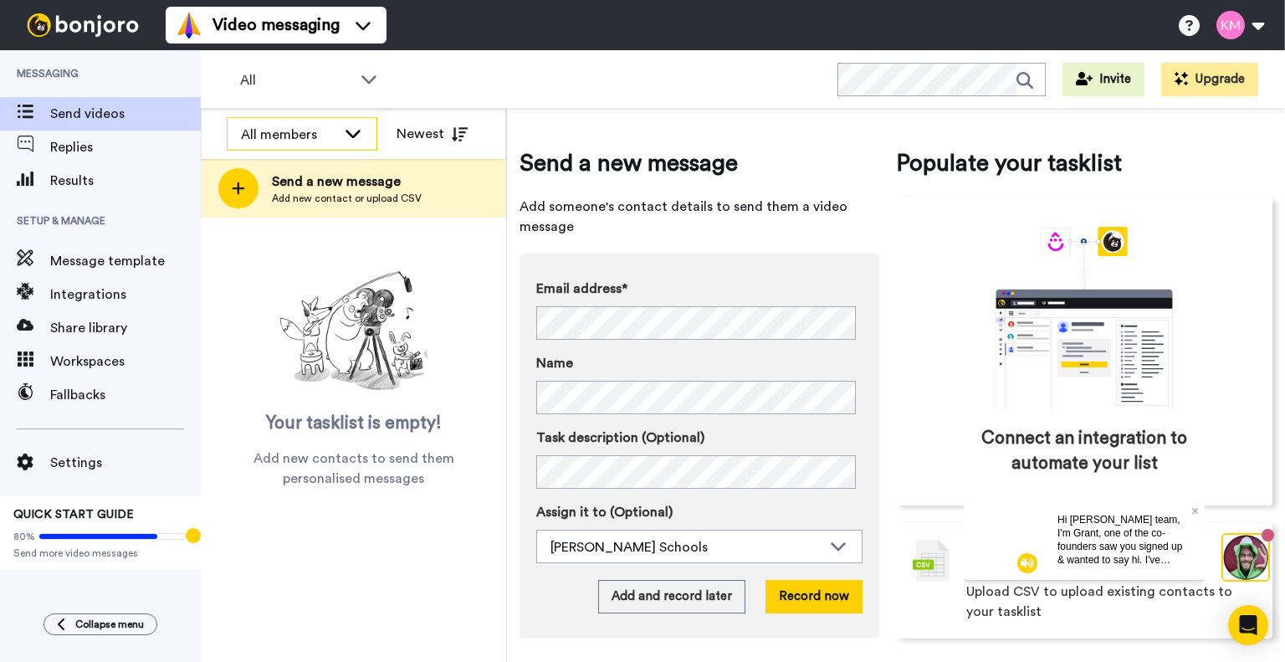
click at [287, 125] on div "All members" at bounding box center [288, 135] width 95 height 20
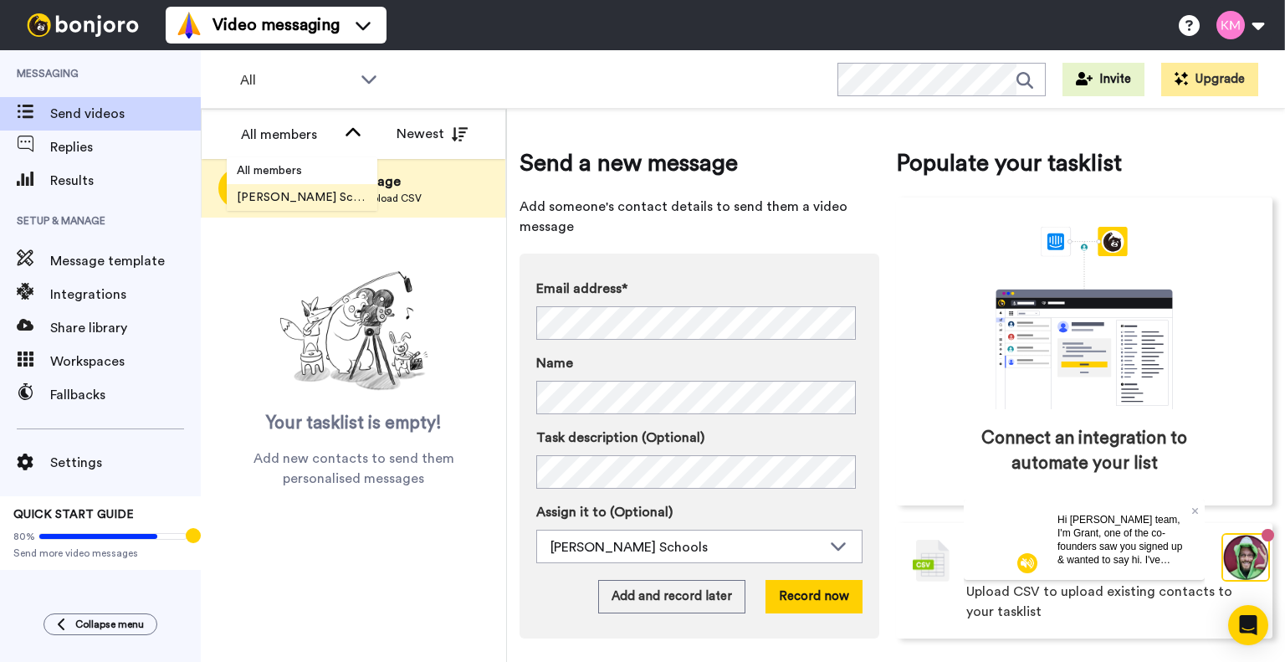
click at [302, 193] on span "[PERSON_NAME] Schools" at bounding box center [302, 197] width 151 height 17
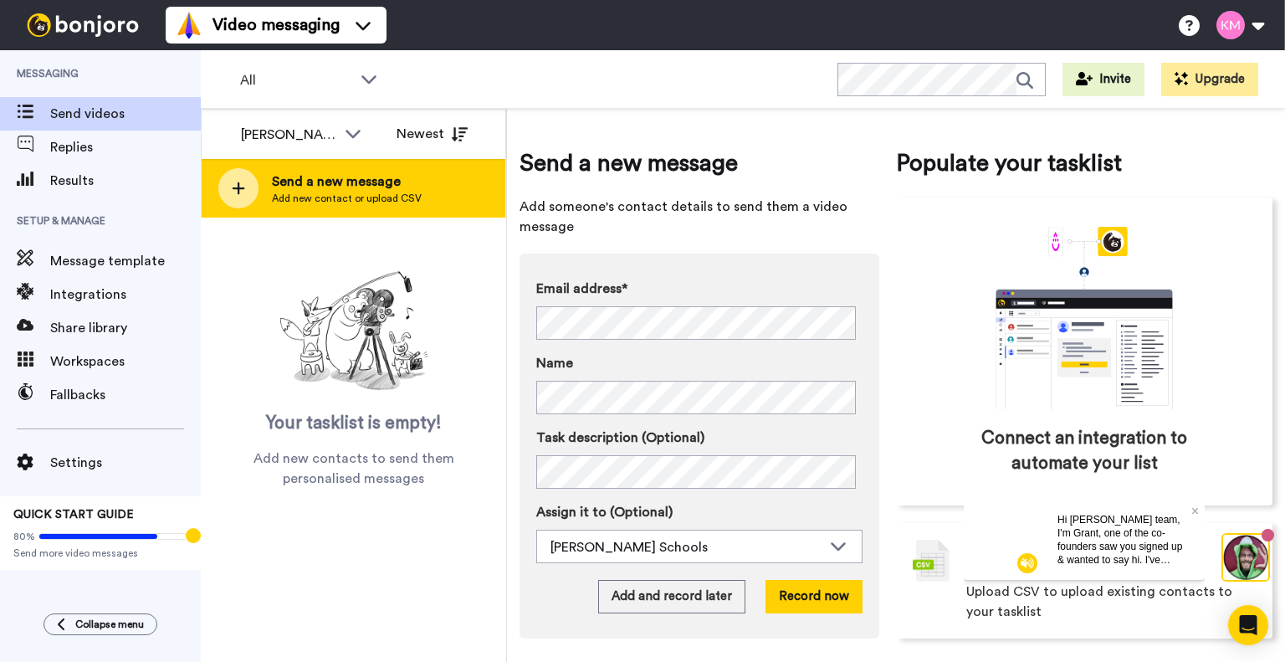
click at [302, 194] on span "Add new contact or upload CSV" at bounding box center [347, 198] width 150 height 13
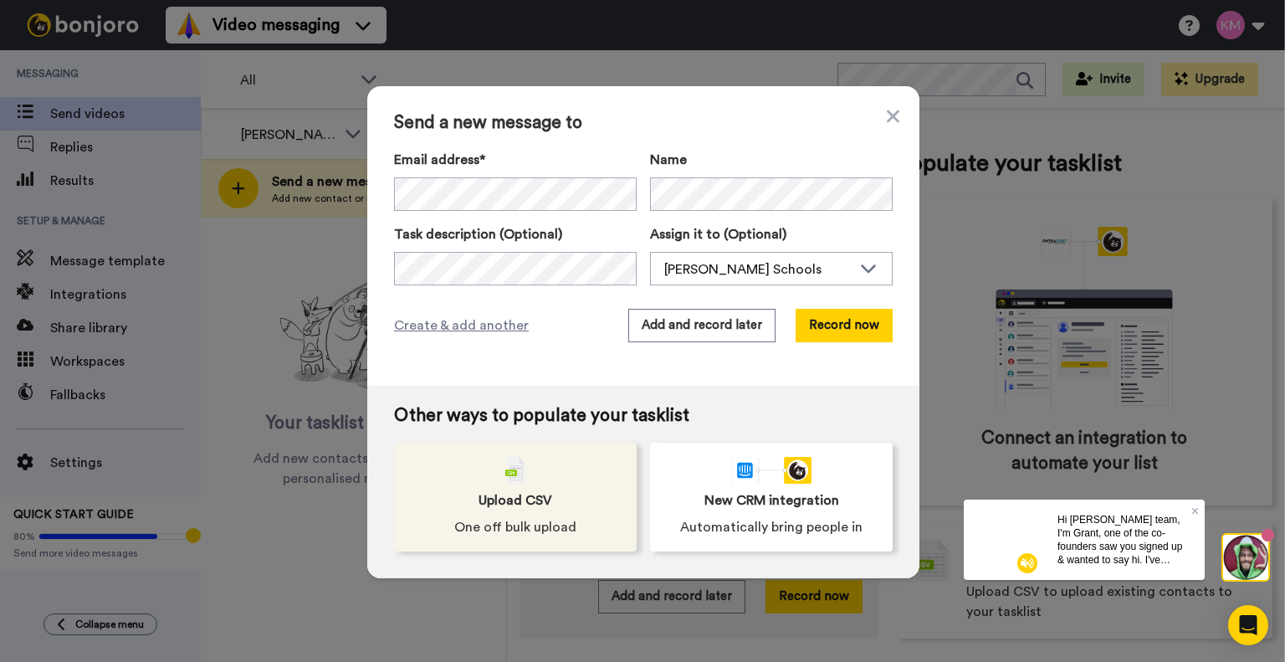
click at [570, 475] on div "Upload CSV One off bulk upload" at bounding box center [515, 497] width 243 height 109
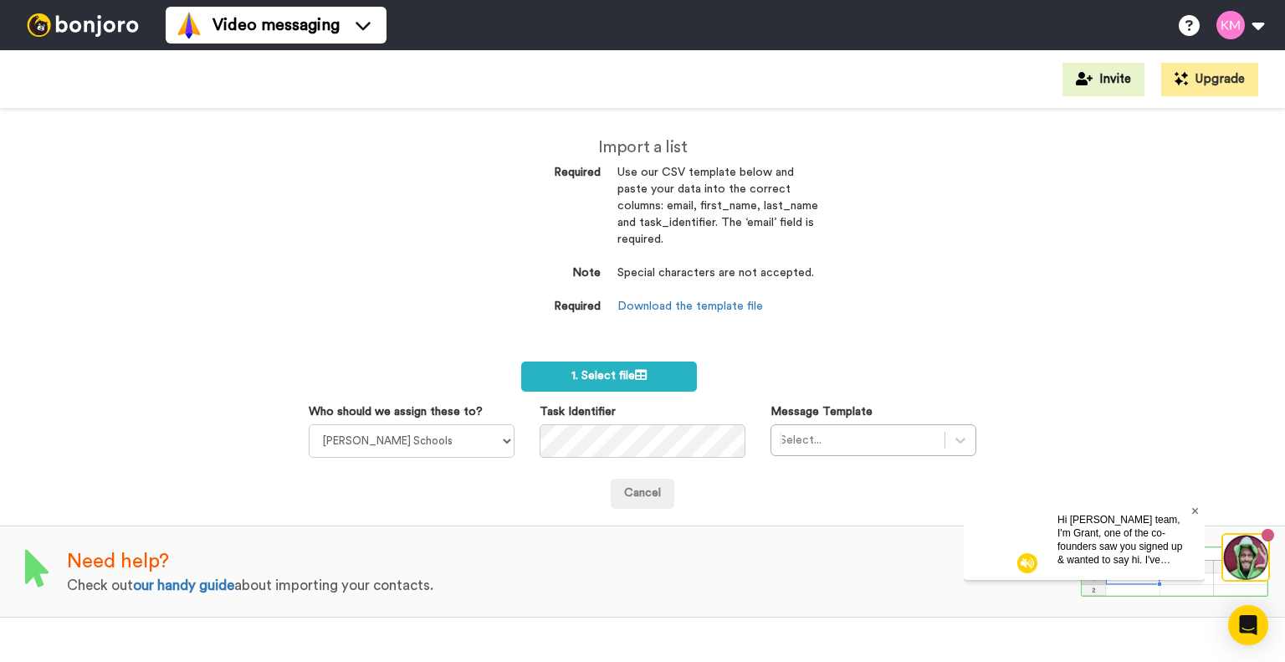
click at [1194, 512] on icon at bounding box center [1195, 510] width 7 height 10
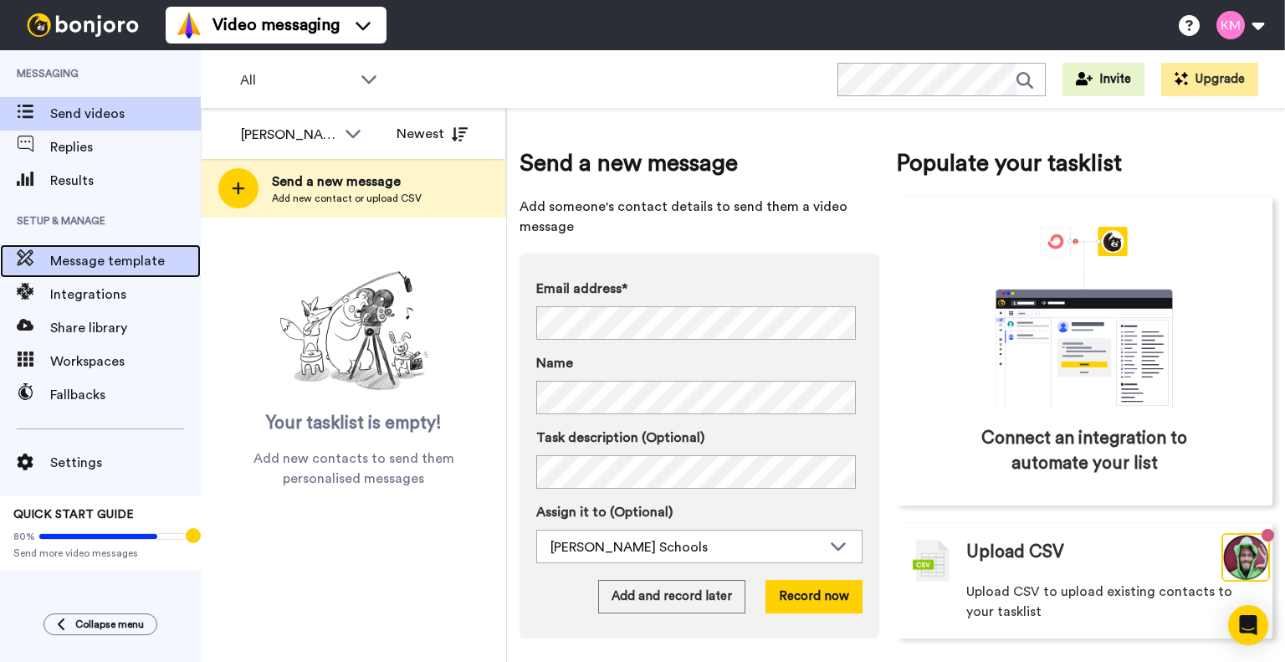
click at [148, 265] on span "Message template" at bounding box center [125, 261] width 151 height 20
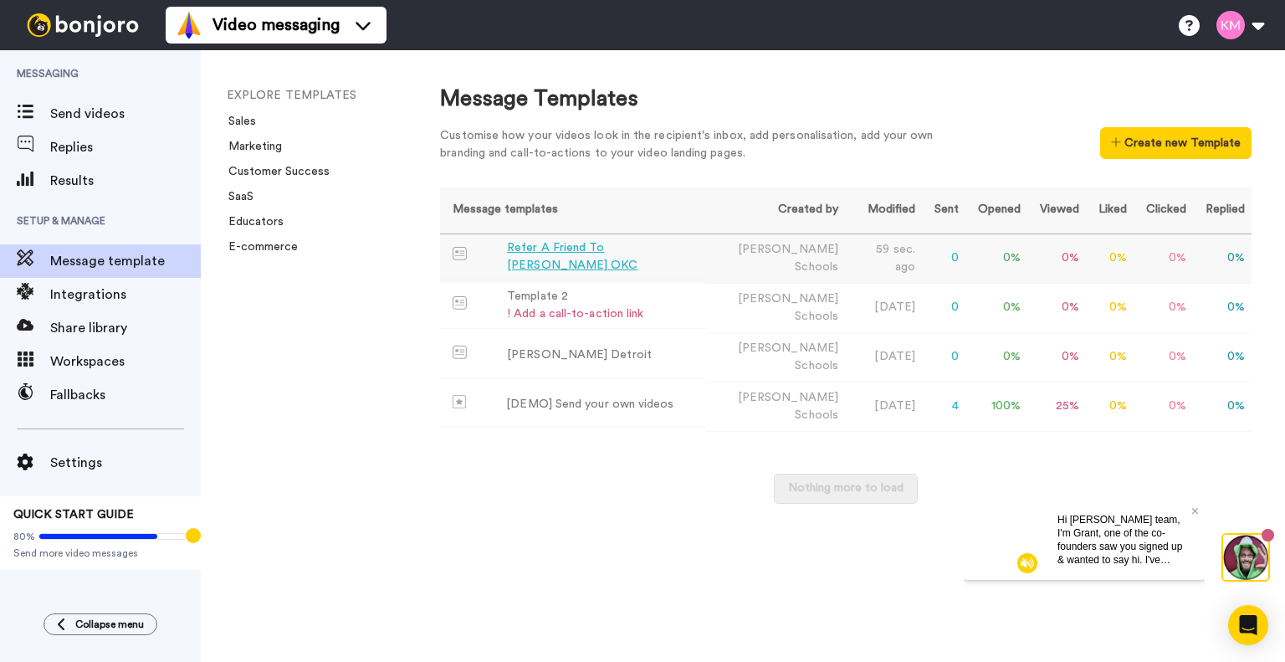
click at [649, 250] on div "Refer A Friend To [PERSON_NAME] OKC" at bounding box center [603, 256] width 192 height 35
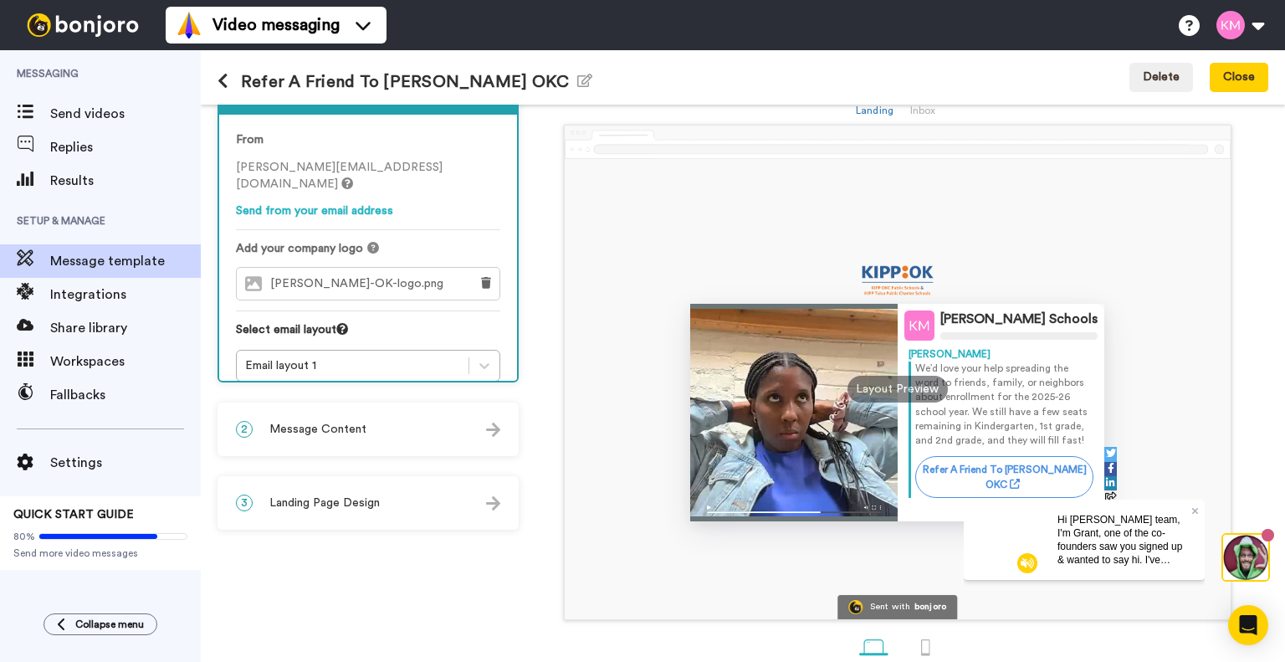
scroll to position [87, 0]
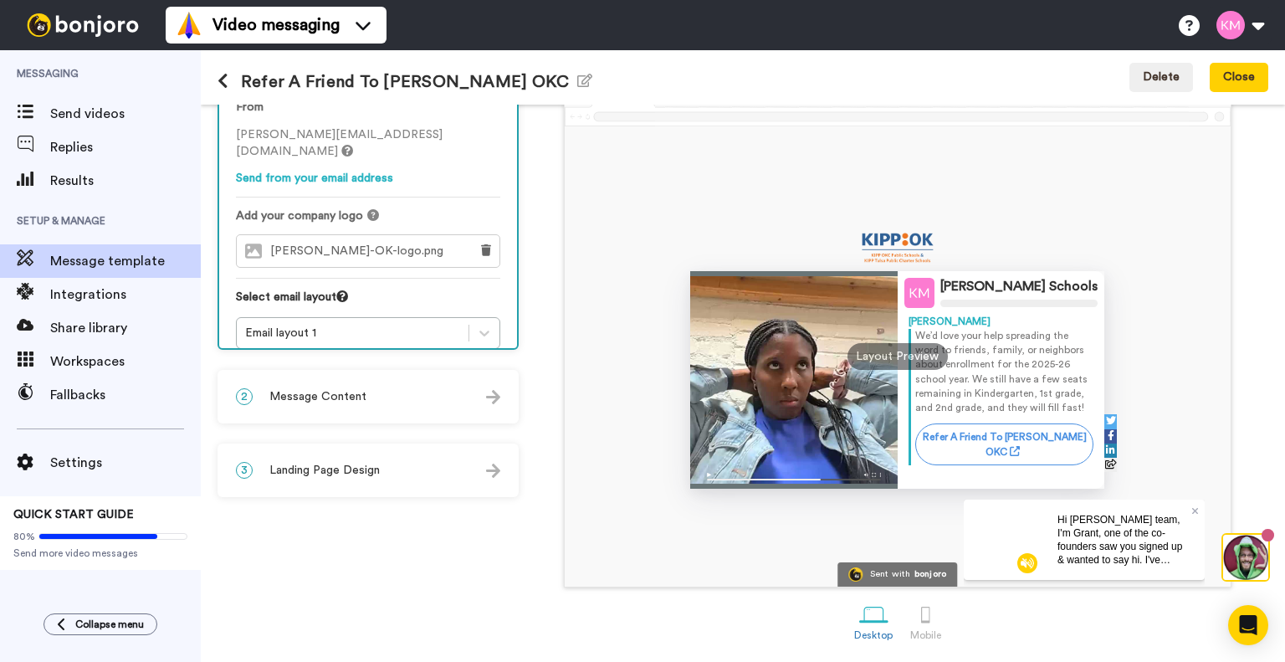
drag, startPoint x: 845, startPoint y: 374, endPoint x: 651, endPoint y: 394, distance: 195.2
click at [651, 394] on div "KIPP Schools KIPP We’d love your help spreading the word to friends, family, or…" at bounding box center [897, 356] width 665 height 460
click at [1022, 433] on link "Refer A Friend To KIPP OKC" at bounding box center [1004, 444] width 179 height 42
click at [1041, 438] on link "Refer A Friend To KIPP OKC" at bounding box center [1004, 444] width 179 height 42
click at [419, 382] on div "2 Message Content" at bounding box center [368, 397] width 298 height 50
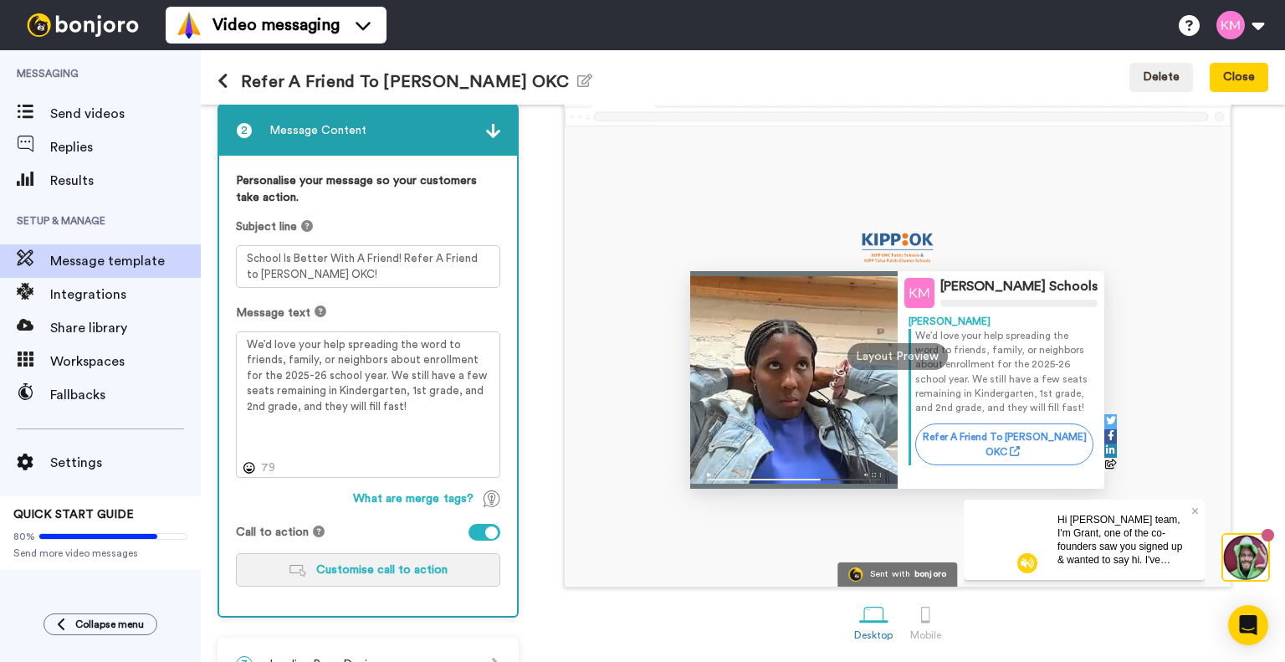
click at [438, 581] on button "Customise call to action" at bounding box center [368, 569] width 264 height 33
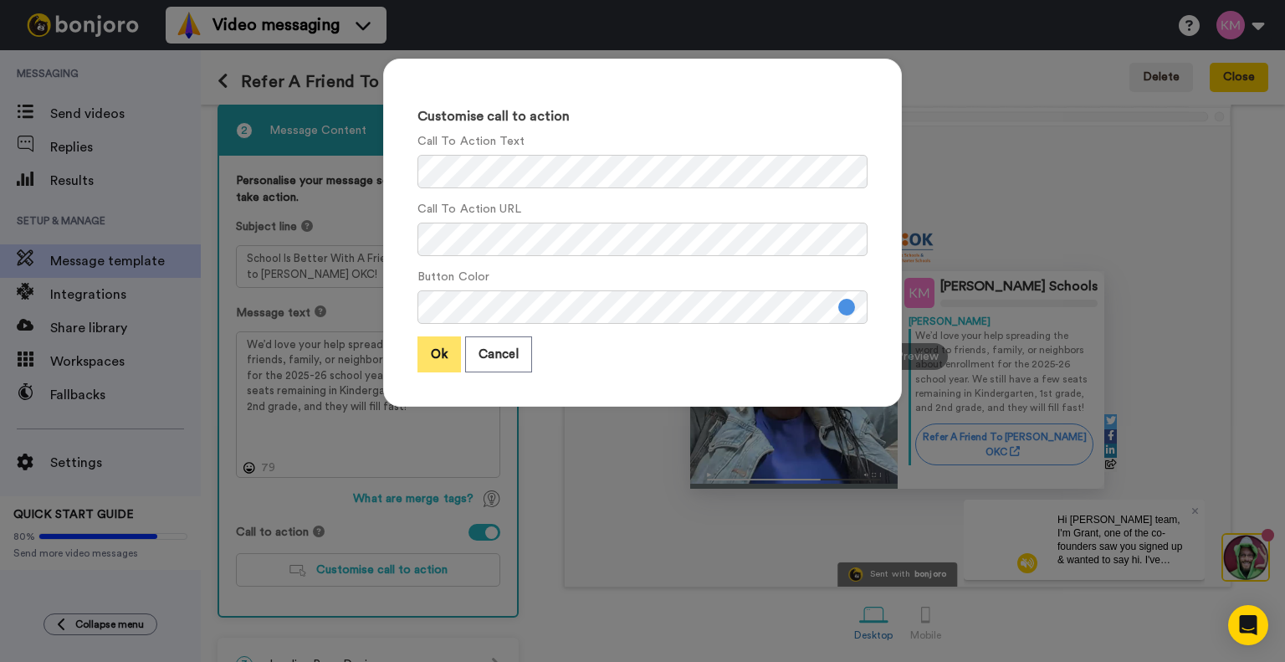
click at [427, 347] on button "Ok" at bounding box center [440, 354] width 44 height 36
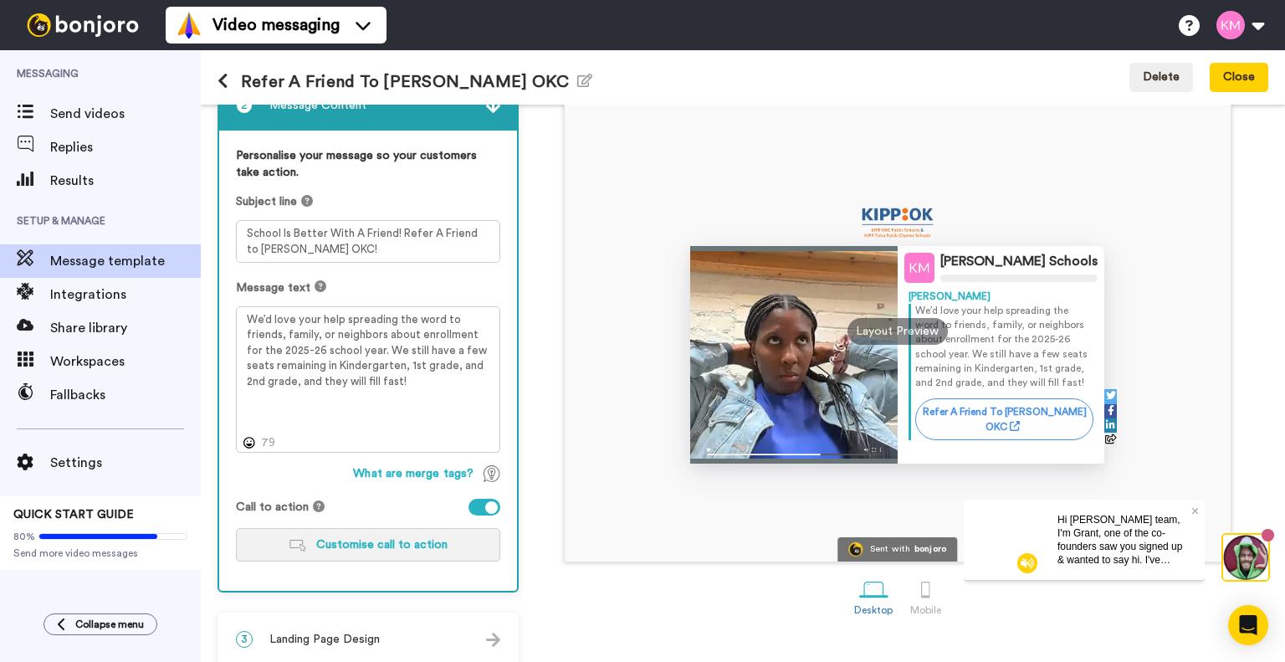
scroll to position [126, 0]
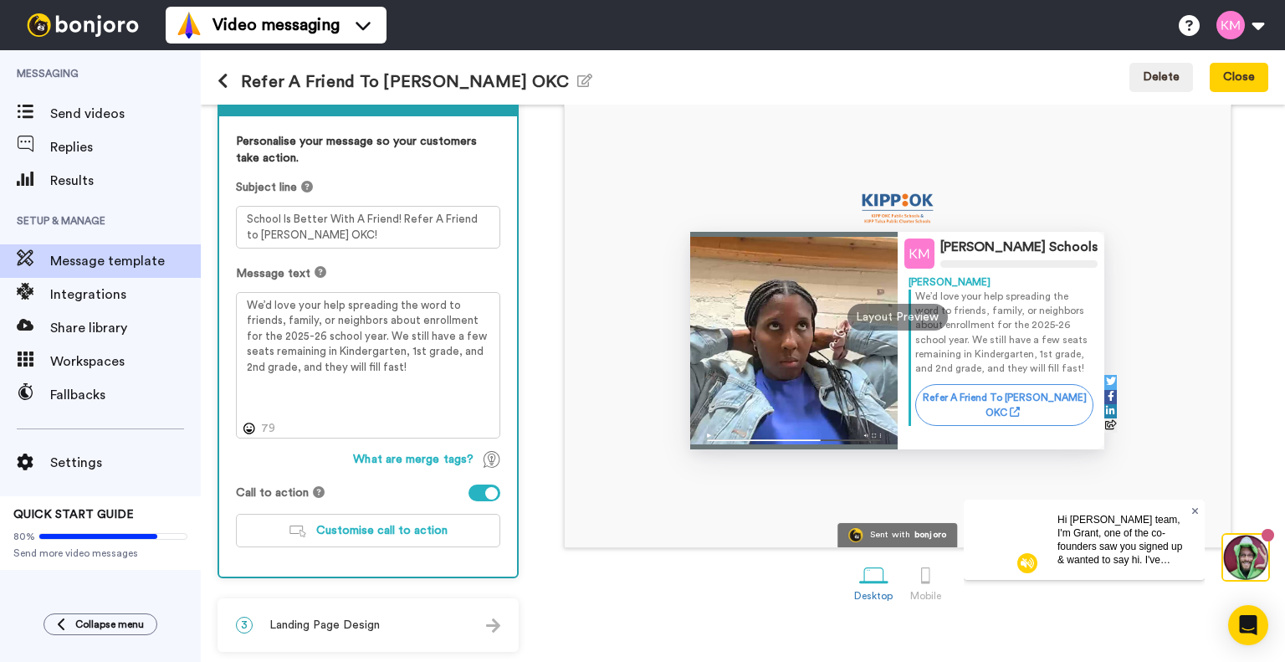
click at [1197, 506] on icon at bounding box center [1195, 510] width 7 height 10
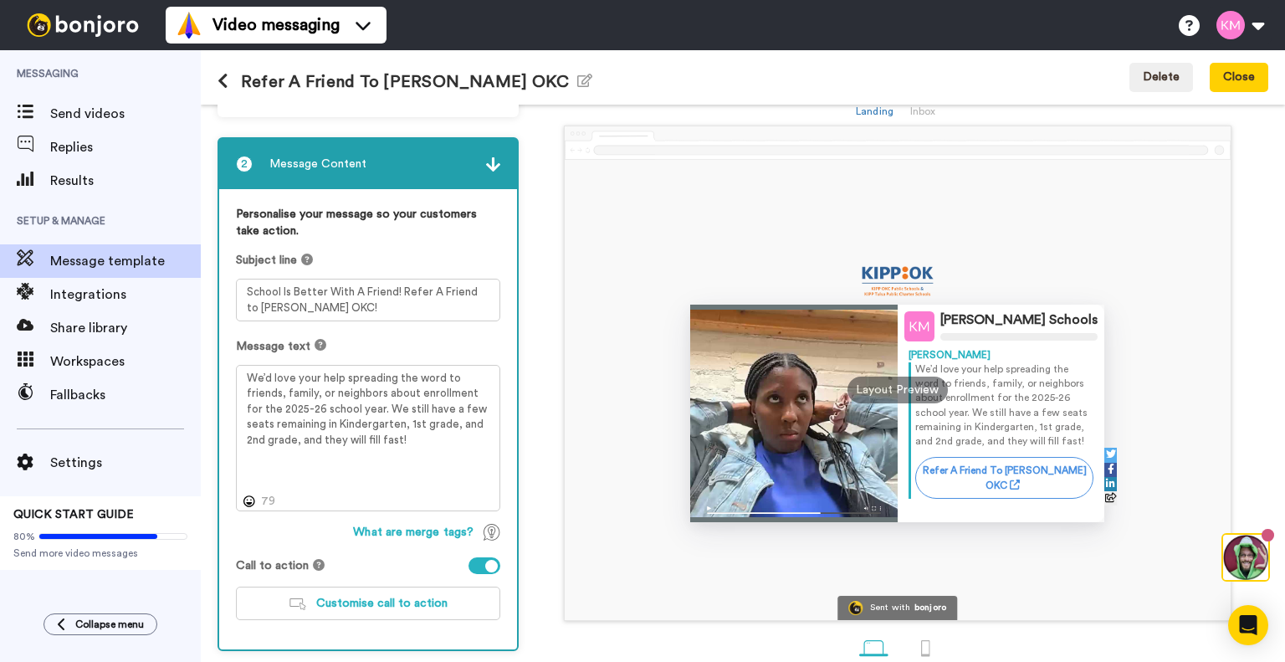
scroll to position [84, 0]
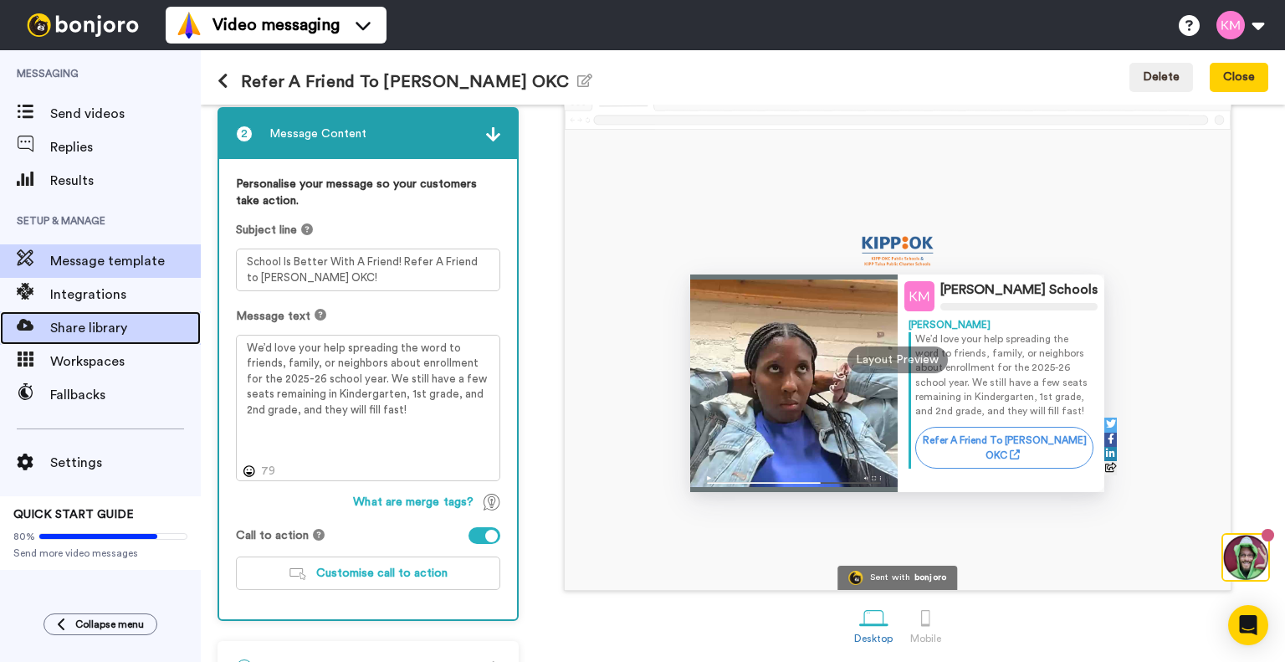
click at [108, 325] on span "Share library" at bounding box center [125, 328] width 151 height 20
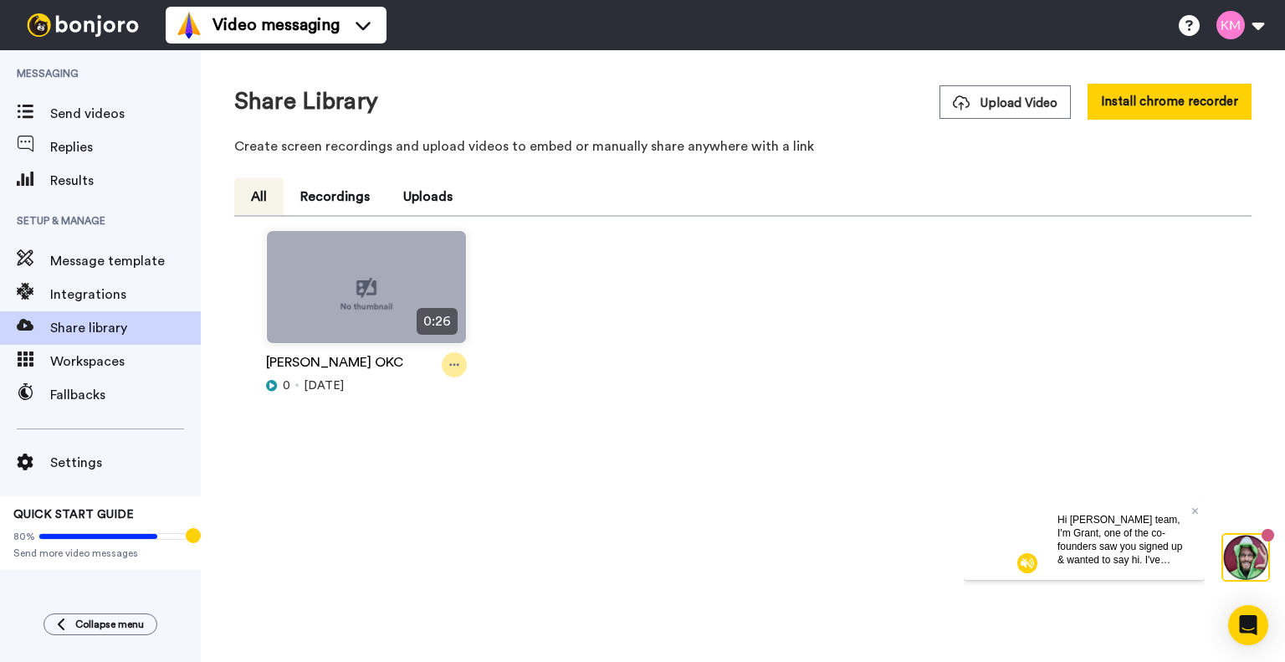
click at [454, 372] on div at bounding box center [454, 364] width 25 height 25
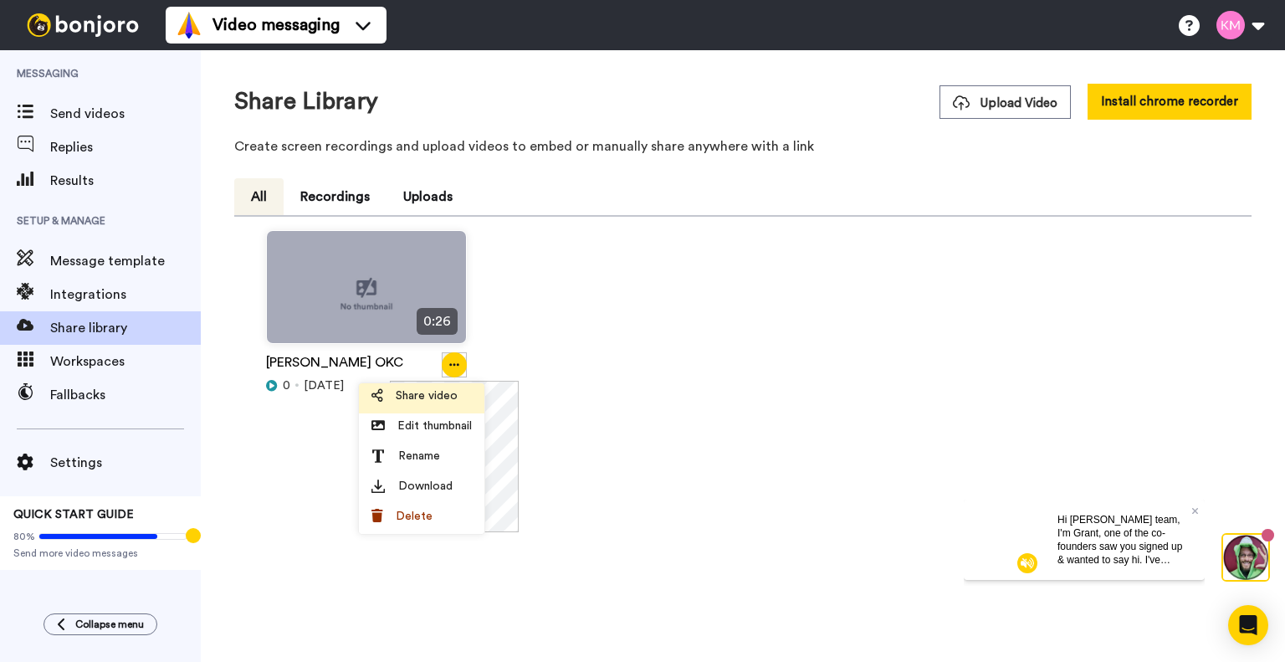
click at [445, 391] on span "Share video" at bounding box center [427, 395] width 62 height 17
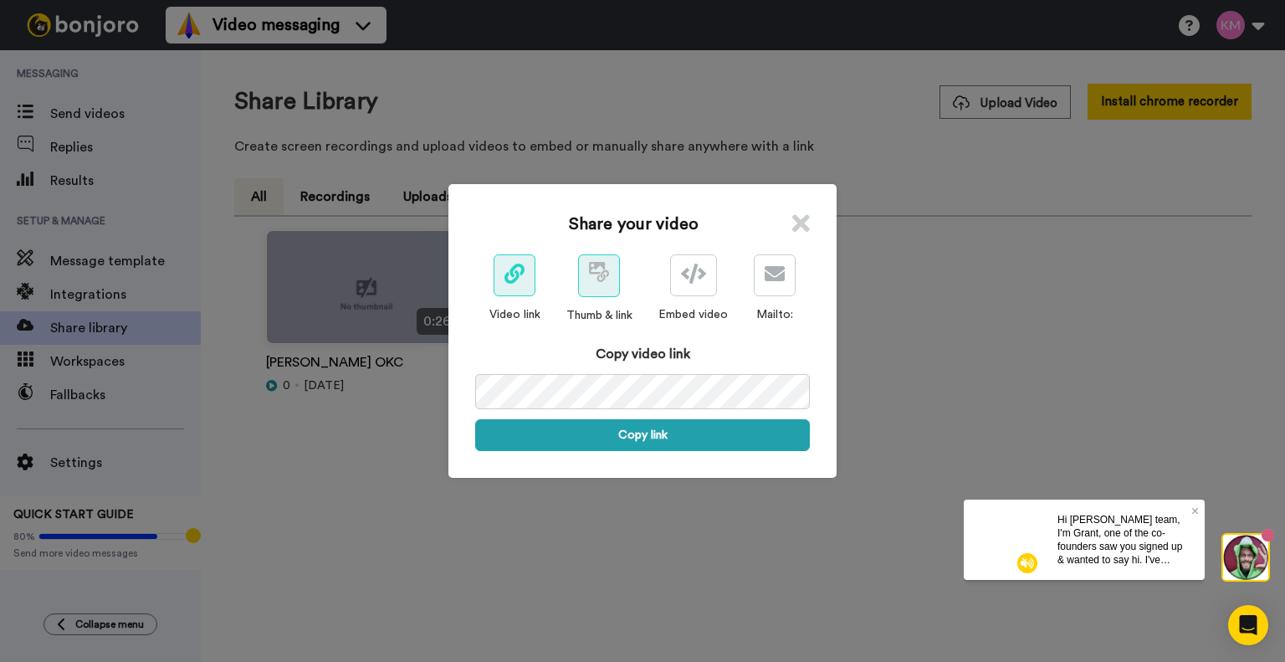
click at [592, 277] on icon at bounding box center [599, 272] width 20 height 20
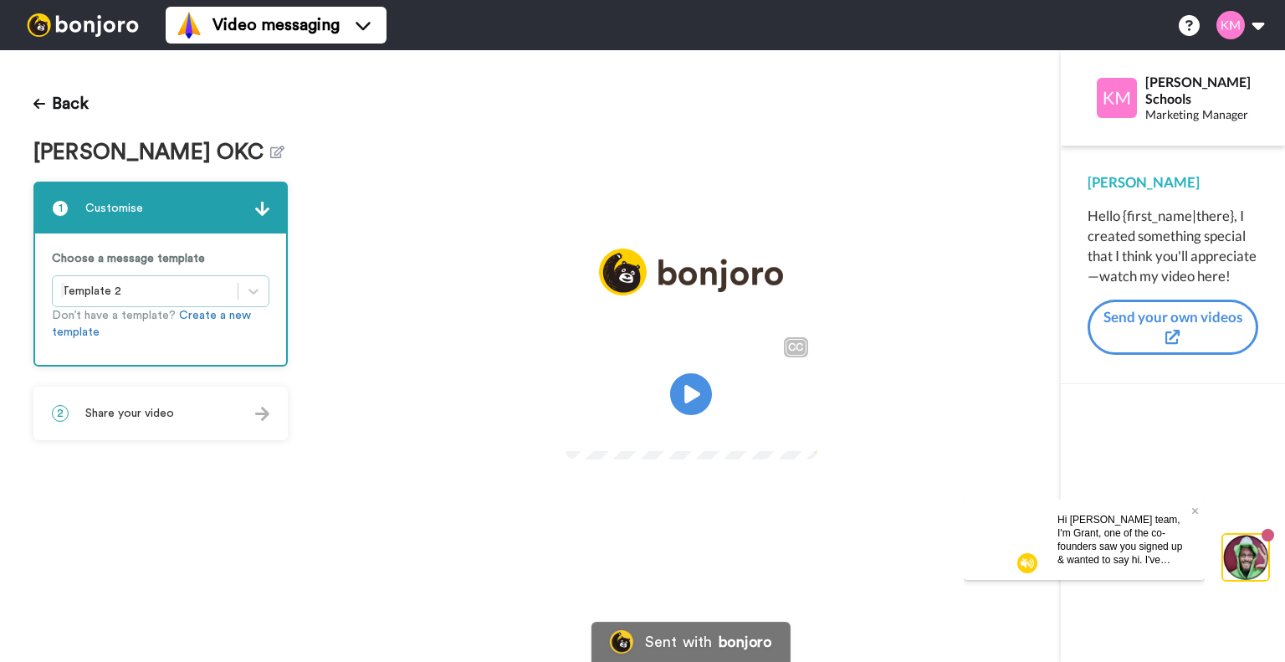
click at [164, 293] on div at bounding box center [145, 291] width 168 height 20
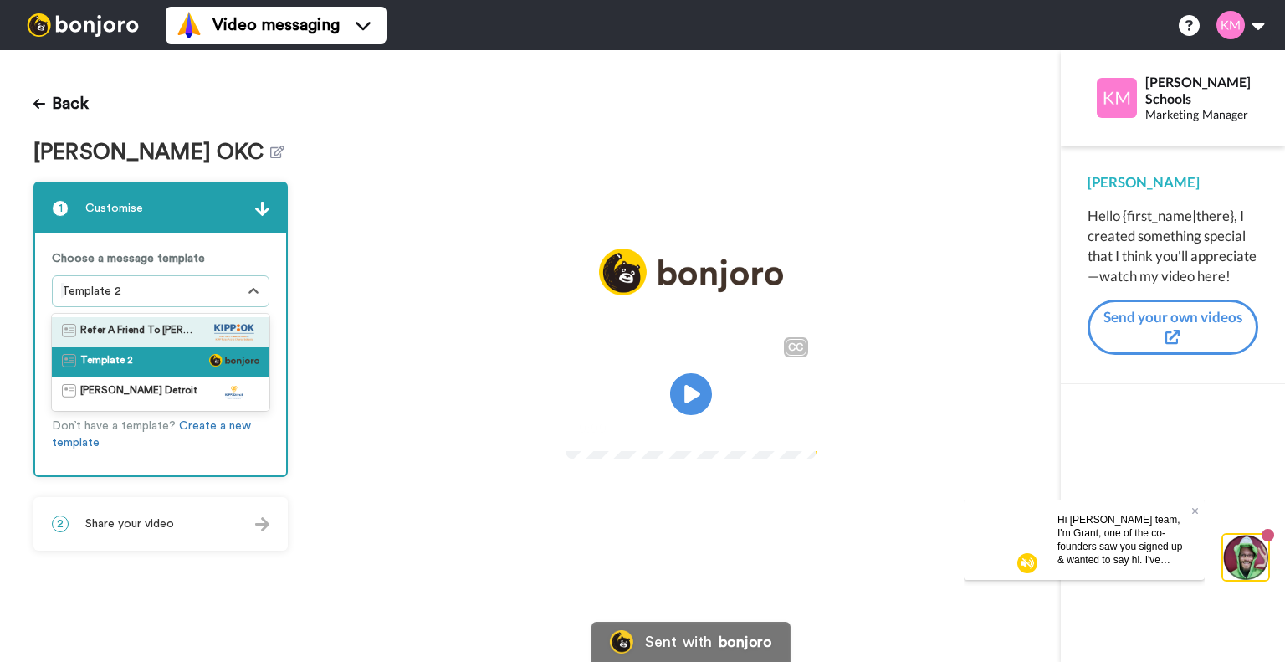
click at [159, 332] on span "Refer A Friend To [PERSON_NAME] OKC" at bounding box center [138, 332] width 117 height 17
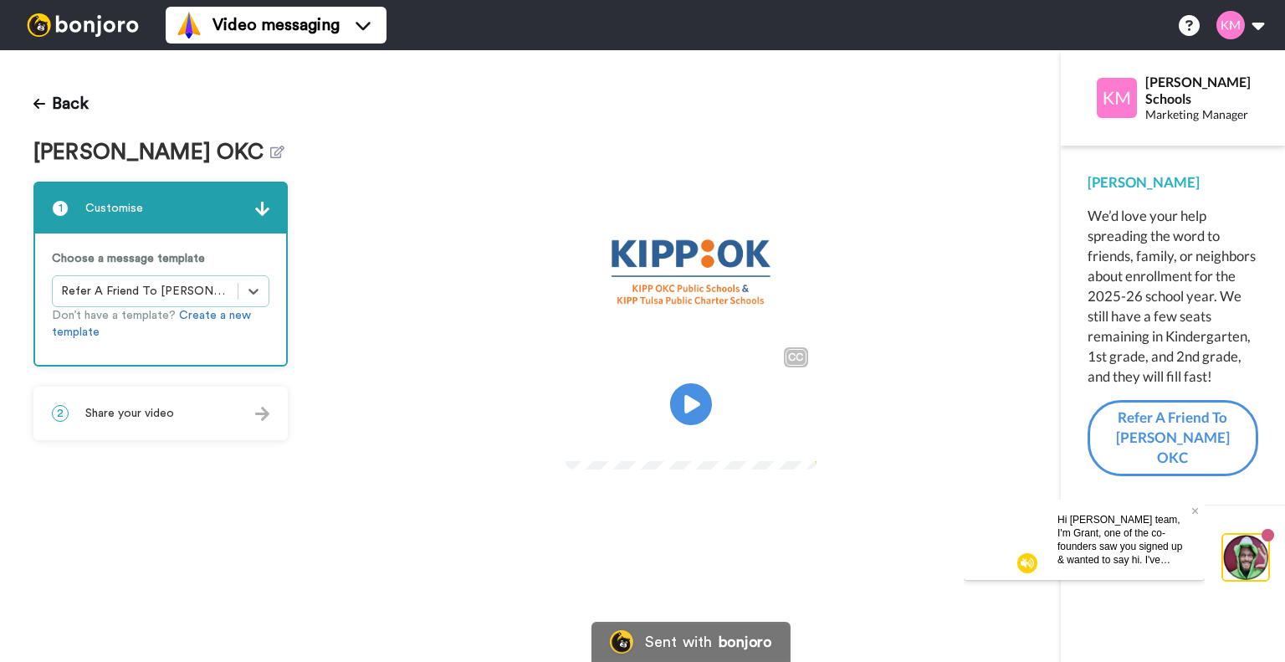
click at [137, 411] on span "Share your video" at bounding box center [129, 413] width 89 height 17
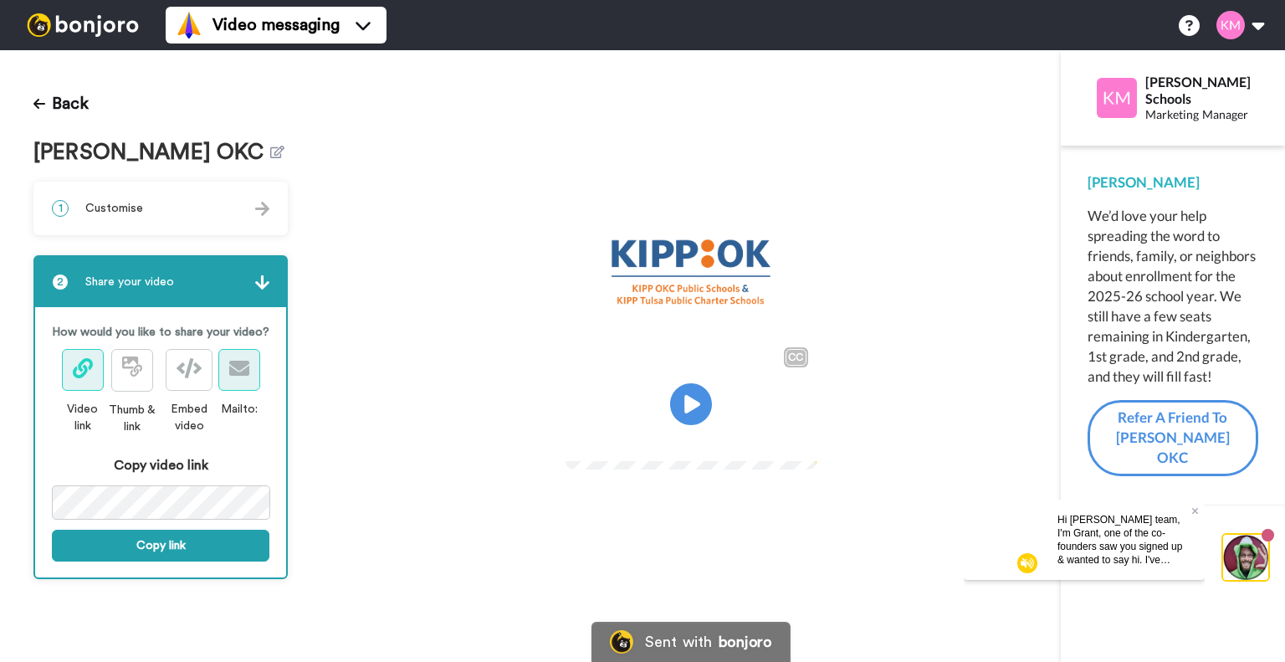
click at [229, 379] on button at bounding box center [239, 370] width 42 height 42
click at [67, 103] on button "Back" at bounding box center [60, 104] width 55 height 40
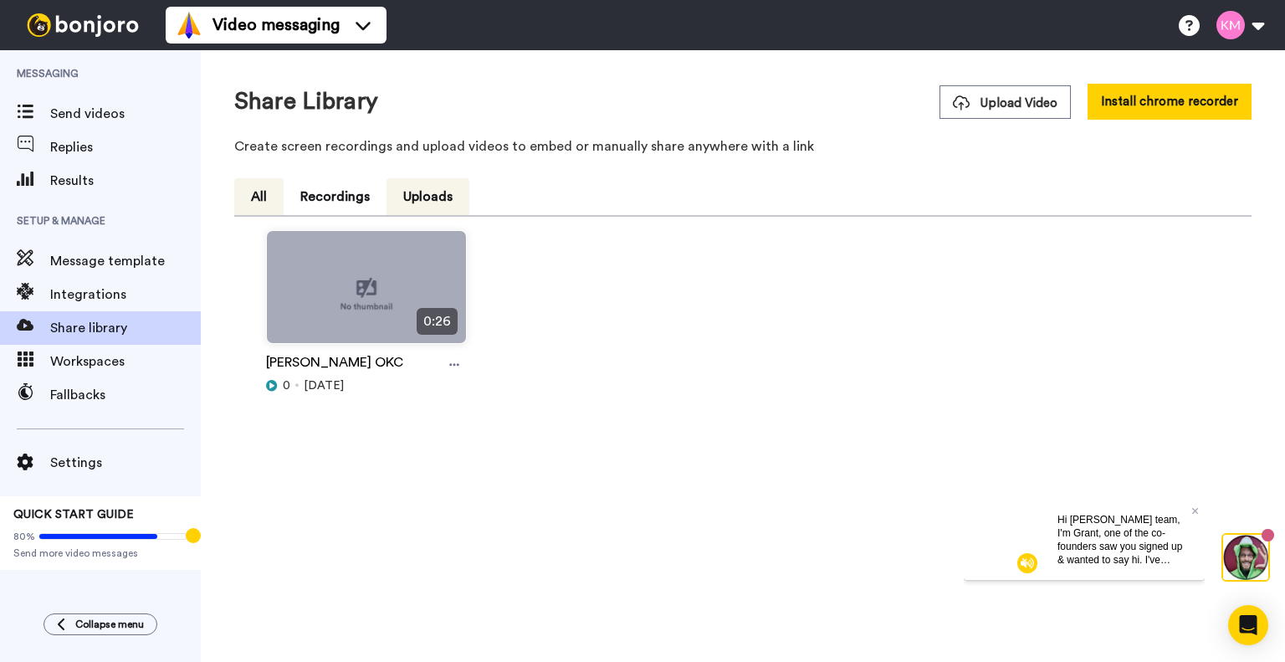
click at [425, 202] on button "Uploads" at bounding box center [428, 196] width 83 height 37
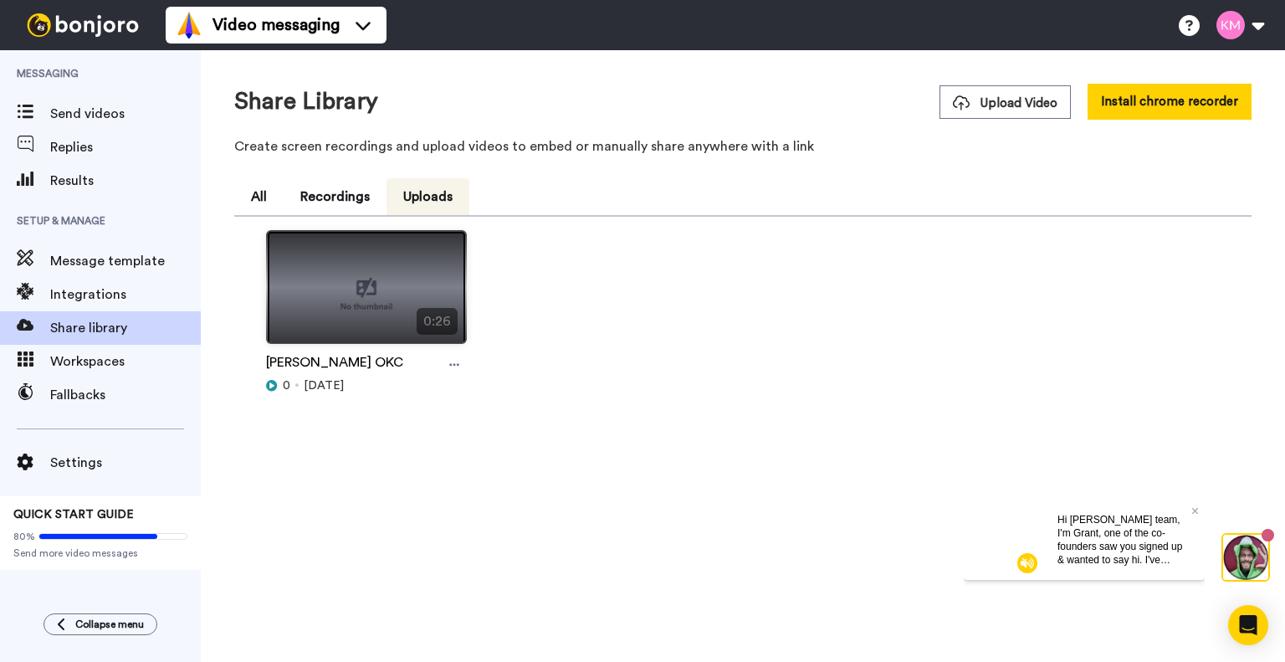
click at [358, 287] on img at bounding box center [366, 294] width 199 height 126
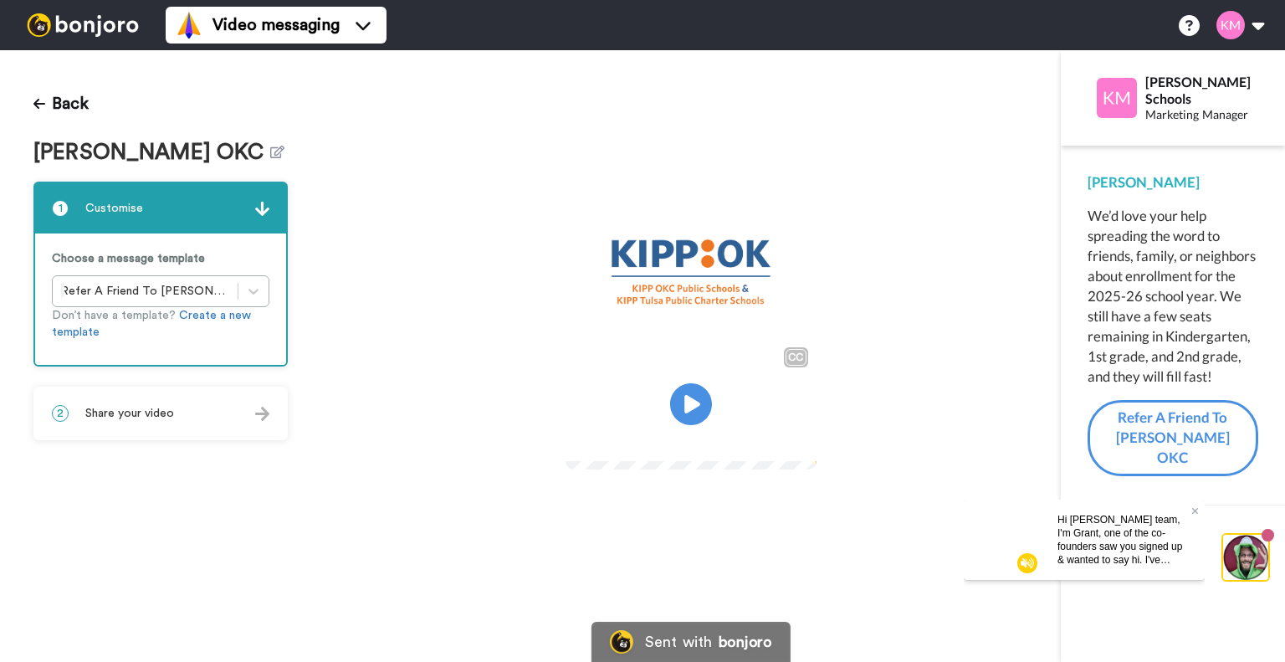
click at [209, 410] on div "2 Share your video" at bounding box center [160, 413] width 251 height 50
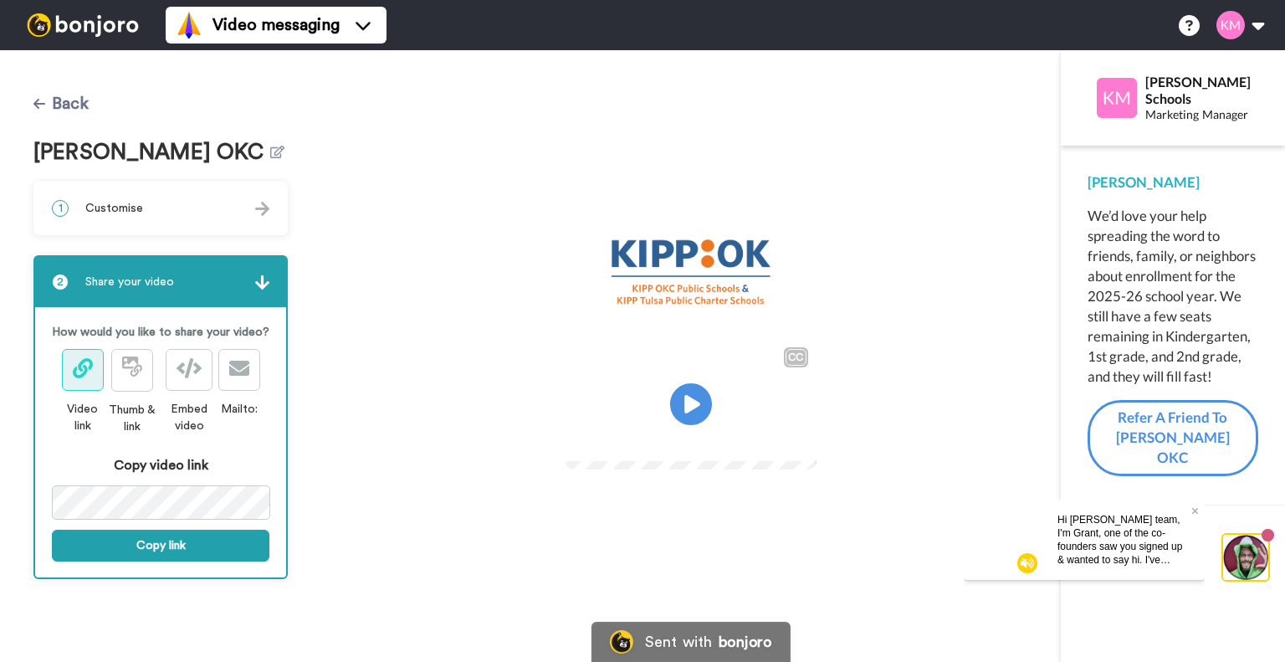
click at [77, 109] on button "Back" at bounding box center [60, 104] width 55 height 40
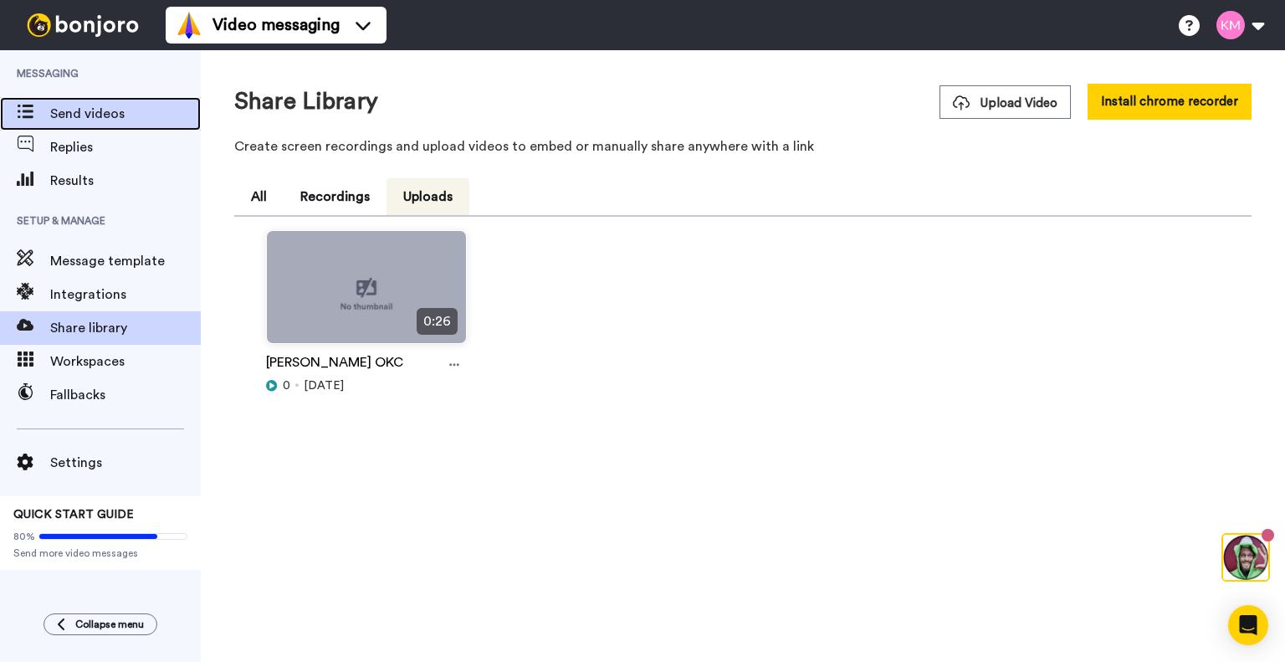
drag, startPoint x: 0, startPoint y: 0, endPoint x: 77, endPoint y: 109, distance: 133.3
click at [77, 109] on span "Send videos" at bounding box center [125, 114] width 151 height 20
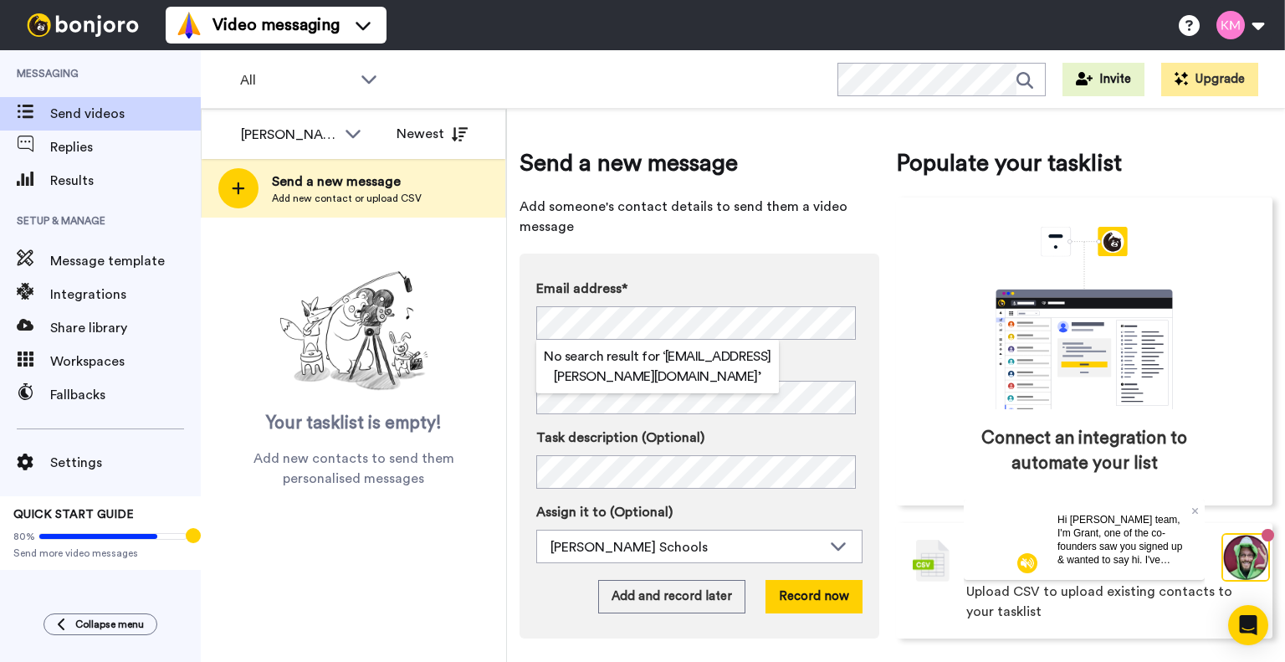
click at [777, 290] on label "Email address*" at bounding box center [699, 289] width 326 height 20
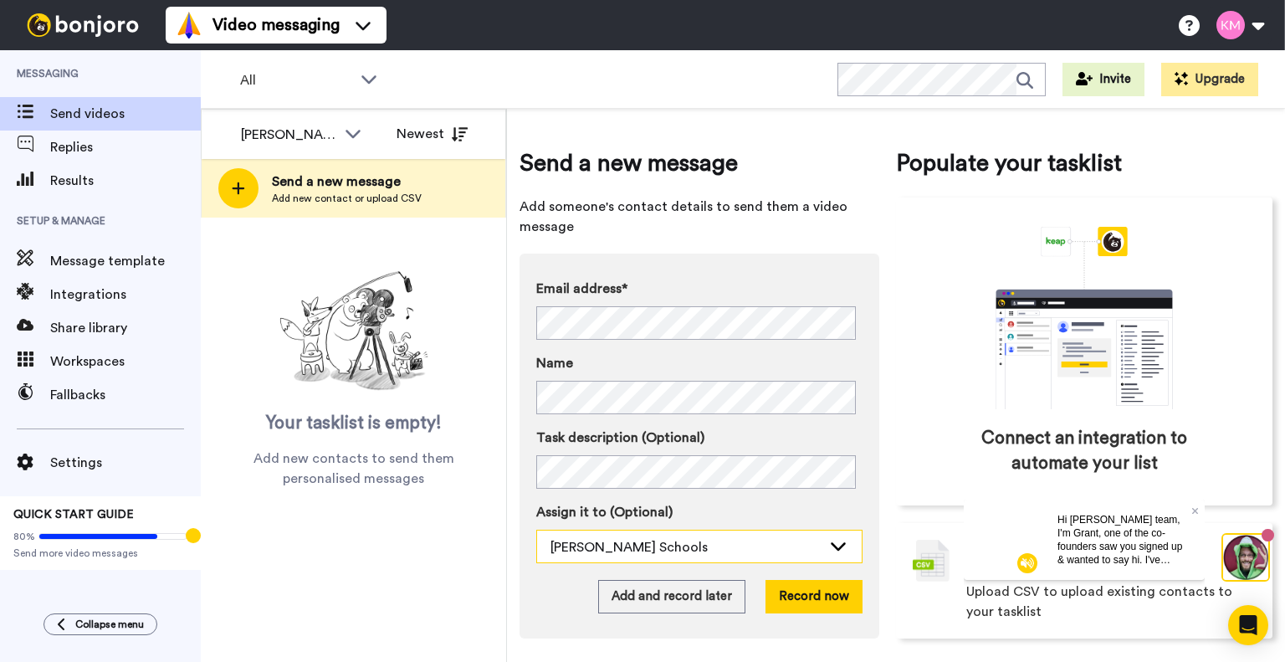
click at [697, 557] on div "KIPP Schools" at bounding box center [699, 547] width 325 height 33
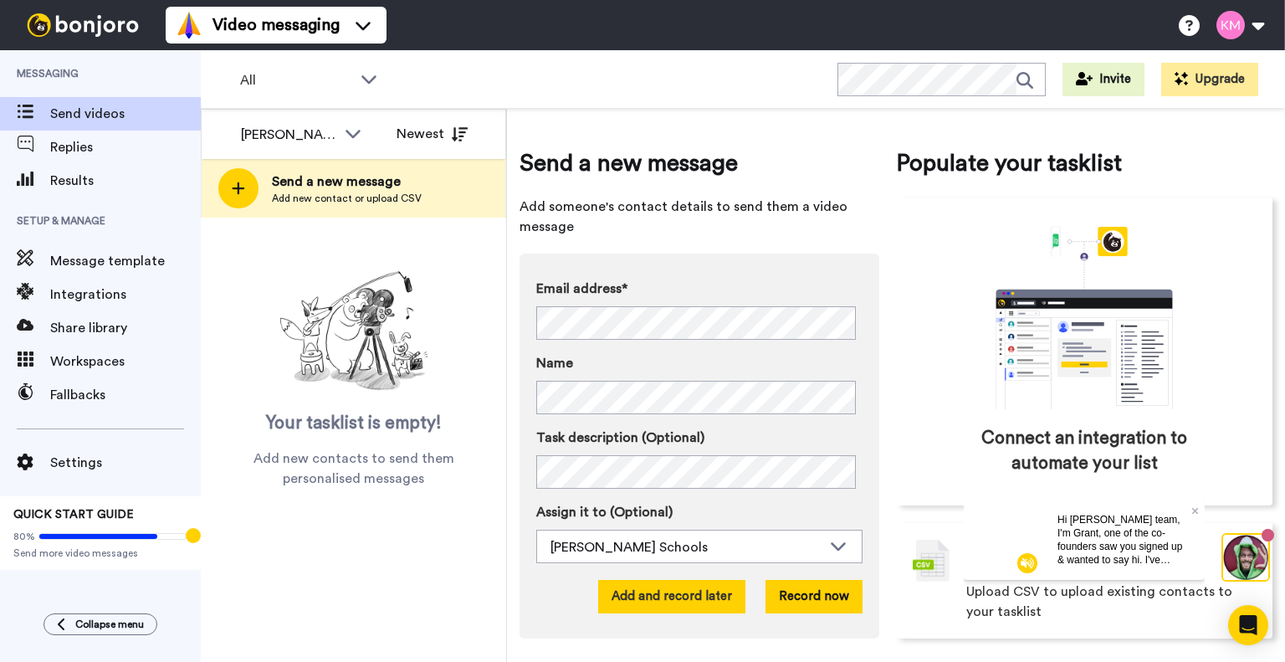
click at [696, 603] on button "Add and record later" at bounding box center [671, 596] width 147 height 33
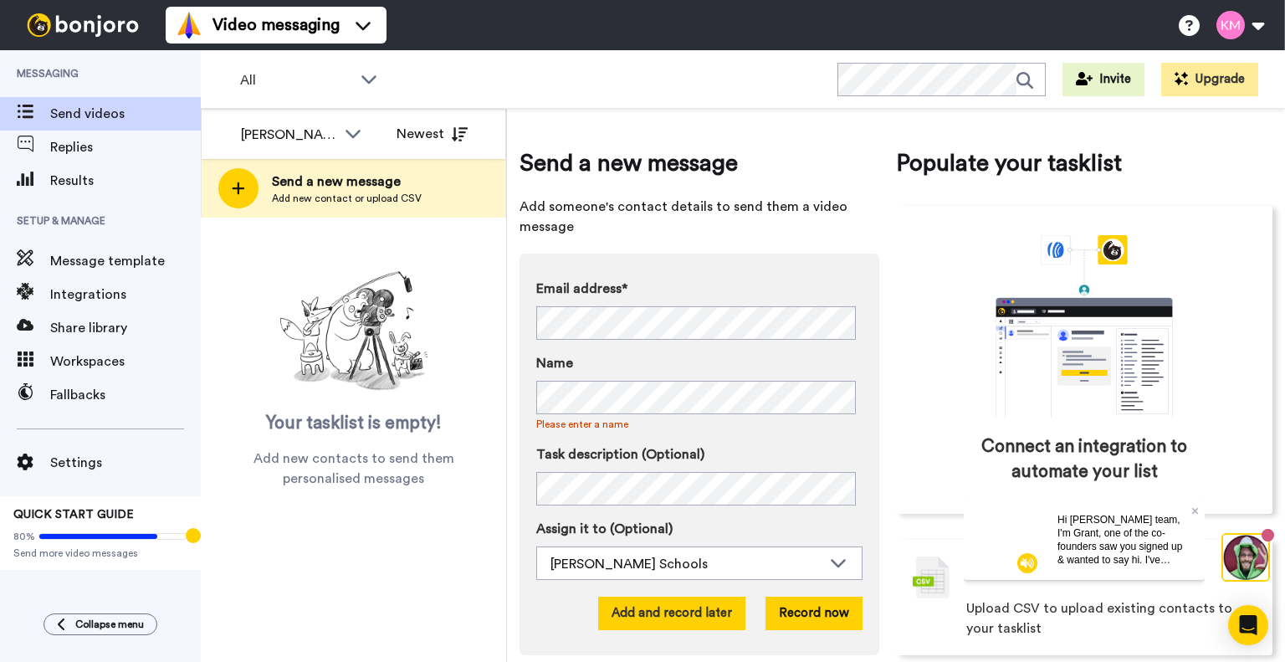
click at [684, 611] on button "Add and record later" at bounding box center [671, 613] width 147 height 33
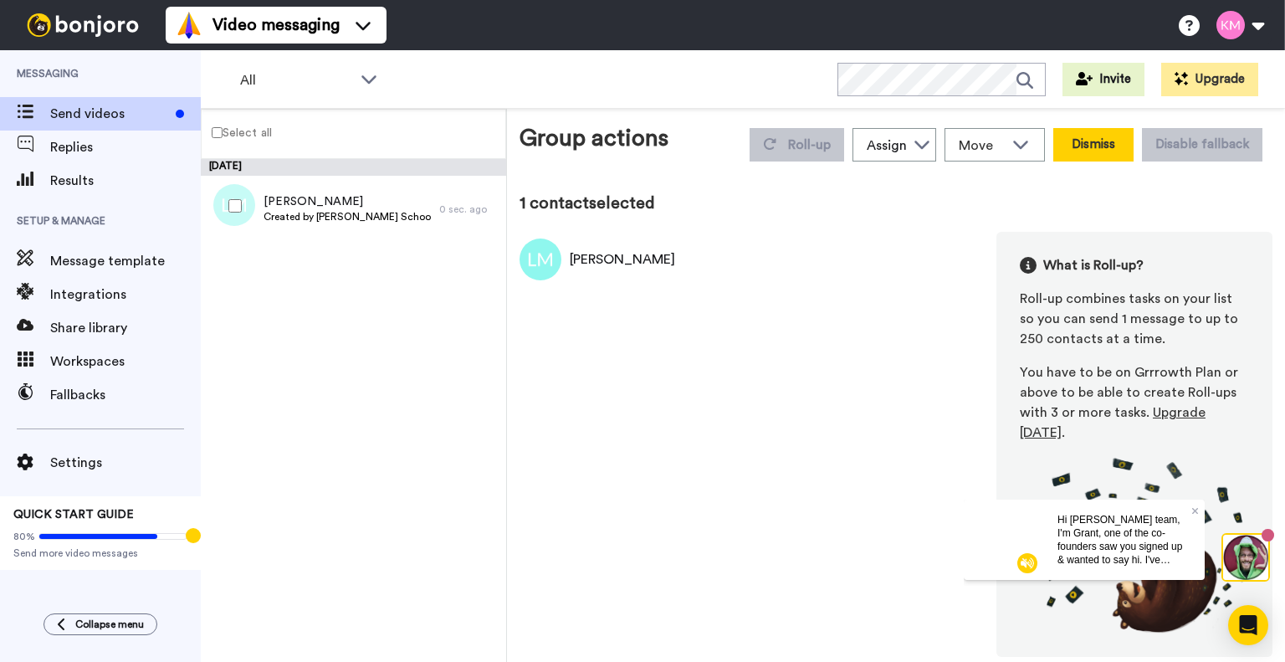
click at [1128, 156] on button "Dismiss" at bounding box center [1094, 144] width 80 height 33
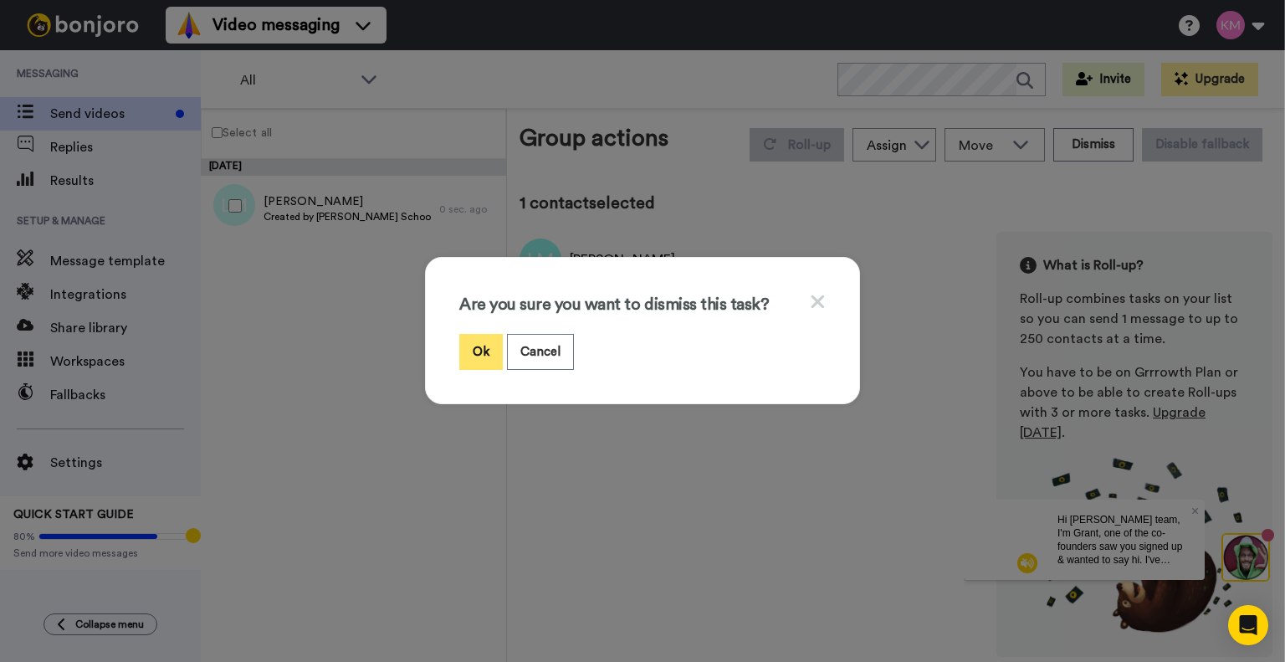
click at [470, 336] on button "Ok" at bounding box center [481, 352] width 44 height 36
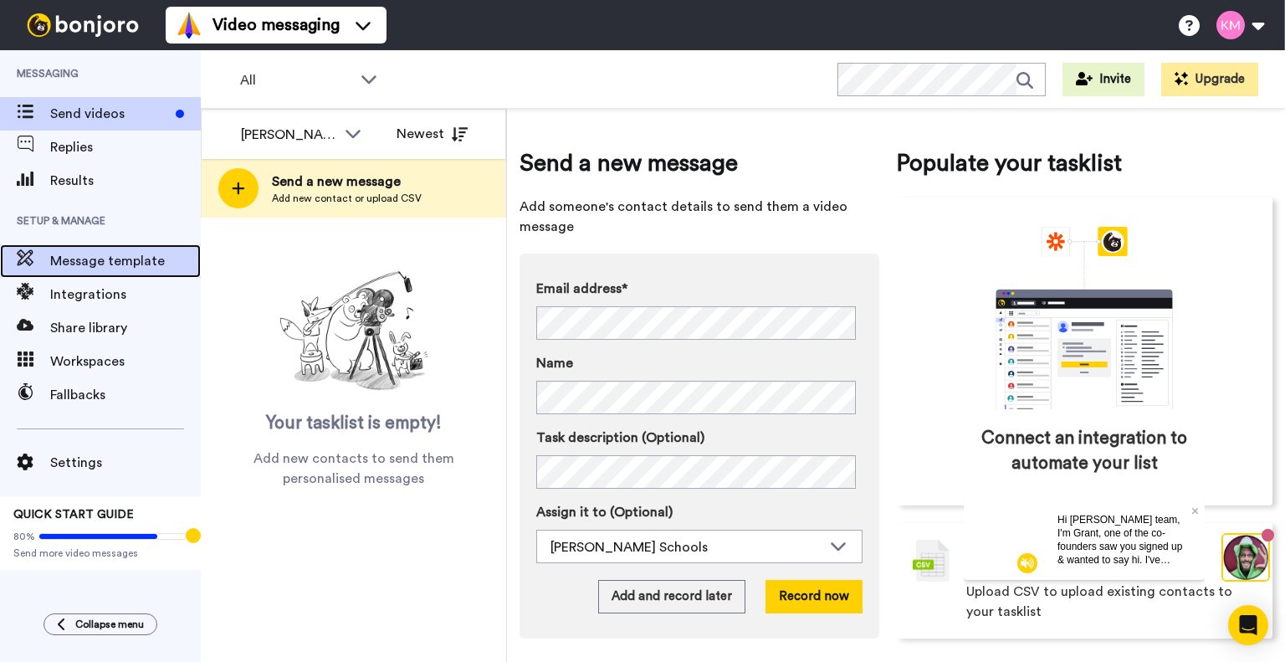
click at [58, 260] on span "Message template" at bounding box center [125, 261] width 151 height 20
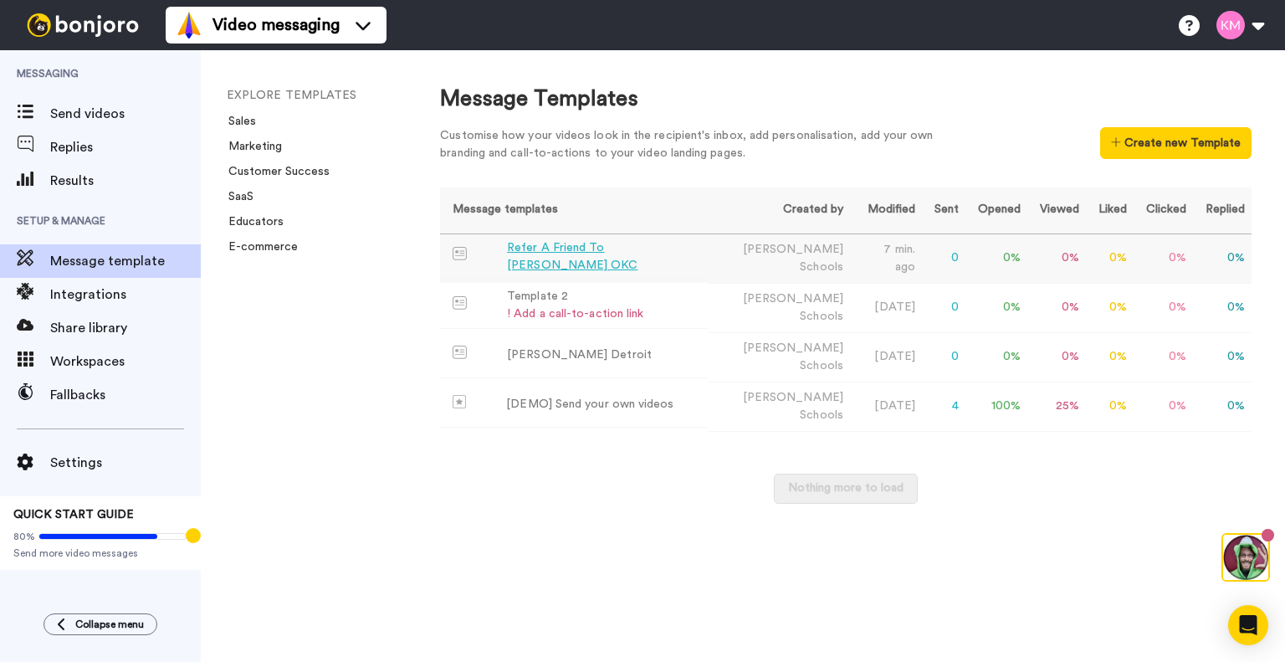
click at [626, 243] on td "Refer A Friend To KIPP OKC" at bounding box center [574, 257] width 269 height 46
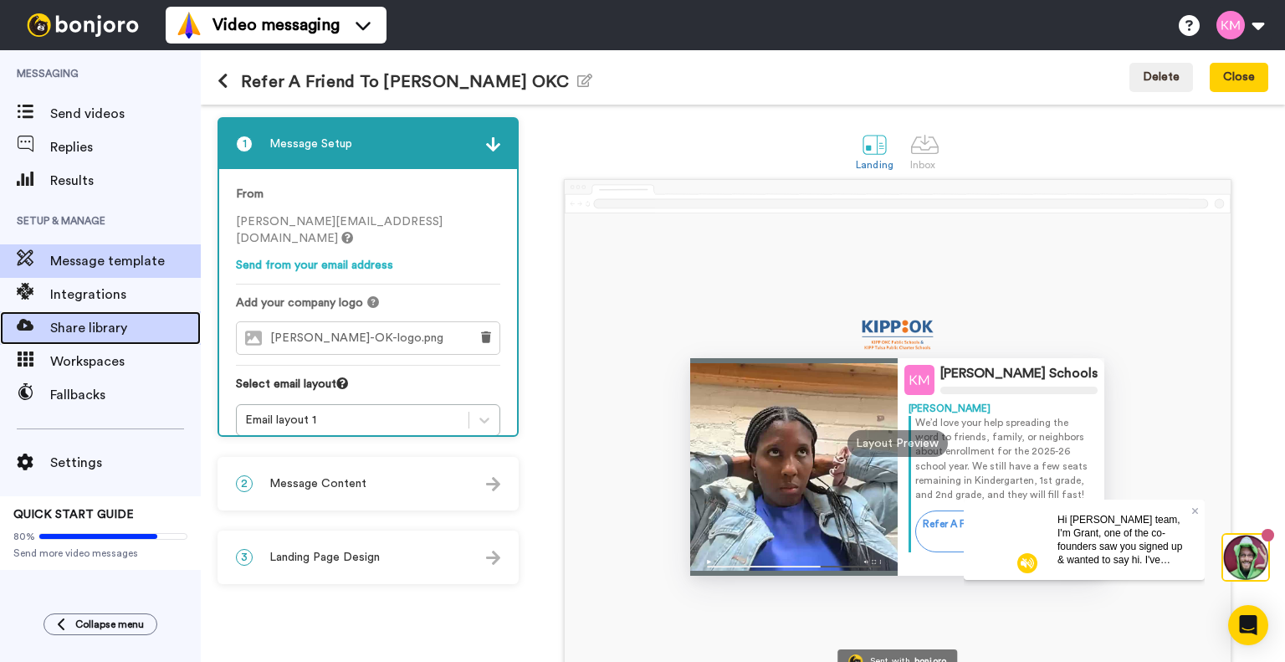
click at [117, 315] on div "Share library" at bounding box center [100, 327] width 201 height 33
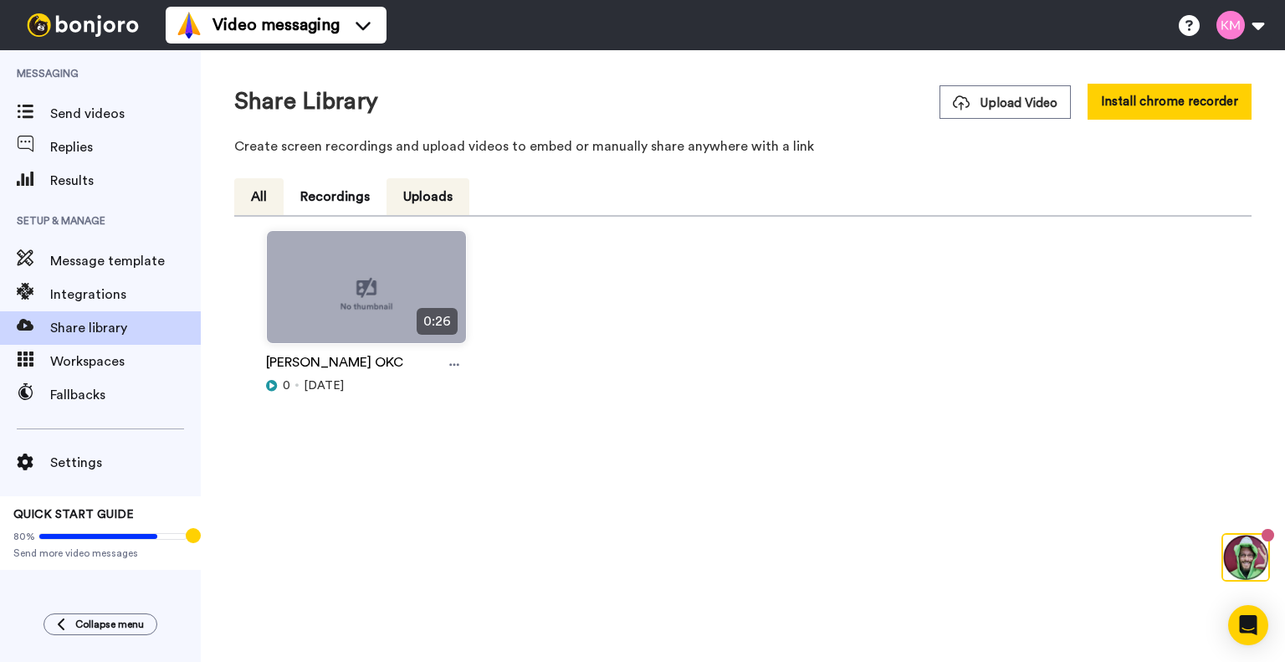
click at [415, 202] on button "Uploads" at bounding box center [428, 196] width 83 height 37
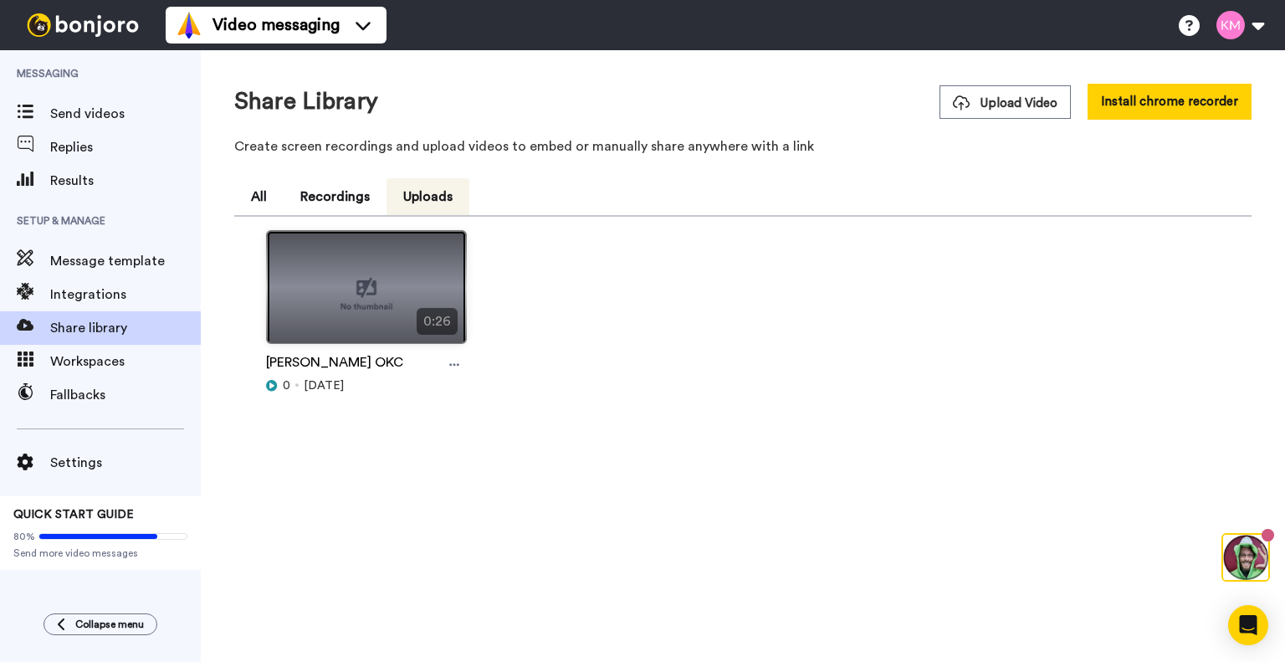
click at [348, 292] on img at bounding box center [366, 294] width 199 height 126
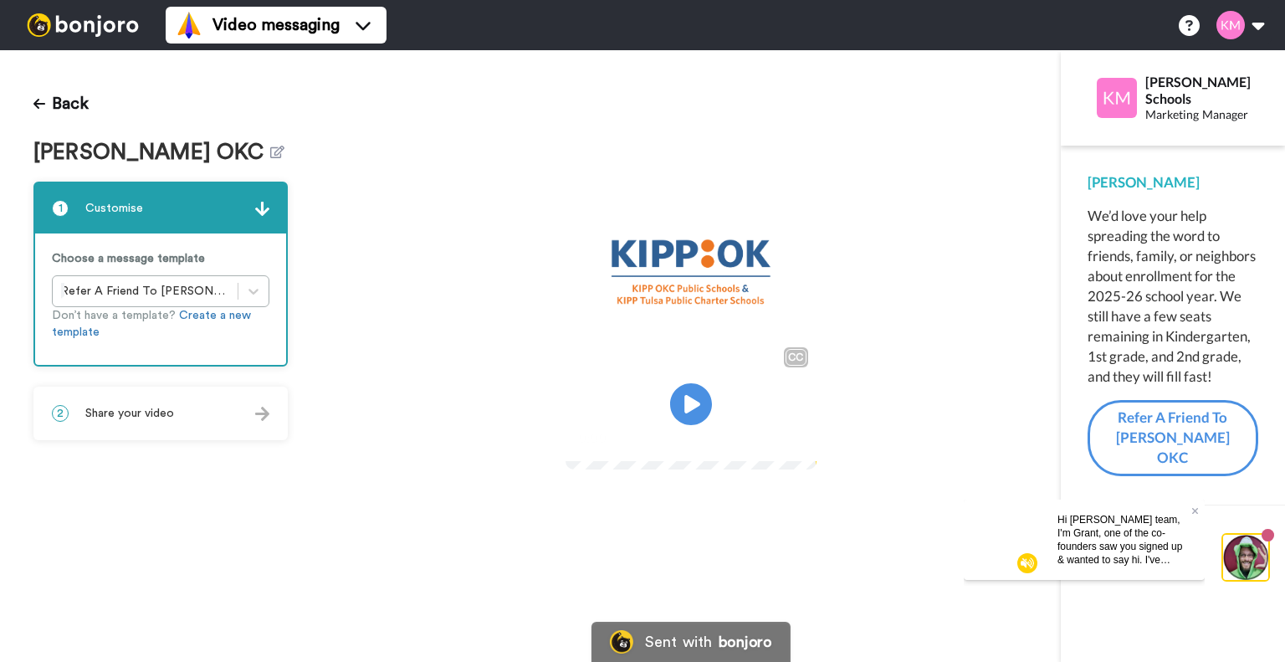
click at [248, 416] on div "2 Share your video" at bounding box center [160, 413] width 251 height 50
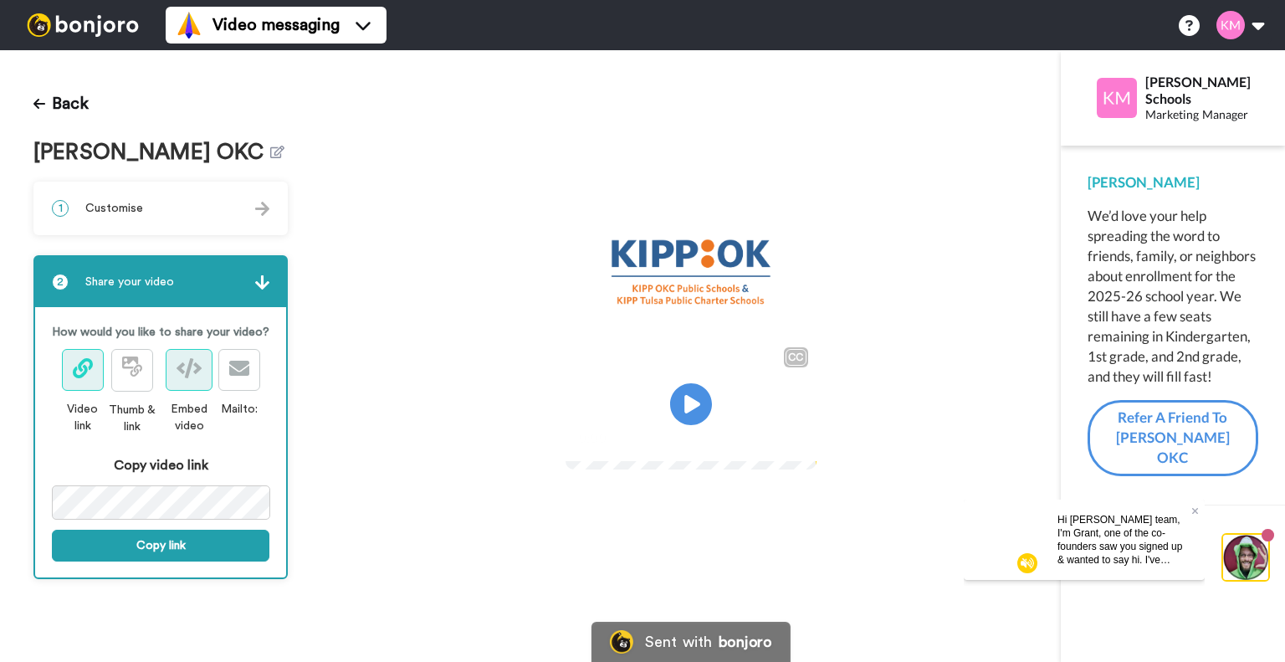
click at [173, 366] on button at bounding box center [189, 370] width 47 height 42
click at [131, 364] on icon at bounding box center [132, 366] width 20 height 20
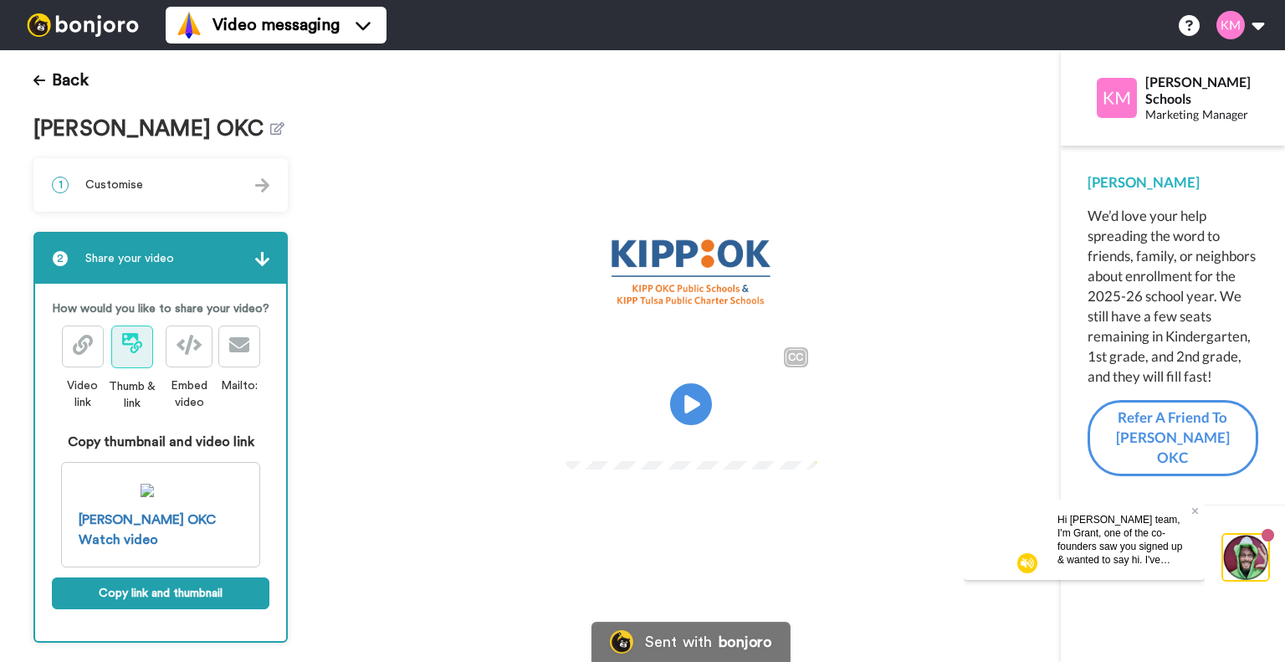
scroll to position [36, 0]
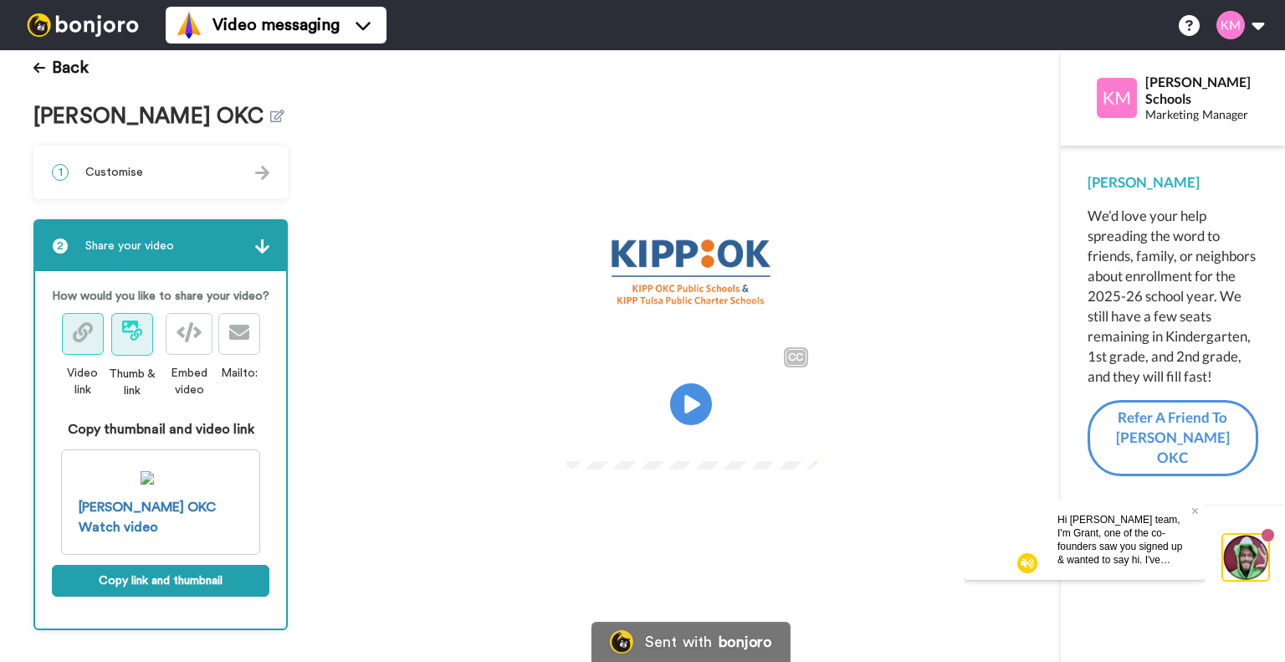
click at [88, 342] on icon at bounding box center [83, 332] width 20 height 20
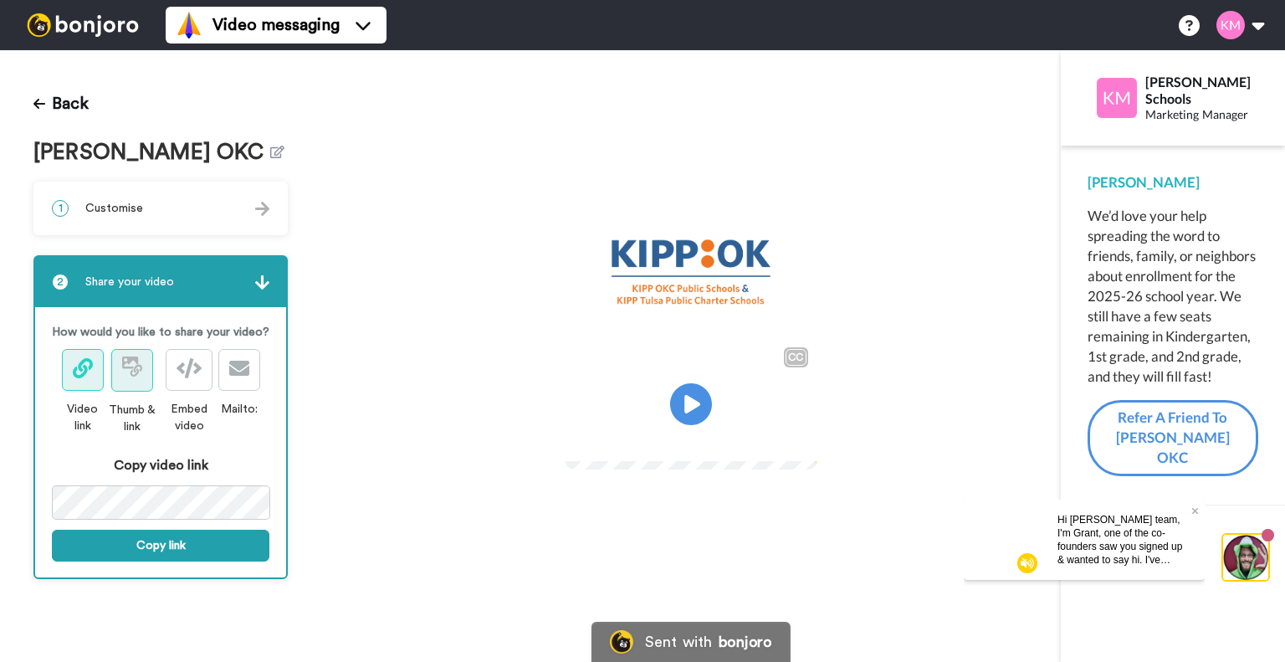
click at [124, 361] on icon at bounding box center [130, 362] width 16 height 12
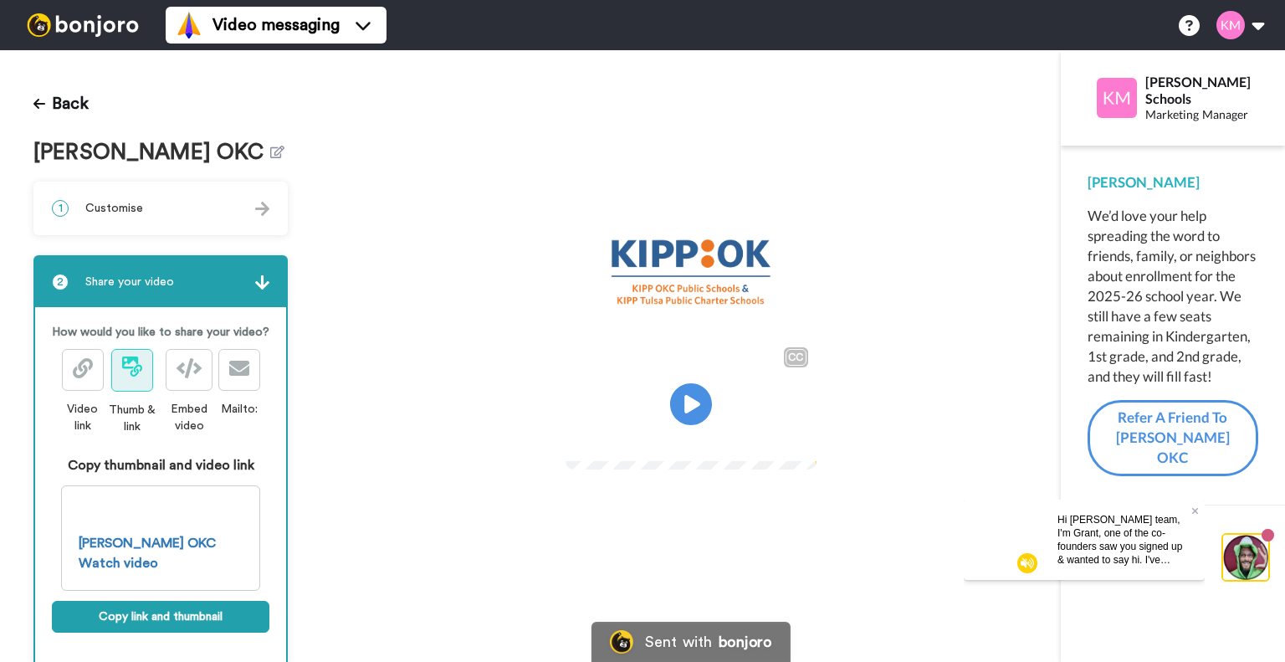
scroll to position [36, 0]
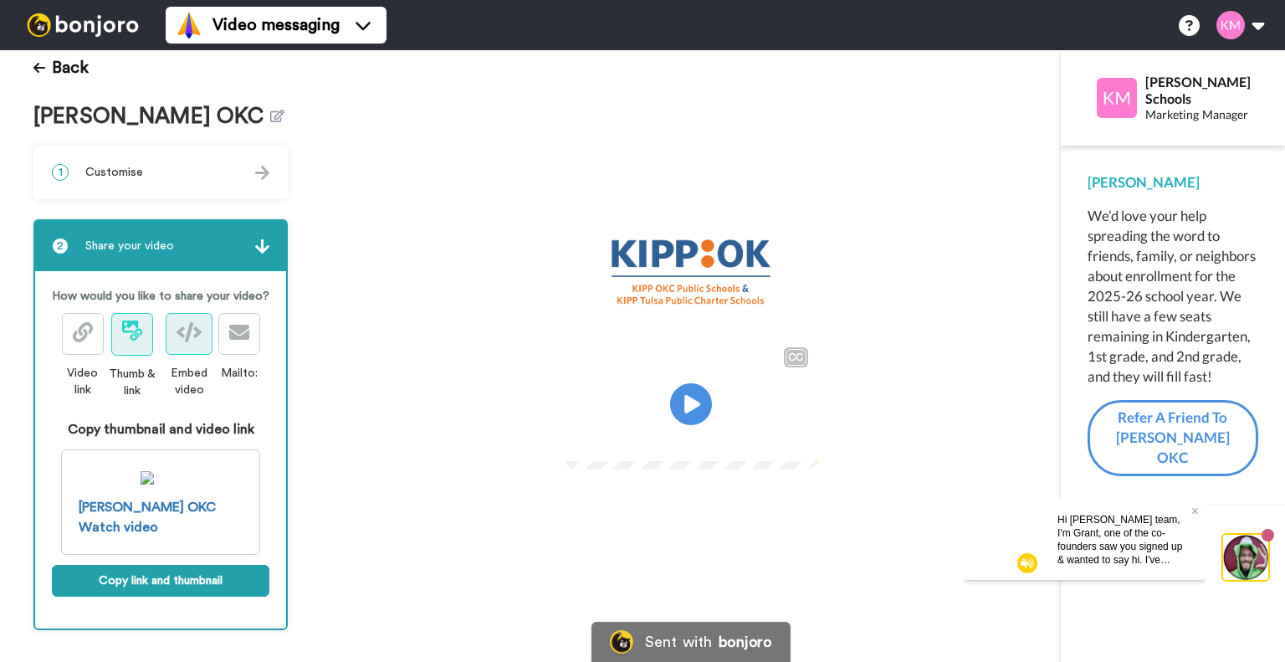
click at [182, 342] on icon at bounding box center [189, 332] width 25 height 20
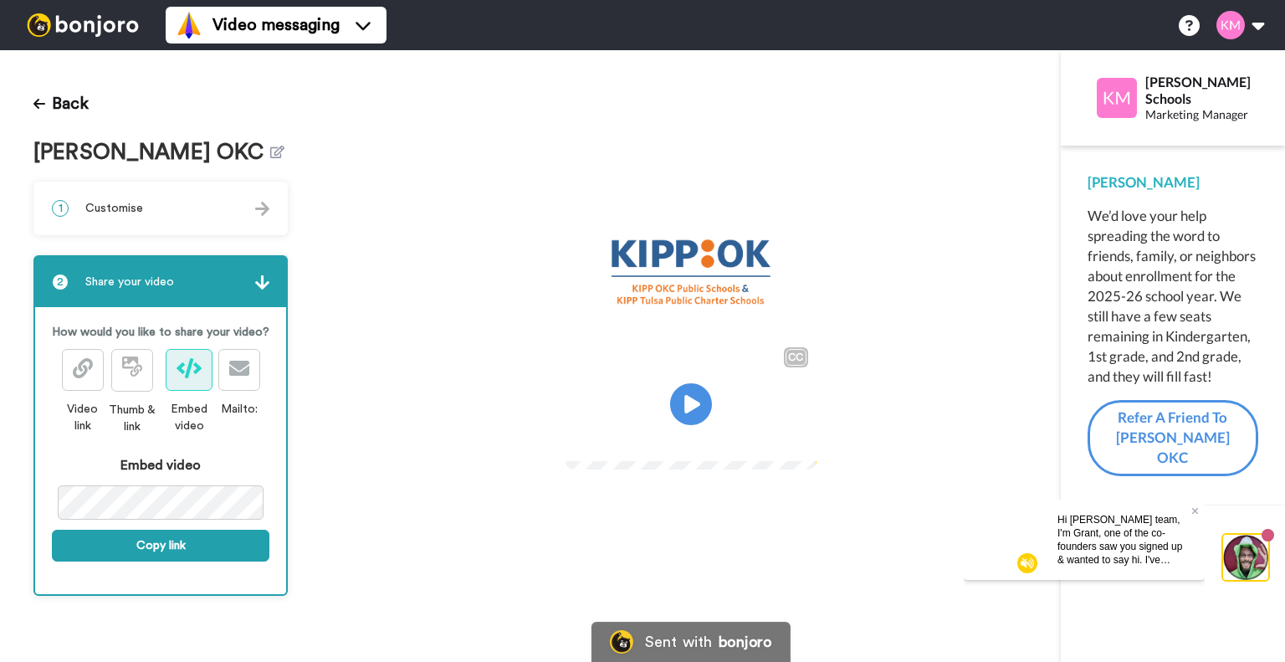
scroll to position [0, 0]
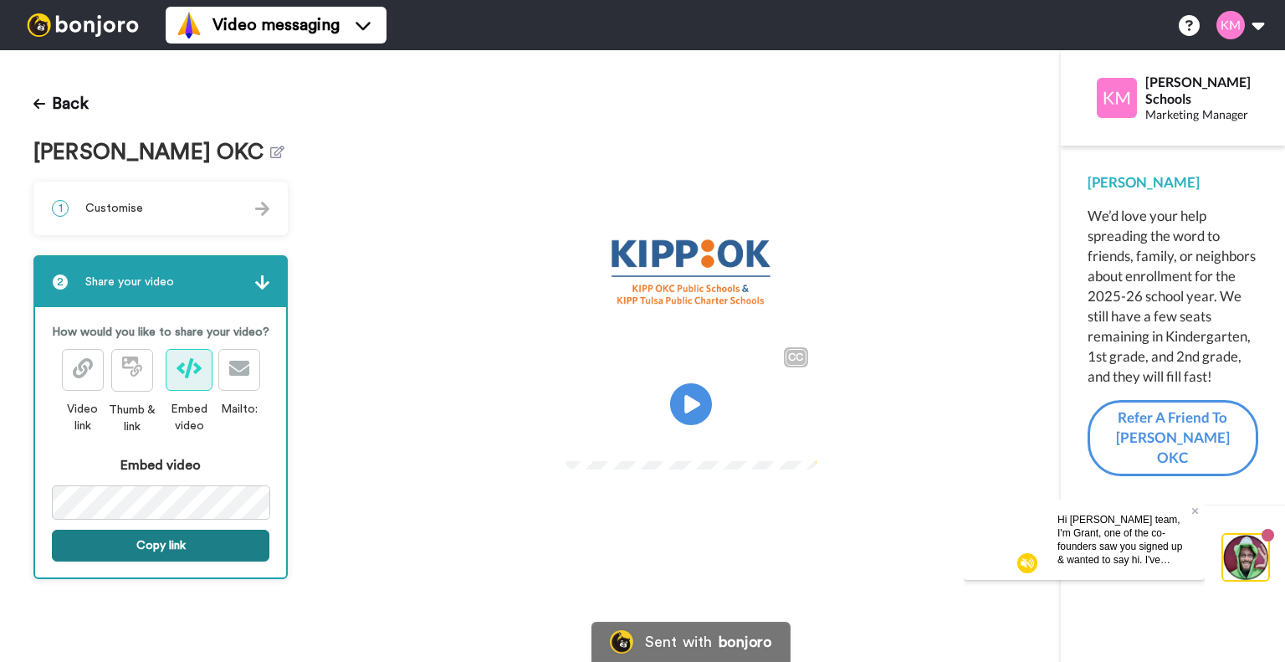
click at [216, 543] on button "Copy link" at bounding box center [161, 546] width 218 height 32
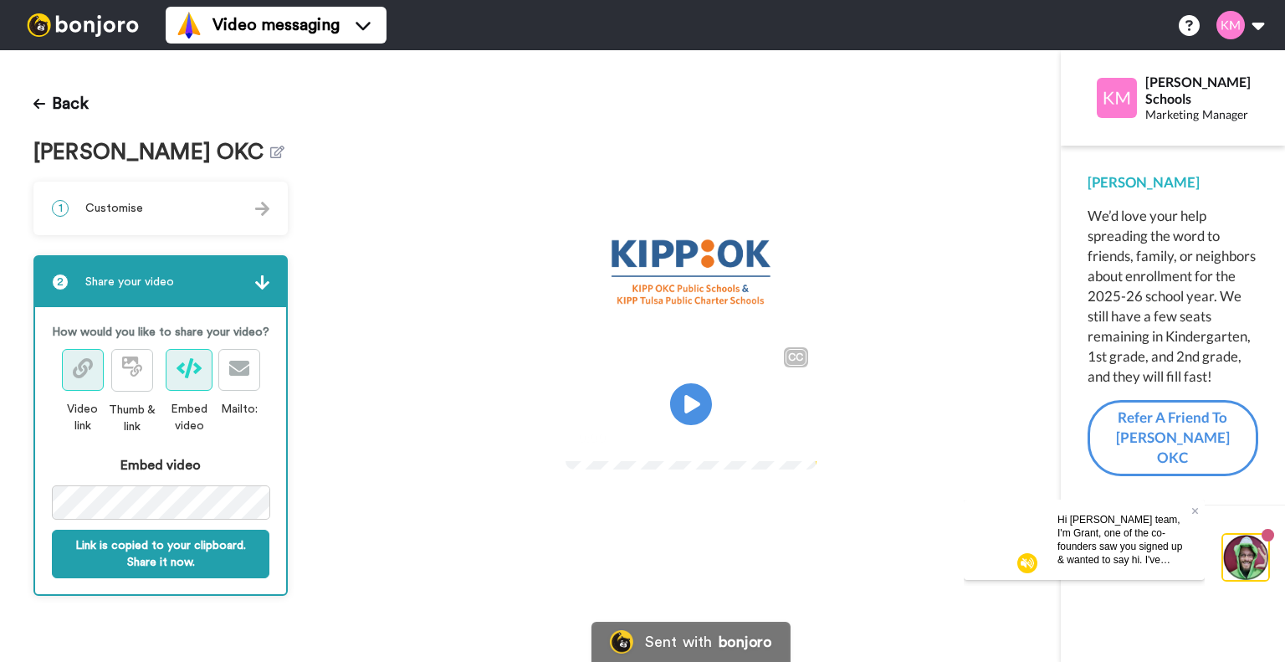
click at [94, 377] on button at bounding box center [83, 370] width 42 height 42
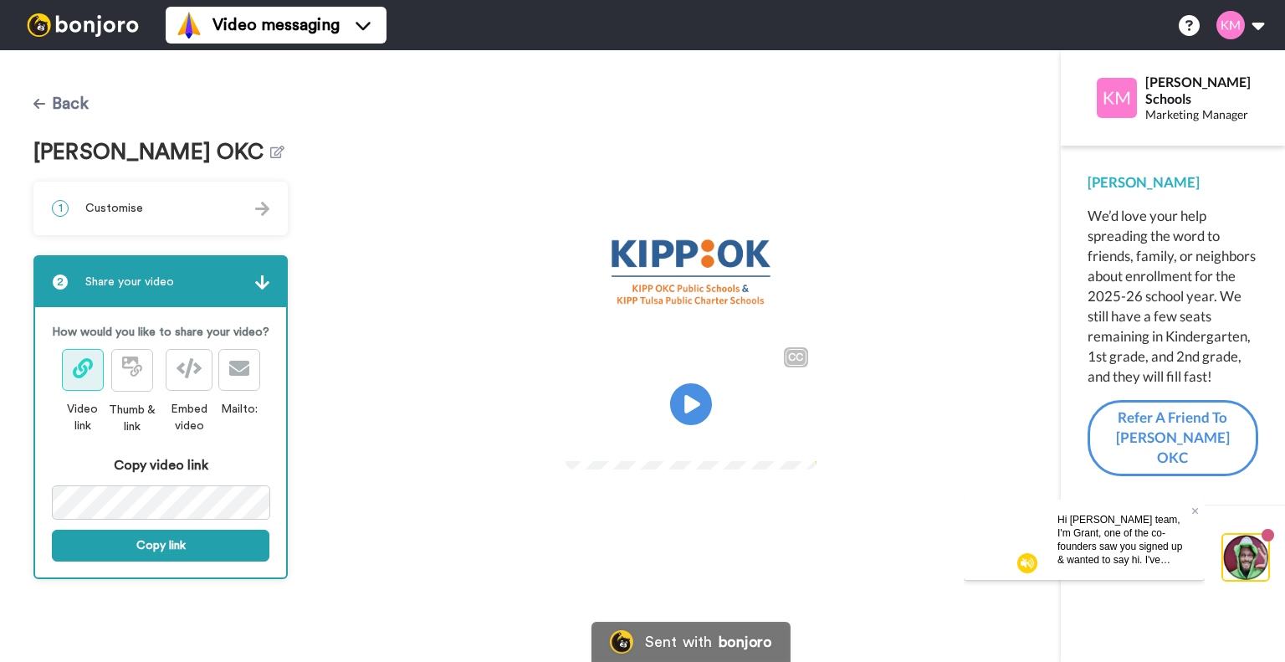
click at [76, 100] on button "Back" at bounding box center [60, 104] width 55 height 40
